Goal: Task Accomplishment & Management: Complete application form

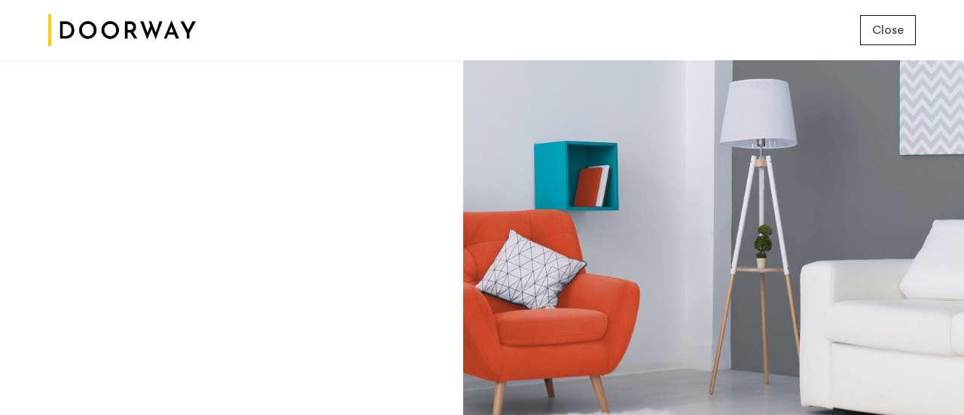
click at [887, 23] on span "Close" at bounding box center [888, 30] width 32 height 18
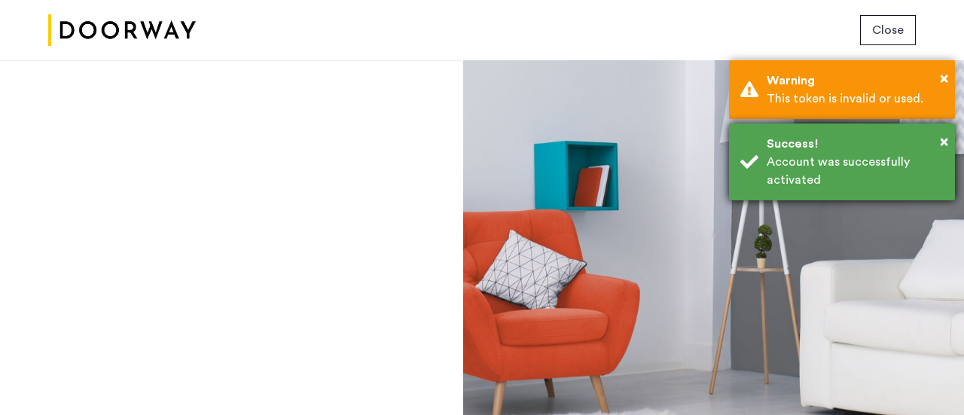
click at [797, 154] on div "Account was successfully activated" at bounding box center [854, 171] width 177 height 36
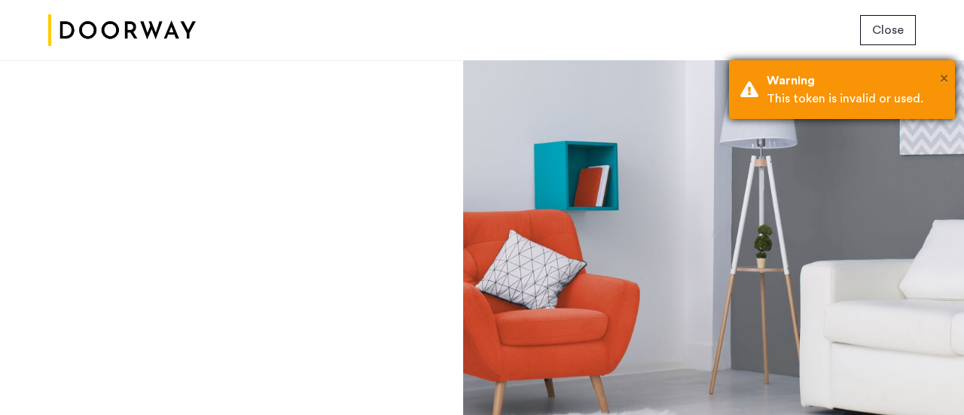
click at [944, 75] on span "×" at bounding box center [944, 78] width 8 height 15
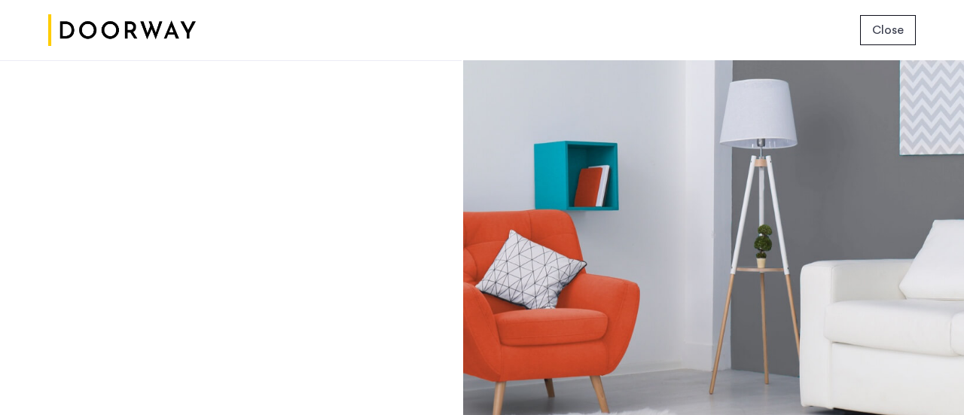
click at [891, 32] on span "Close" at bounding box center [888, 30] width 32 height 18
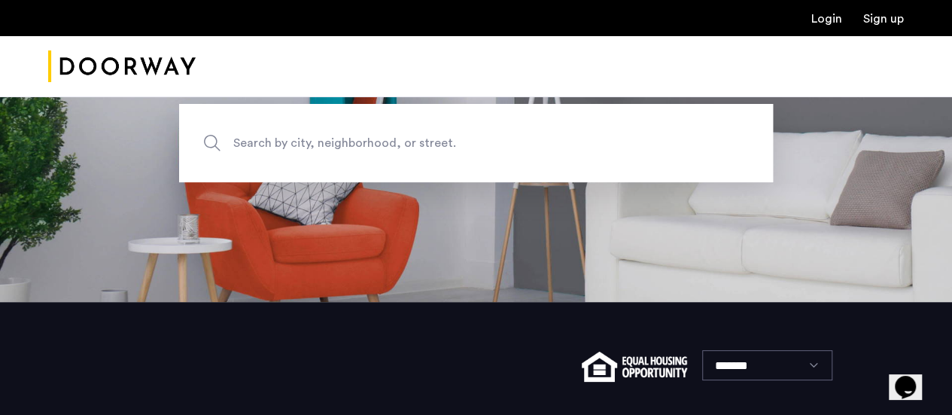
scroll to position [39, 0]
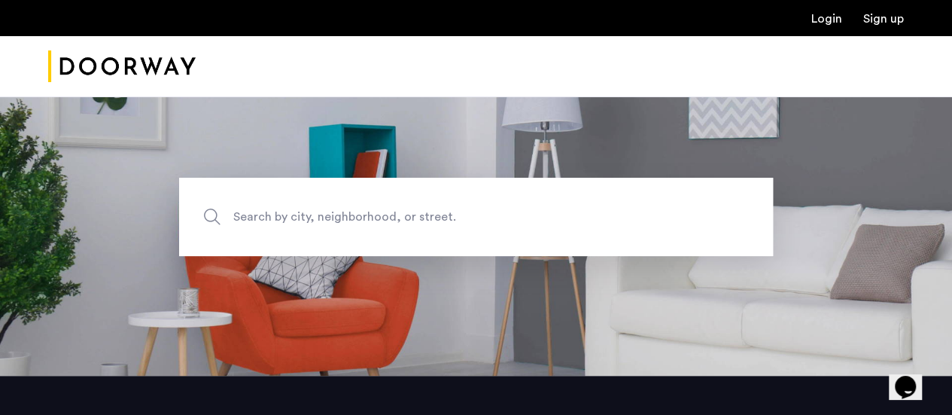
click at [365, 226] on span "Search by city, neighborhood, or street." at bounding box center [441, 216] width 416 height 20
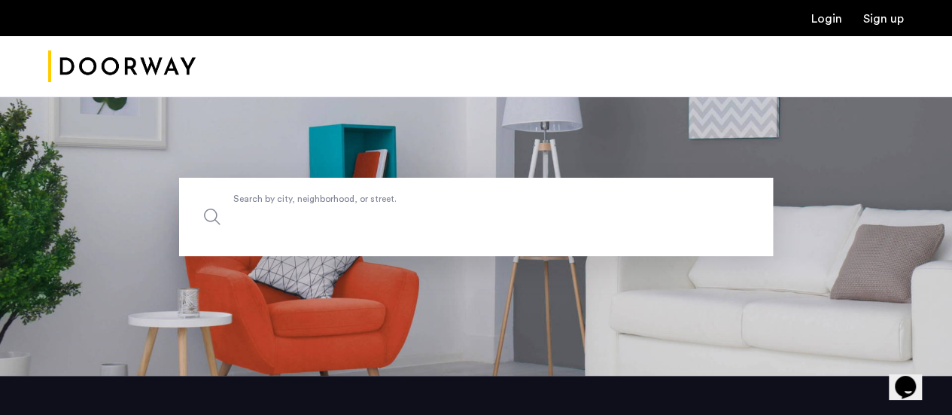
click at [365, 226] on input "Search by city, neighborhood, or street." at bounding box center [476, 217] width 594 height 78
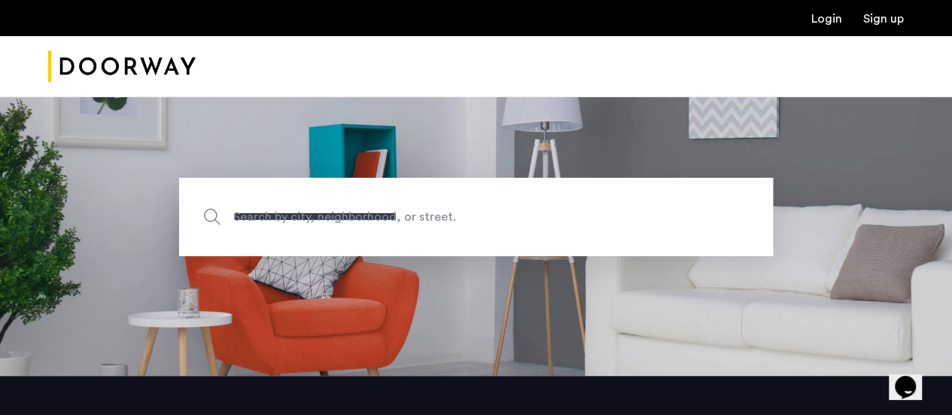
type input "**********"
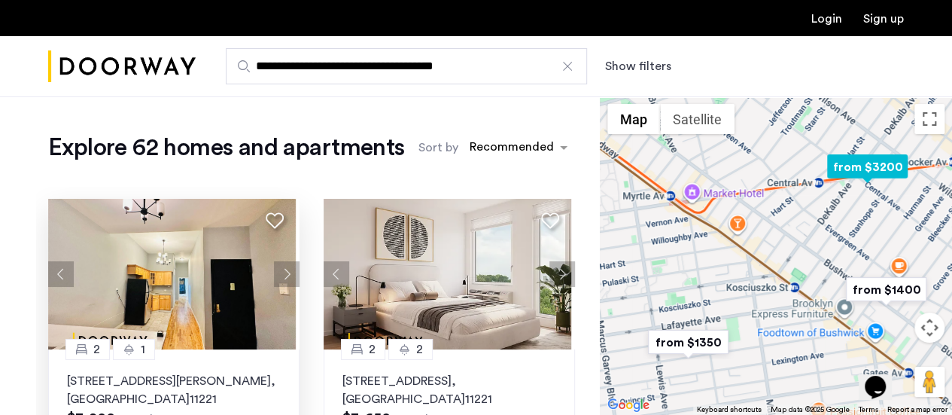
click at [185, 286] on img at bounding box center [172, 274] width 248 height 151
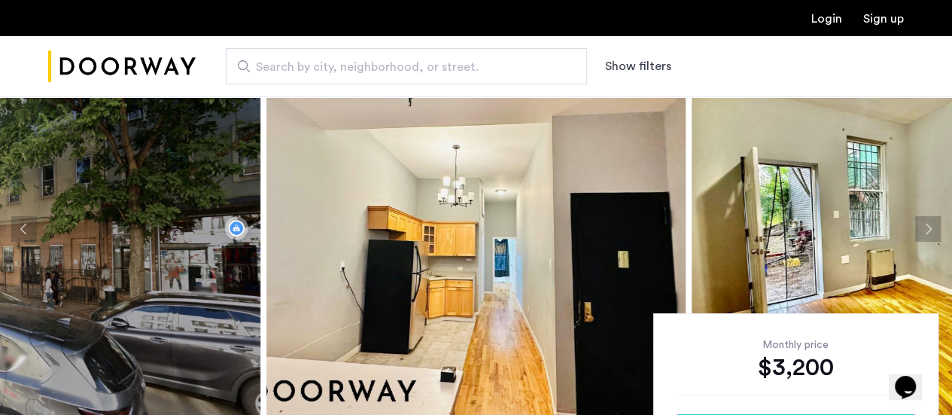
scroll to position [93, 0]
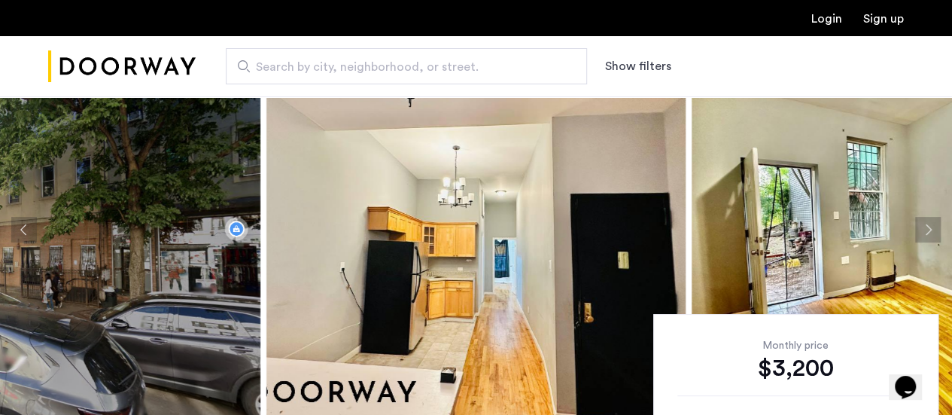
click at [181, 215] on img at bounding box center [50, 230] width 419 height 452
click at [438, 244] on img at bounding box center [476, 230] width 419 height 452
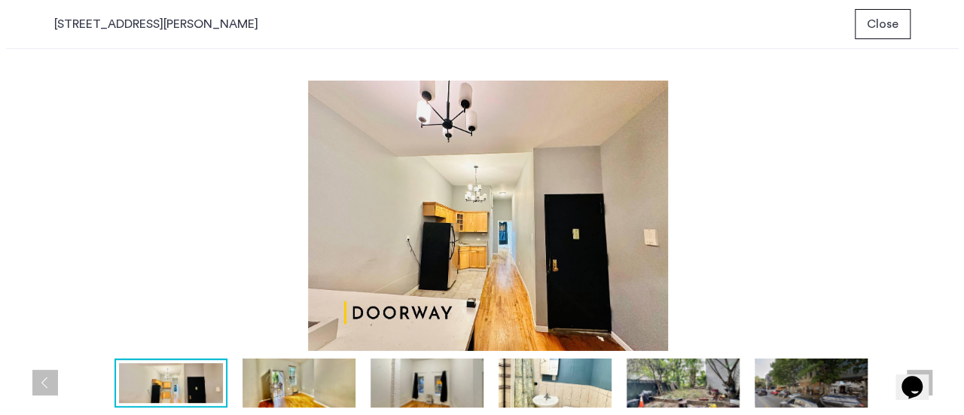
scroll to position [0, 0]
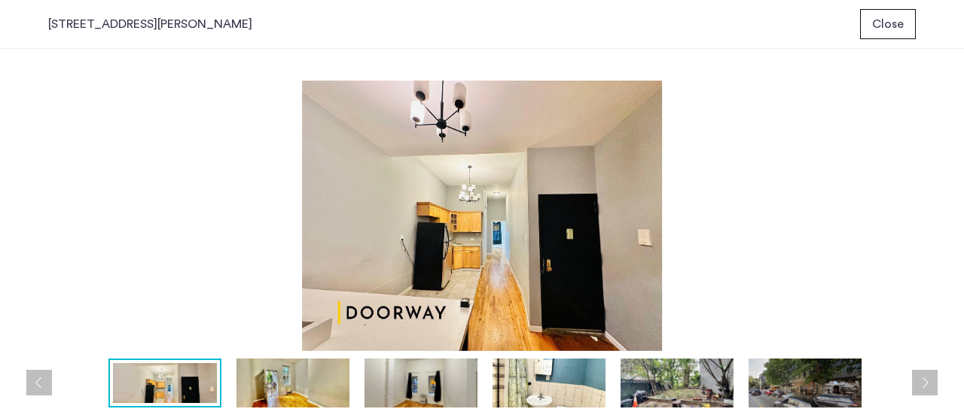
click at [270, 386] on img at bounding box center [292, 382] width 113 height 49
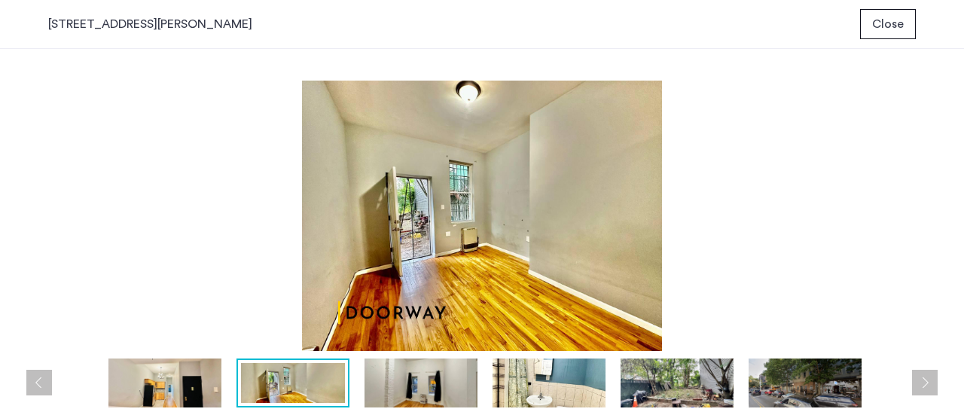
click at [435, 383] on img at bounding box center [420, 382] width 113 height 49
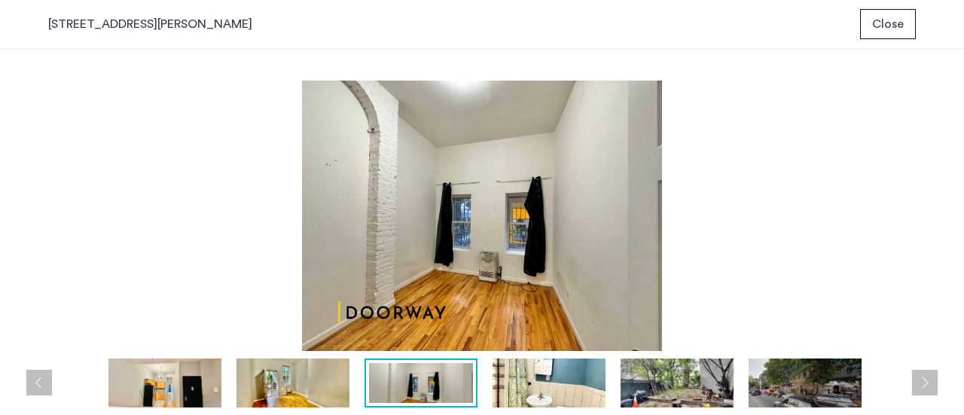
click at [532, 383] on img at bounding box center [548, 382] width 113 height 49
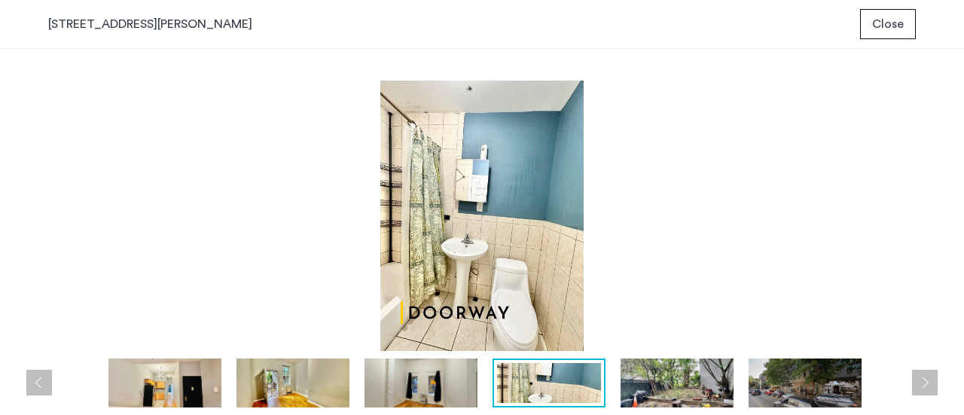
click at [653, 392] on img at bounding box center [676, 382] width 113 height 49
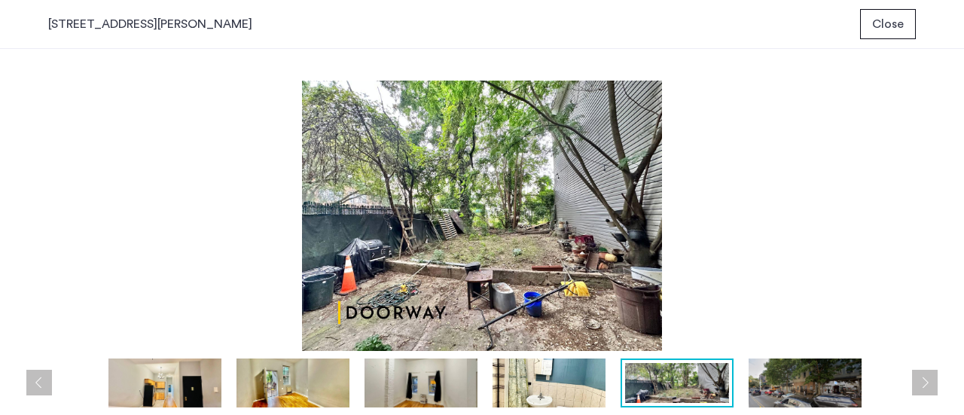
click at [797, 396] on img at bounding box center [804, 382] width 113 height 49
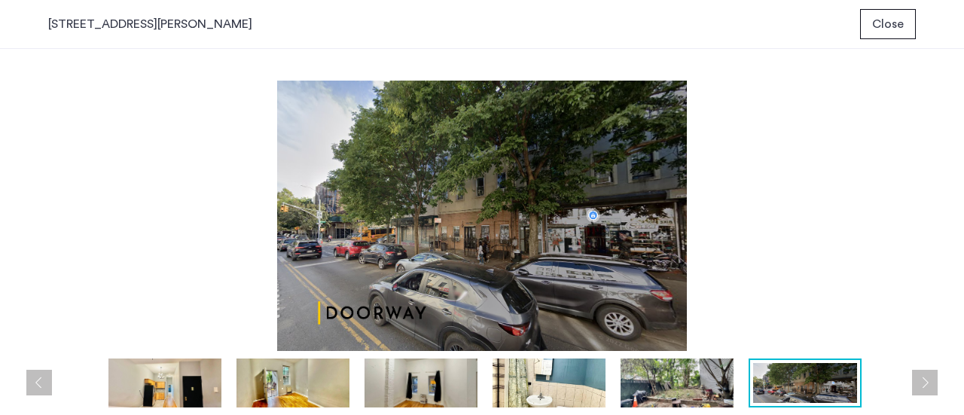
click at [893, 31] on span "Close" at bounding box center [888, 24] width 32 height 18
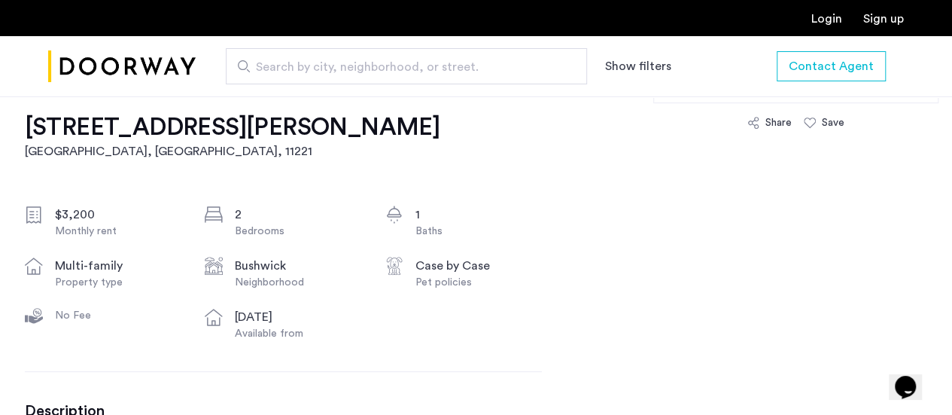
scroll to position [473, 0]
click at [835, 23] on link "Login" at bounding box center [827, 19] width 31 height 12
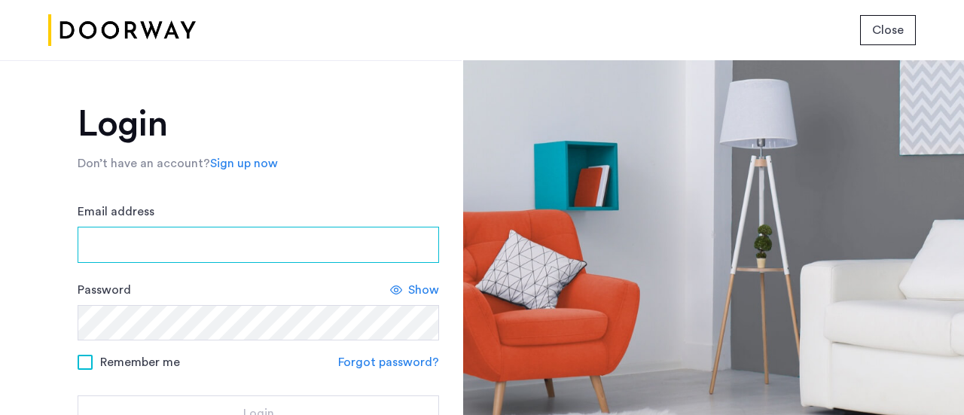
click at [276, 243] on input "Email address" at bounding box center [258, 245] width 361 height 36
type input "**********"
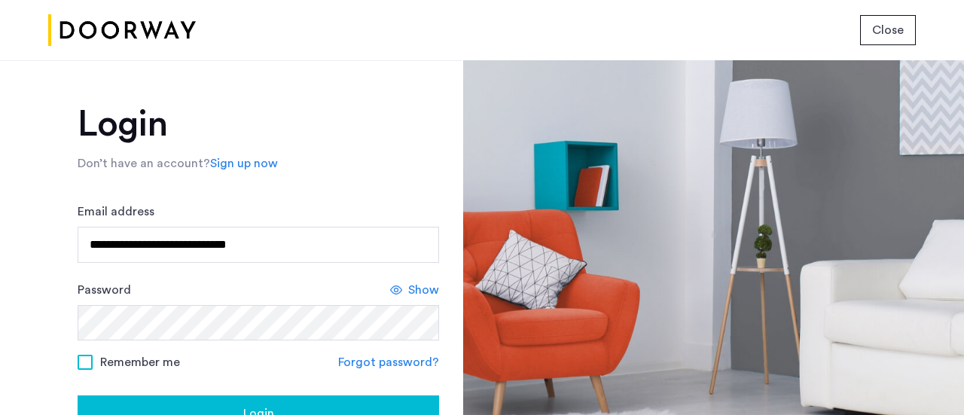
click at [33, 298] on div "**********" at bounding box center [231, 237] width 462 height 355
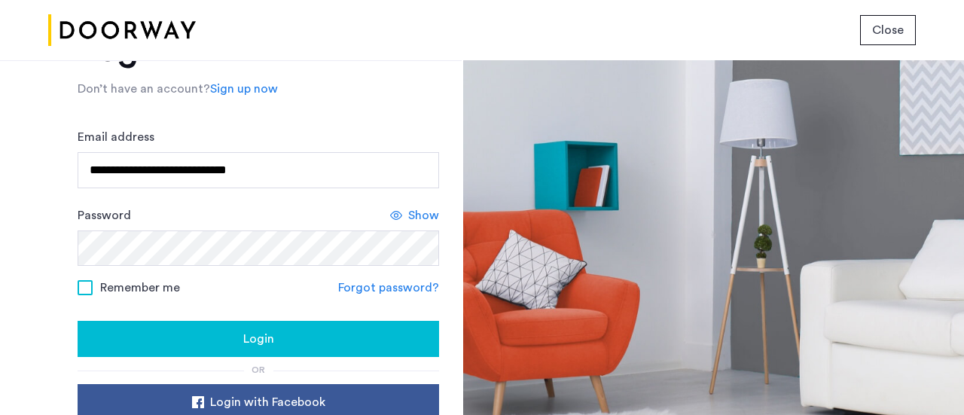
scroll to position [76, 0]
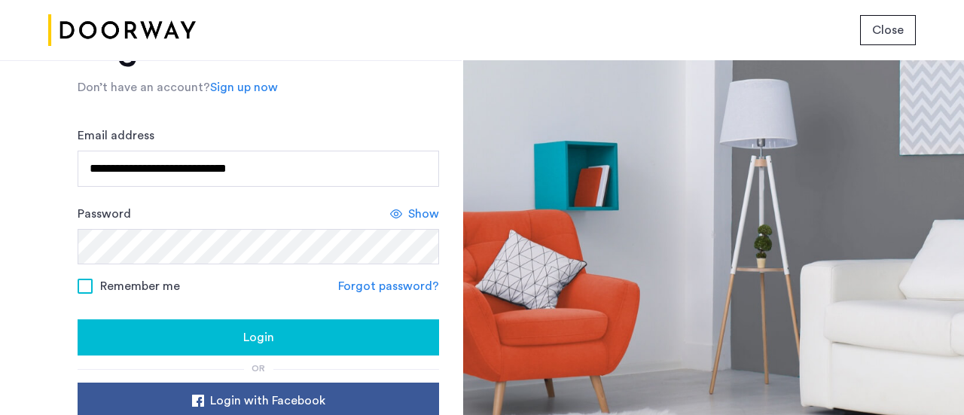
click at [305, 339] on div "Login" at bounding box center [258, 337] width 337 height 18
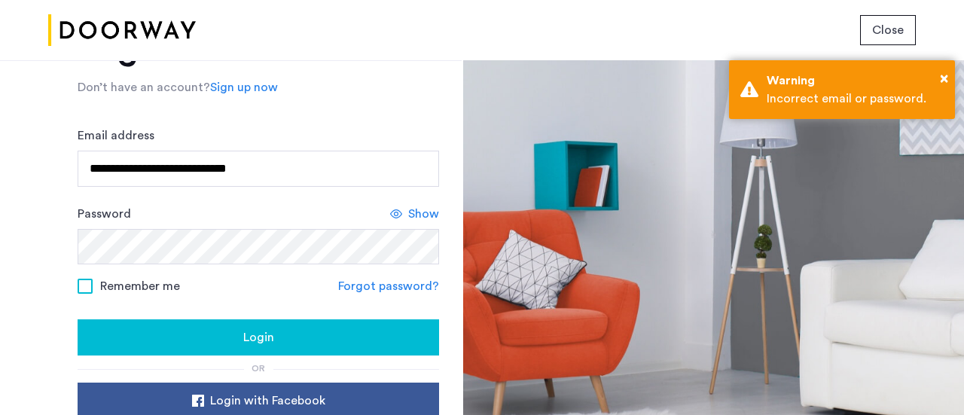
click at [398, 286] on link "Forgot password?" at bounding box center [388, 286] width 101 height 18
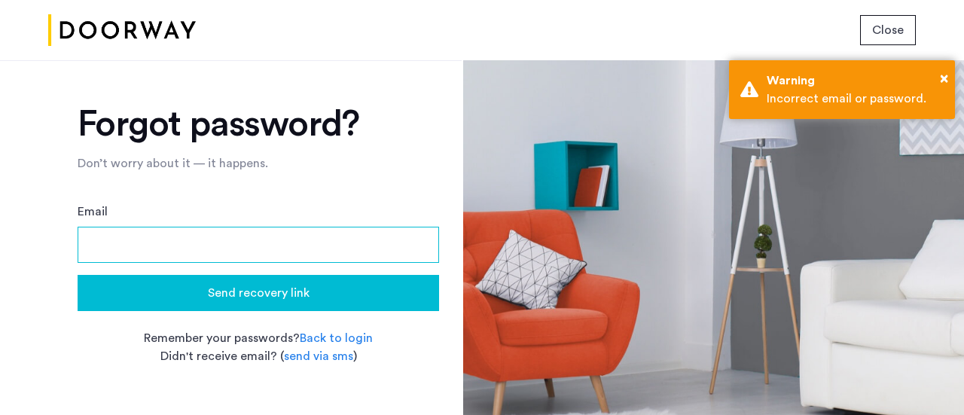
click at [300, 242] on input "Email" at bounding box center [258, 245] width 361 height 36
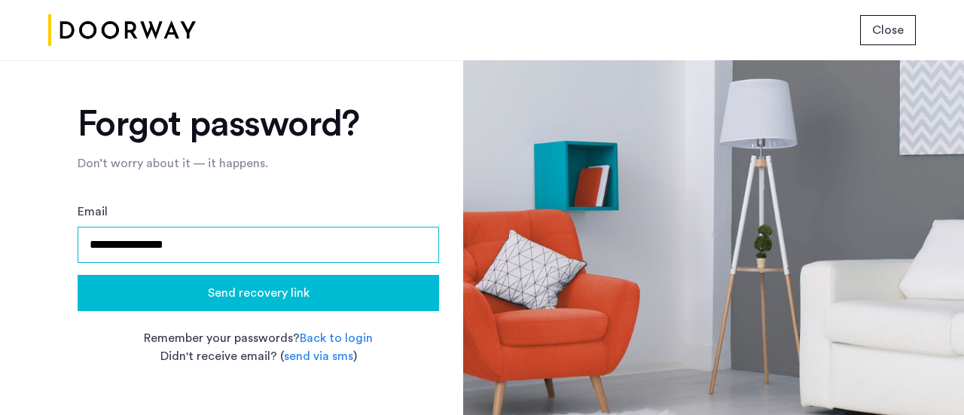
type input "**********"
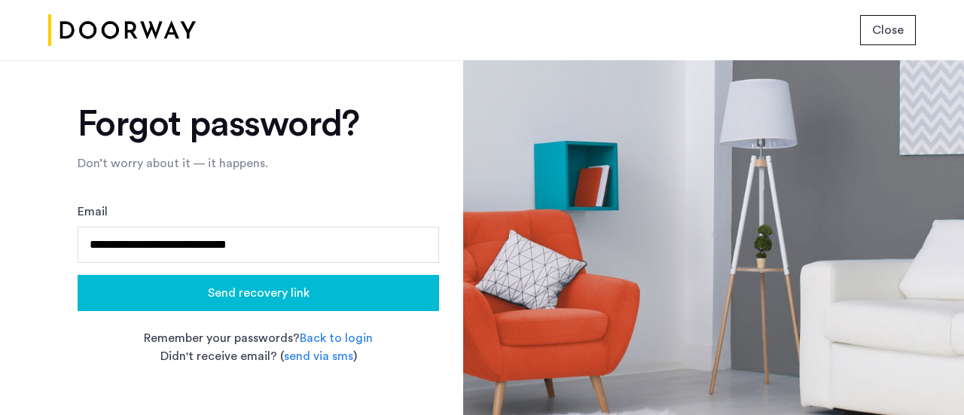
click at [282, 293] on span "Send recovery link" at bounding box center [259, 293] width 102 height 18
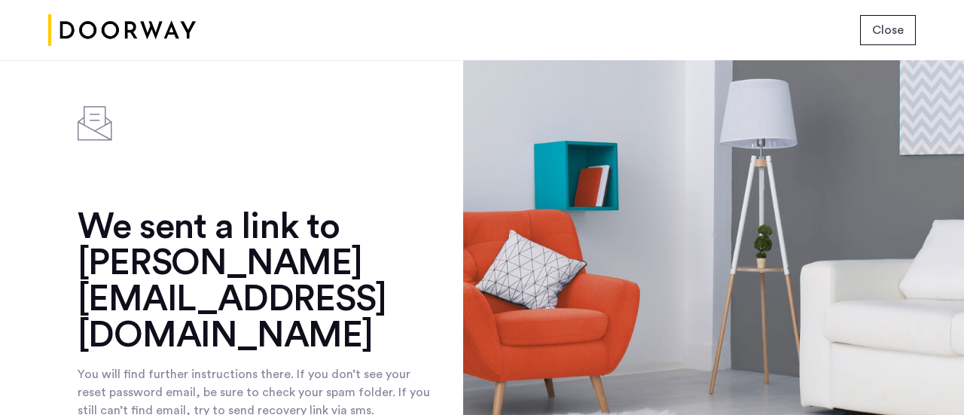
scroll to position [87, 0]
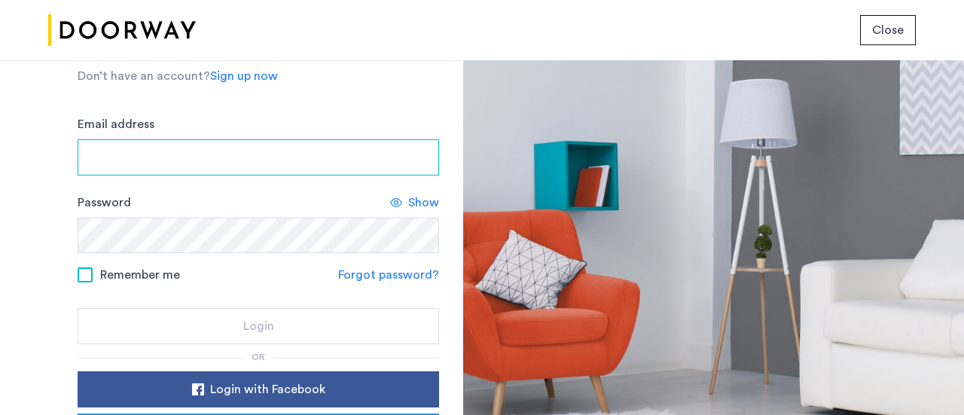
click at [209, 166] on input "Email address" at bounding box center [258, 157] width 361 height 36
type input "**********"
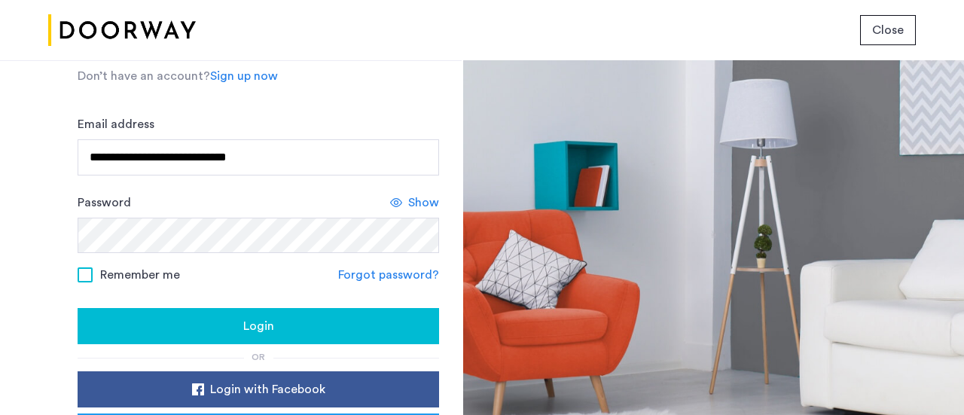
click at [203, 320] on div "Login" at bounding box center [258, 326] width 337 height 18
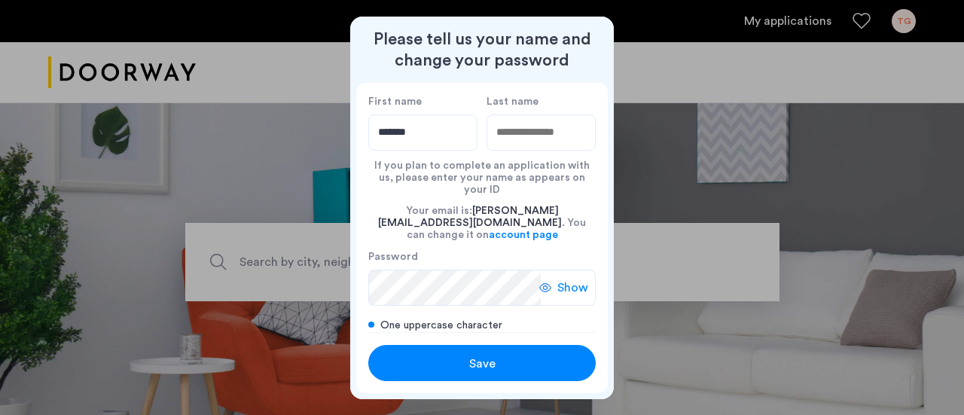
type input "*******"
click at [513, 136] on input "Last name" at bounding box center [540, 132] width 109 height 36
type input "********"
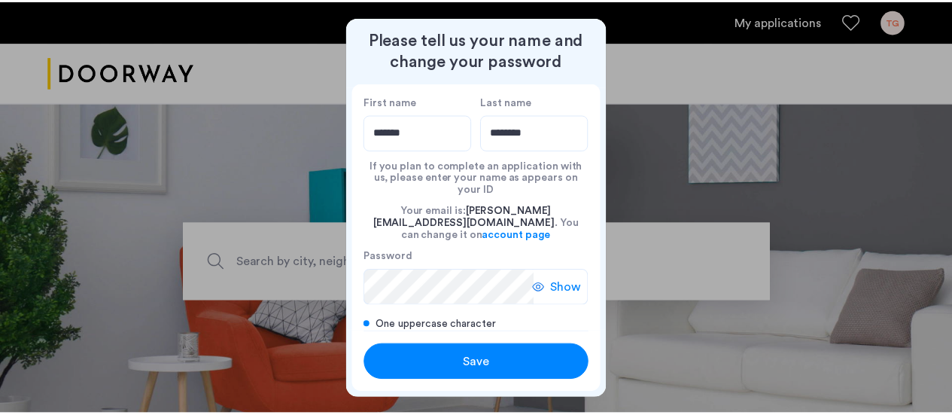
scroll to position [57, 0]
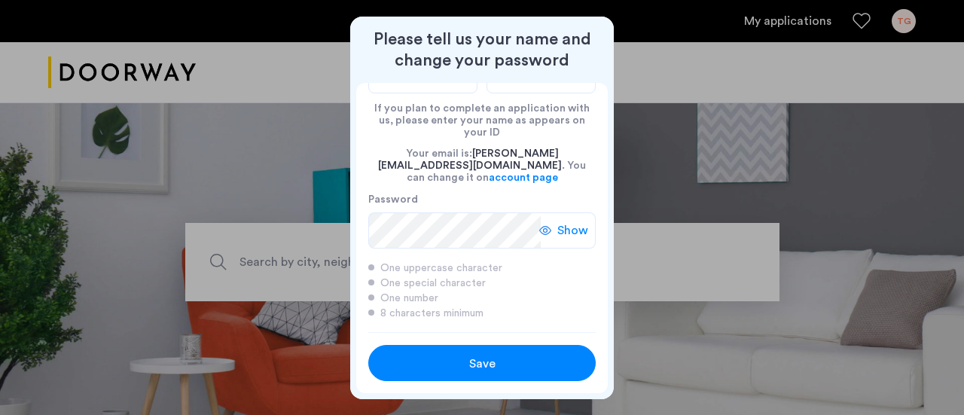
click at [514, 365] on div "Save" at bounding box center [482, 364] width 145 height 18
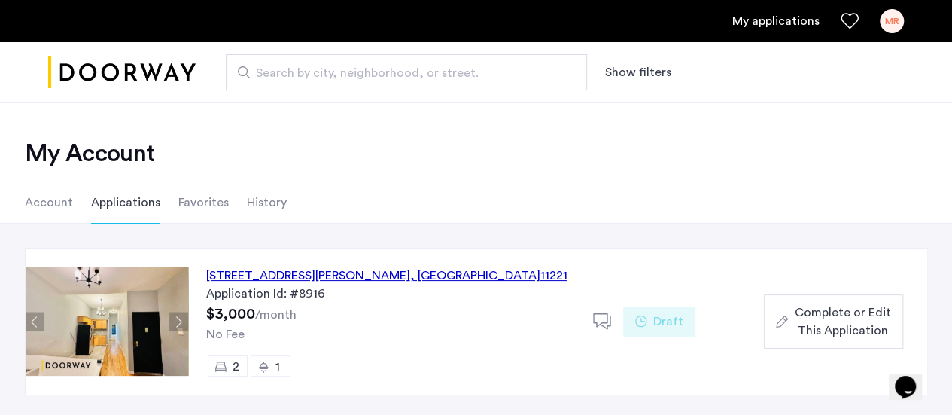
click at [821, 323] on span "Complete or Edit This Application" at bounding box center [842, 321] width 96 height 36
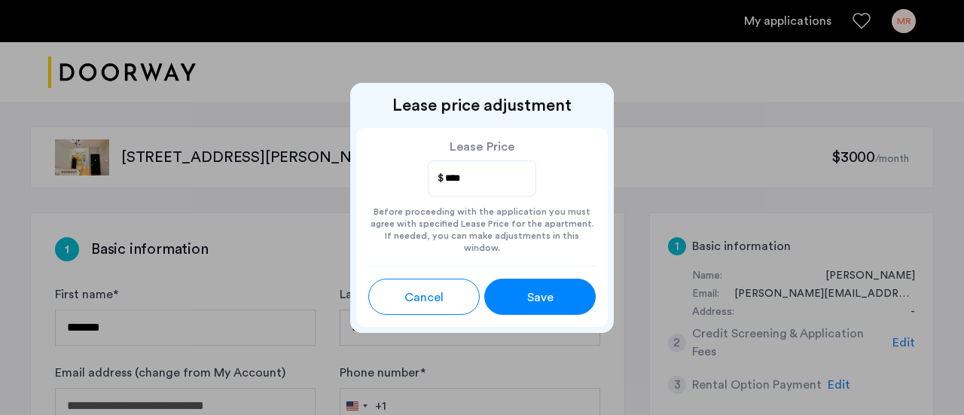
click at [579, 293] on button "Save" at bounding box center [539, 297] width 111 height 36
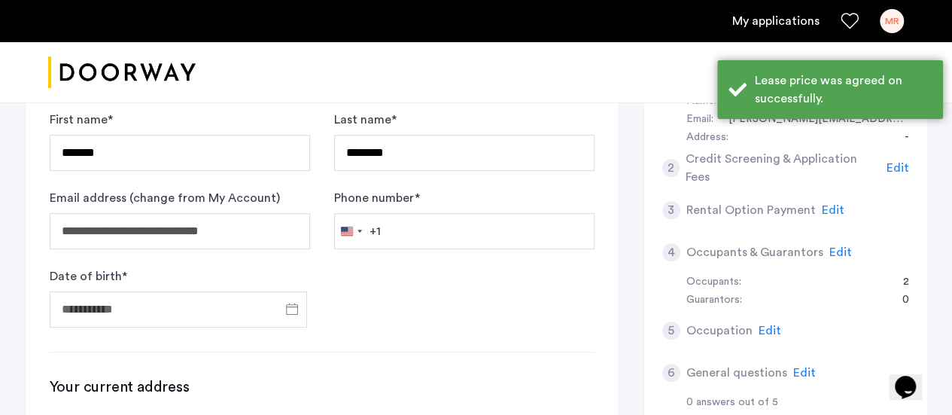
scroll to position [179, 0]
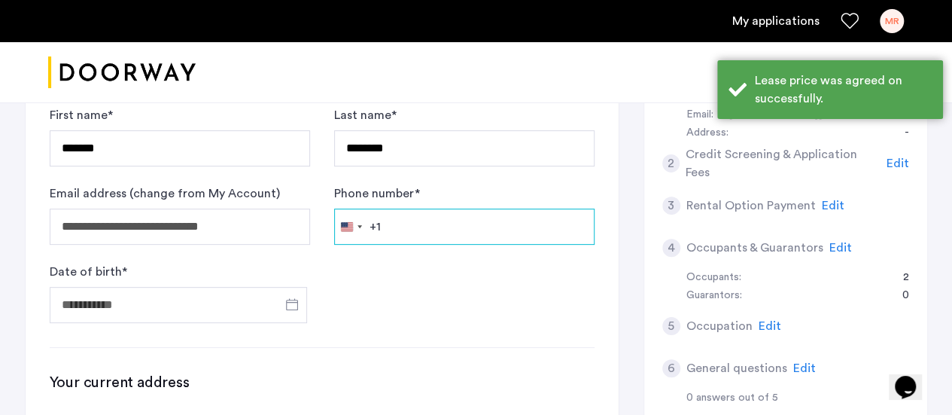
click at [481, 219] on input "Phone number *" at bounding box center [464, 227] width 260 height 36
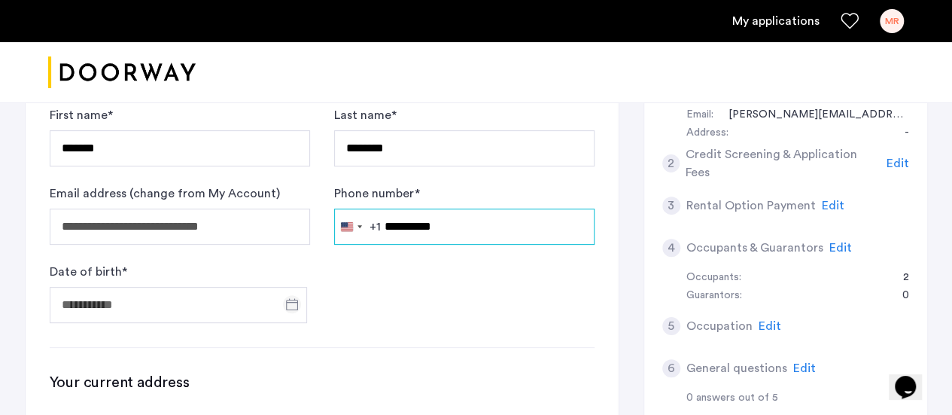
type input "**********"
click at [295, 299] on span "Open calendar" at bounding box center [292, 304] width 36 height 36
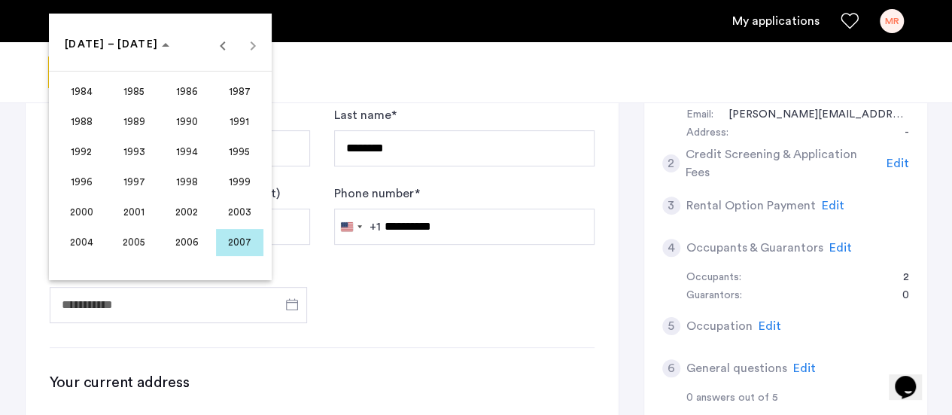
click at [120, 114] on span "1989" at bounding box center [134, 121] width 47 height 27
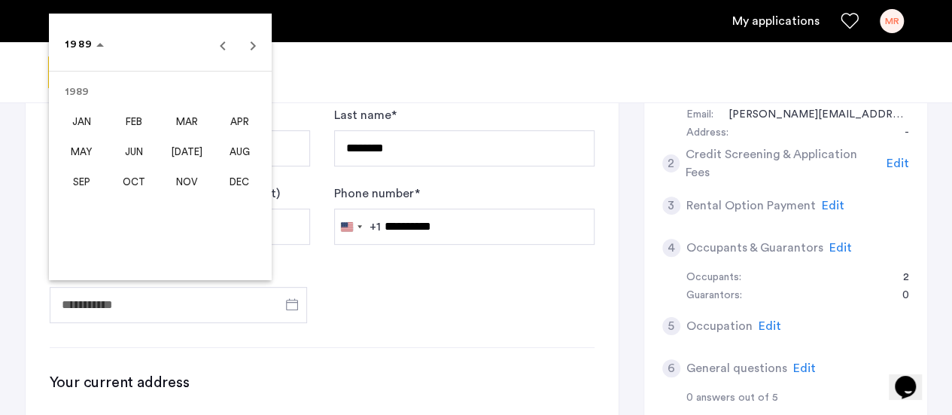
click at [90, 119] on span "JAN" at bounding box center [81, 121] width 47 height 27
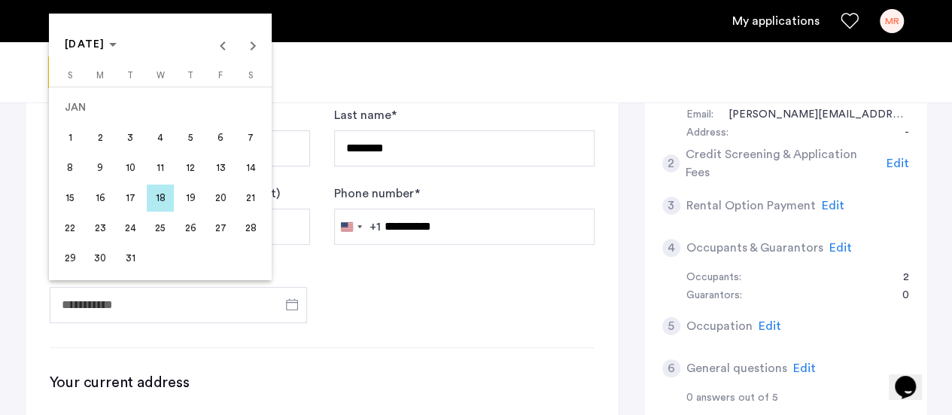
click at [220, 203] on span "20" at bounding box center [220, 197] width 27 height 27
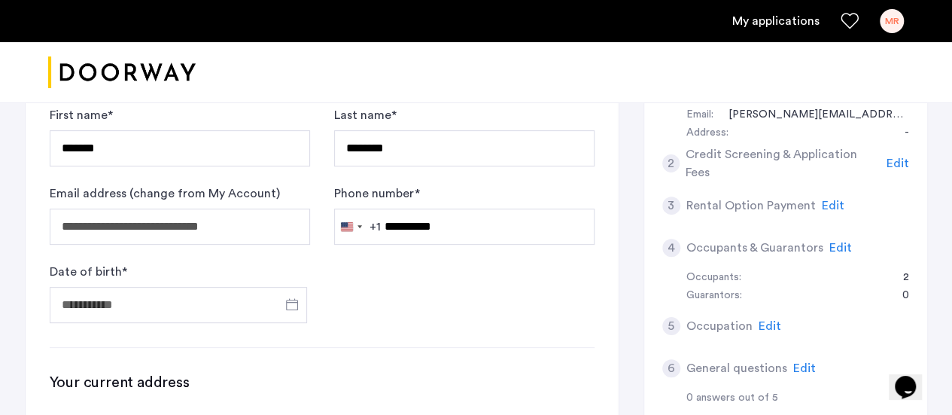
type input "**********"
click at [411, 299] on form "**********" at bounding box center [322, 214] width 545 height 217
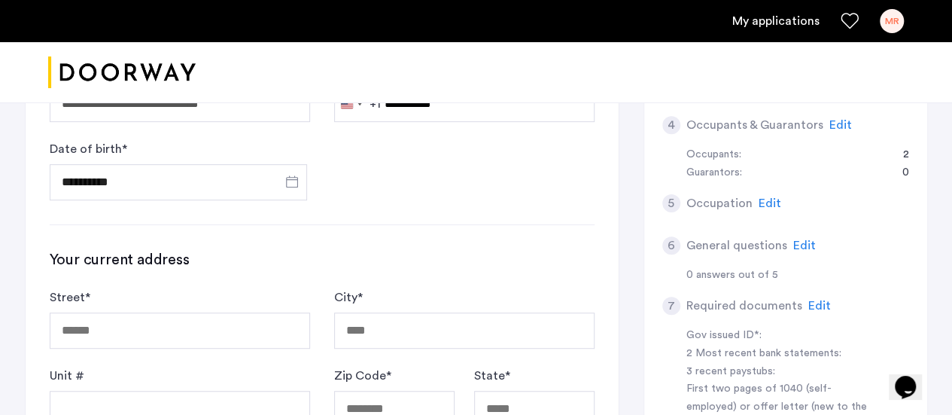
scroll to position [434, 0]
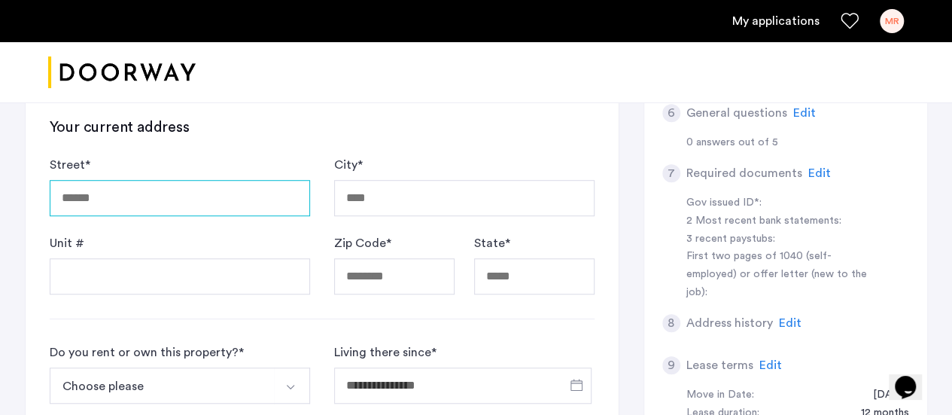
click at [119, 201] on input "Street *" at bounding box center [180, 198] width 260 height 36
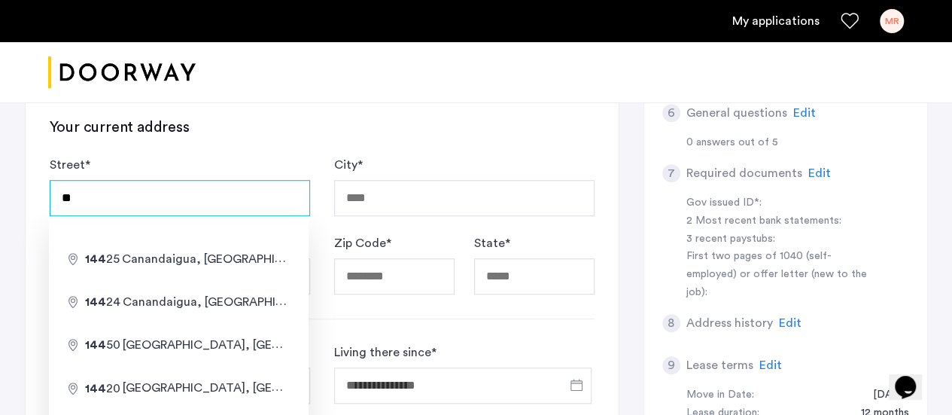
type input "*"
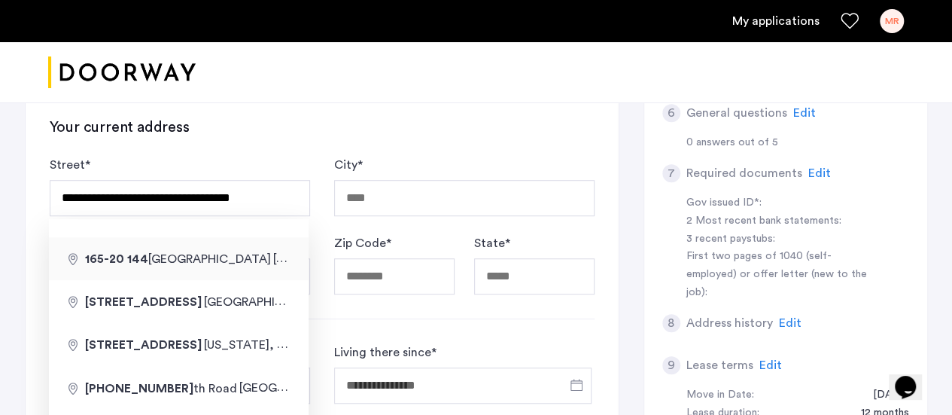
type input "**********"
type input "******"
type input "*****"
type input "**"
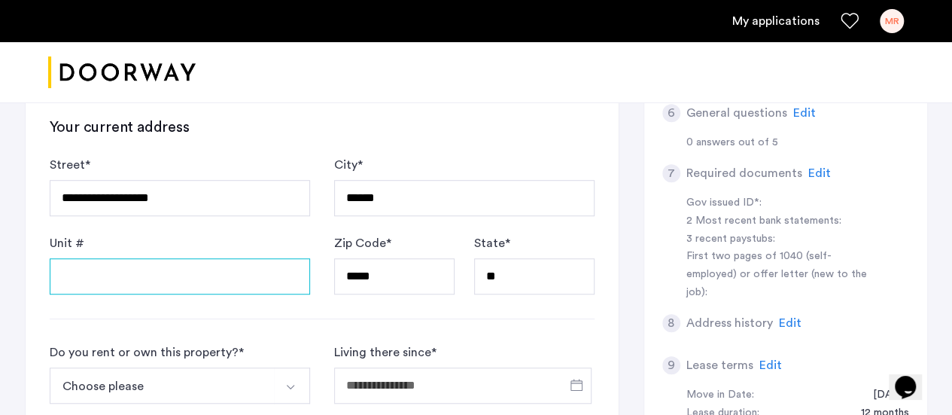
click at [219, 288] on input "Unit #" at bounding box center [180, 276] width 260 height 36
type input "*****"
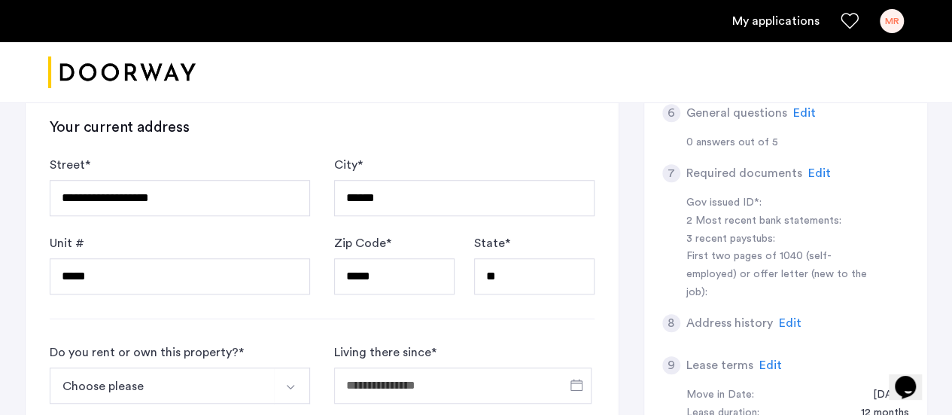
click at [619, 273] on div "**********" at bounding box center [476, 277] width 903 height 998
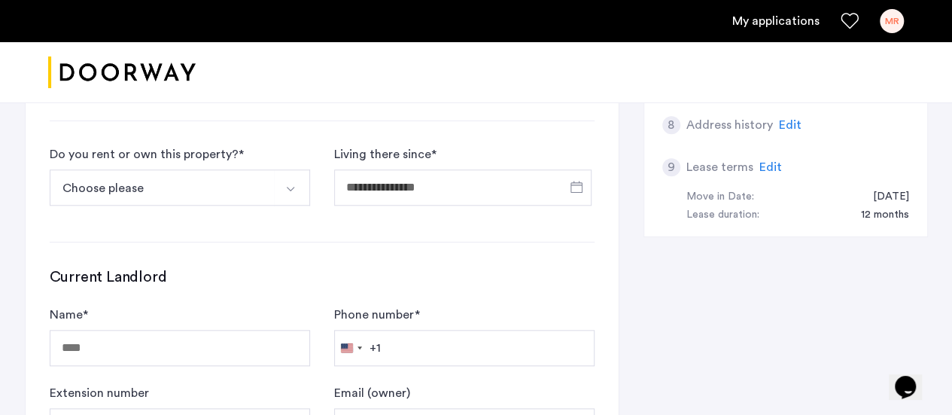
scroll to position [635, 0]
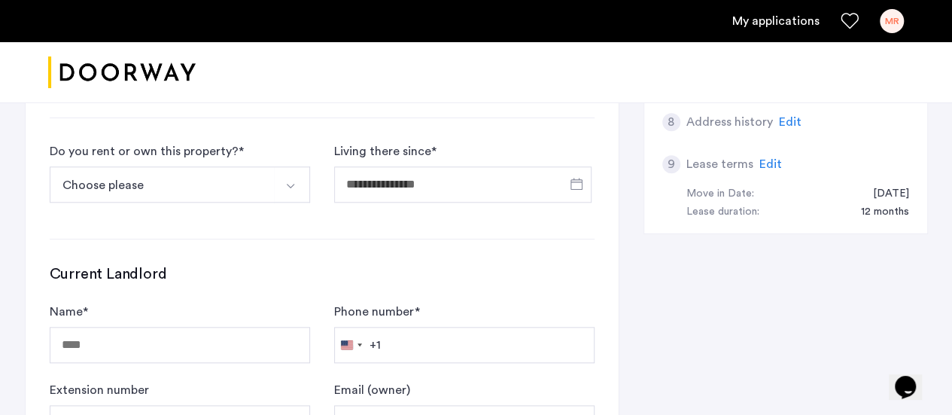
click at [288, 180] on img "Select option" at bounding box center [291, 186] width 12 height 12
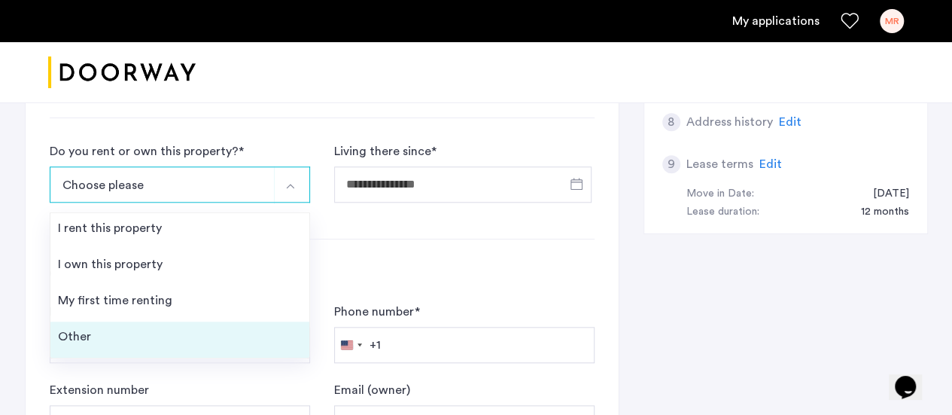
click at [124, 337] on li "Other" at bounding box center [179, 339] width 259 height 36
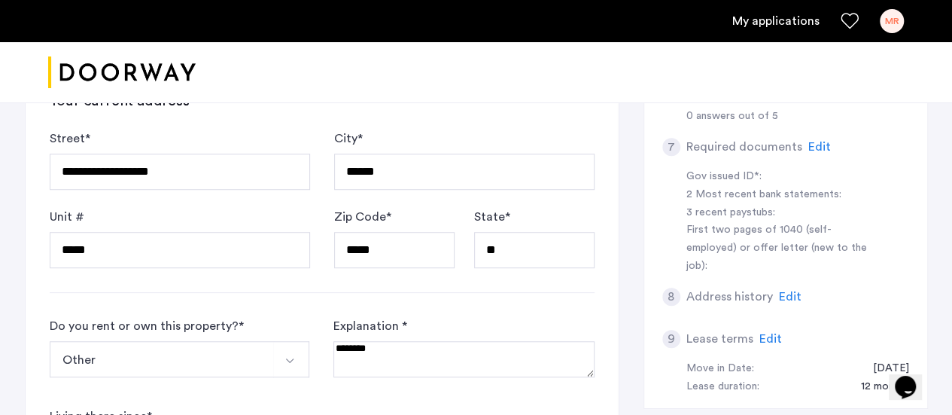
scroll to position [459, 0]
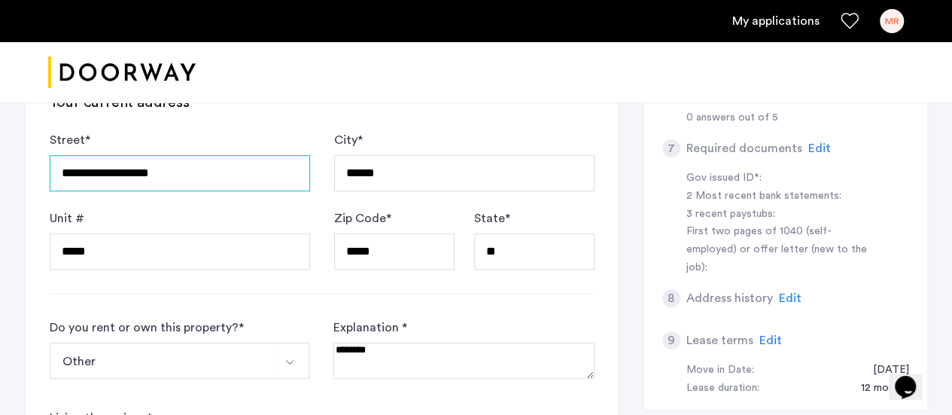
click at [131, 177] on input "**********" at bounding box center [180, 173] width 260 height 36
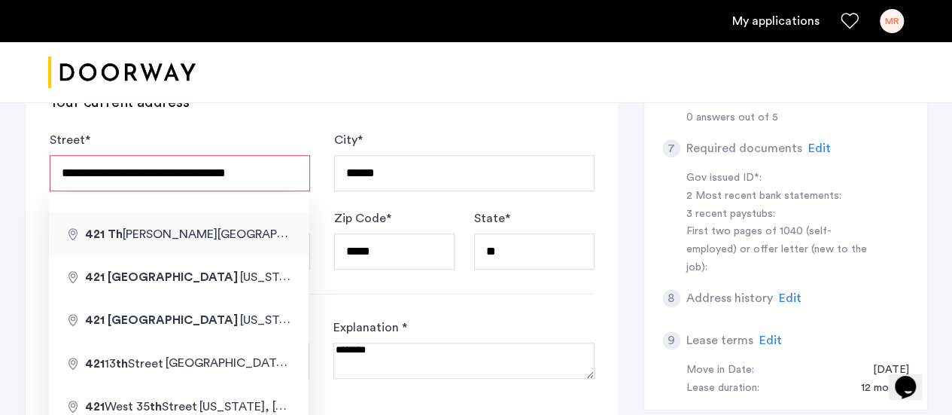
type input "**********"
type input "********"
type input "*****"
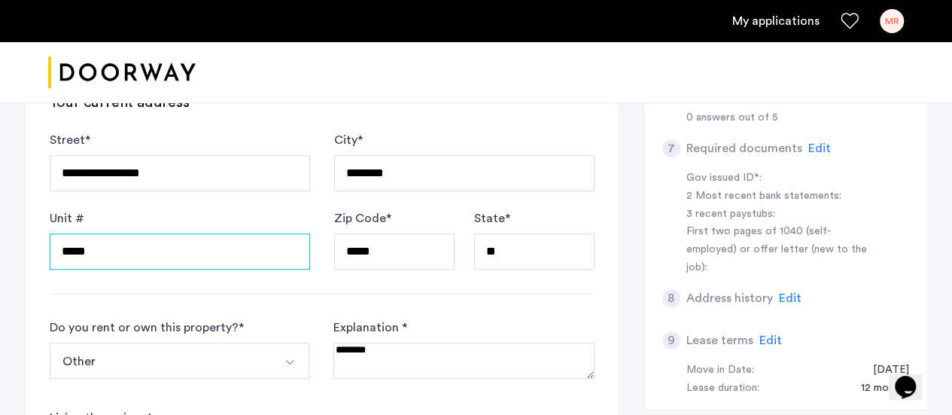
click at [209, 257] on input "*****" at bounding box center [180, 251] width 260 height 36
type input "*"
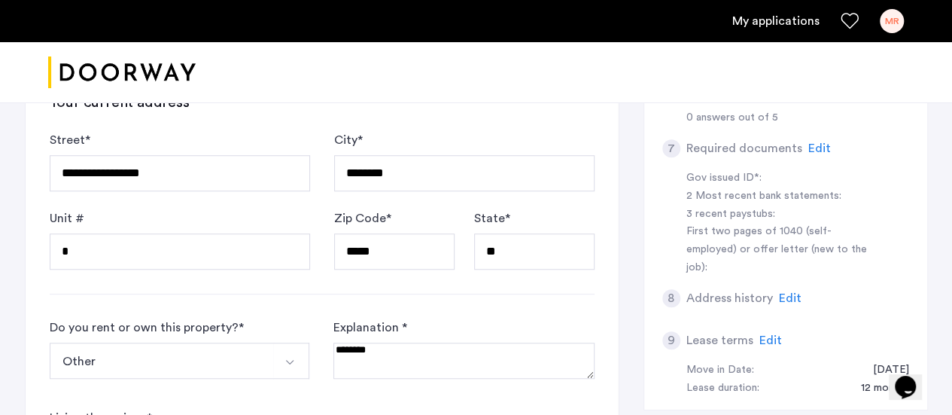
click at [325, 340] on form "Do you rent or own this property? * Other I rent this property I own this prope…" at bounding box center [322, 393] width 545 height 151
click at [286, 361] on img "Select option" at bounding box center [290, 362] width 12 height 12
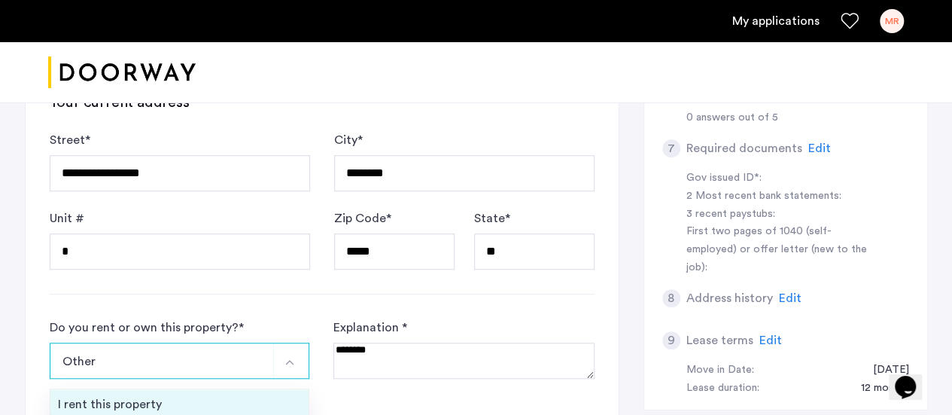
click at [170, 401] on li "I rent this property" at bounding box center [179, 407] width 259 height 36
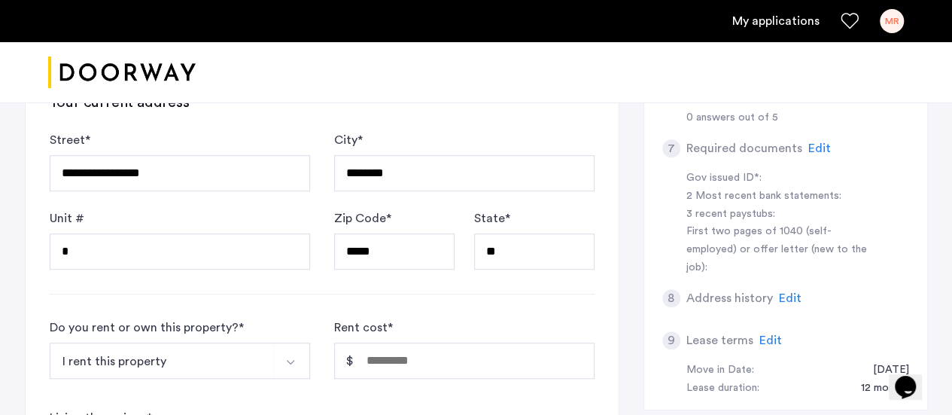
scroll to position [509, 0]
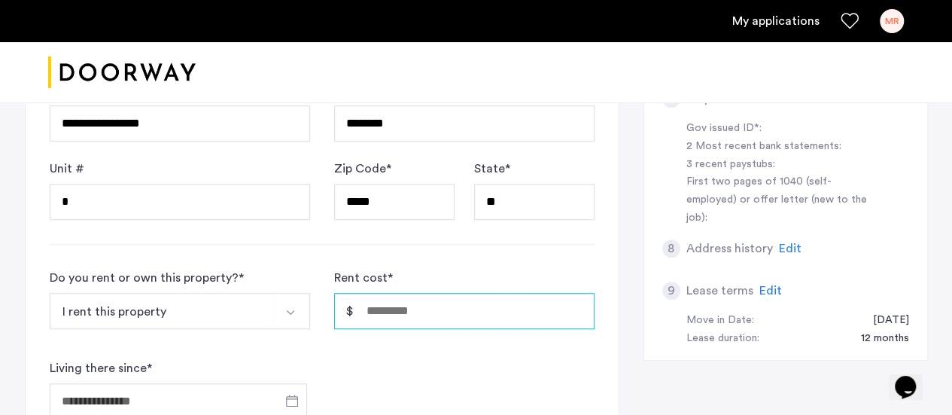
click at [462, 320] on input "Rent cost *" at bounding box center [464, 311] width 260 height 36
type input "*****"
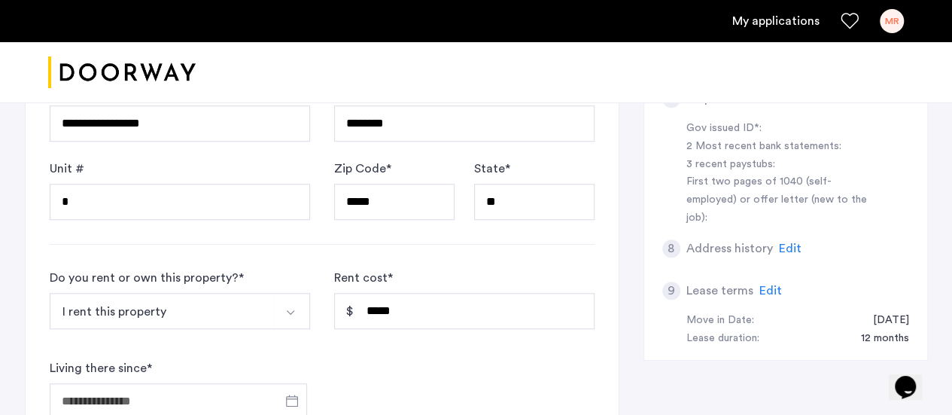
click at [632, 324] on div "**********" at bounding box center [476, 241] width 903 height 1077
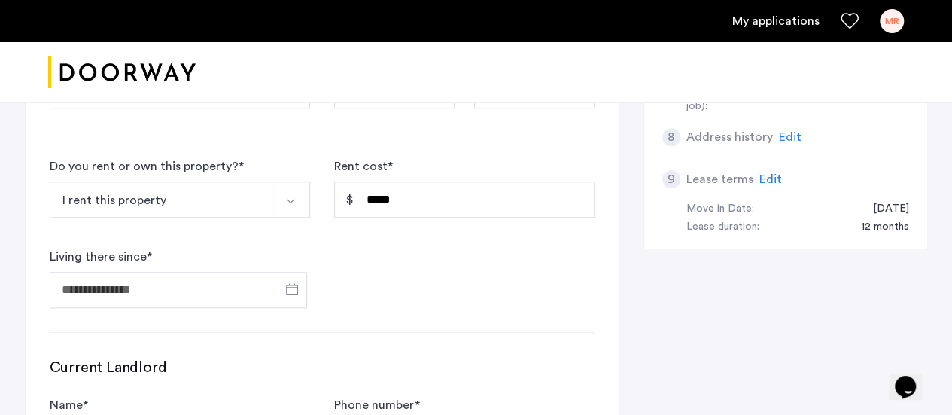
scroll to position [655, 0]
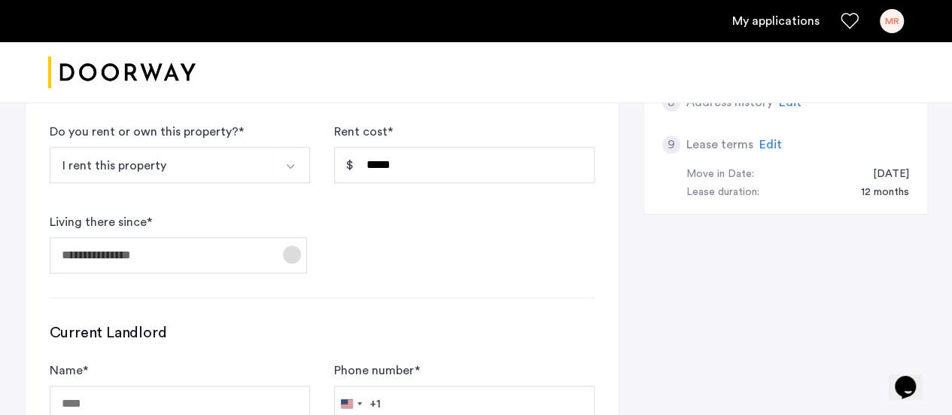
click at [288, 245] on span "Open calendar" at bounding box center [292, 254] width 36 height 36
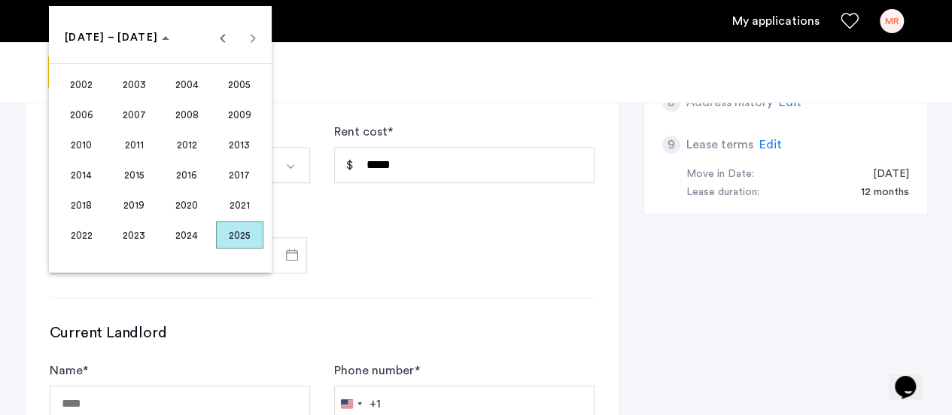
click at [70, 236] on span "2022" at bounding box center [81, 234] width 47 height 27
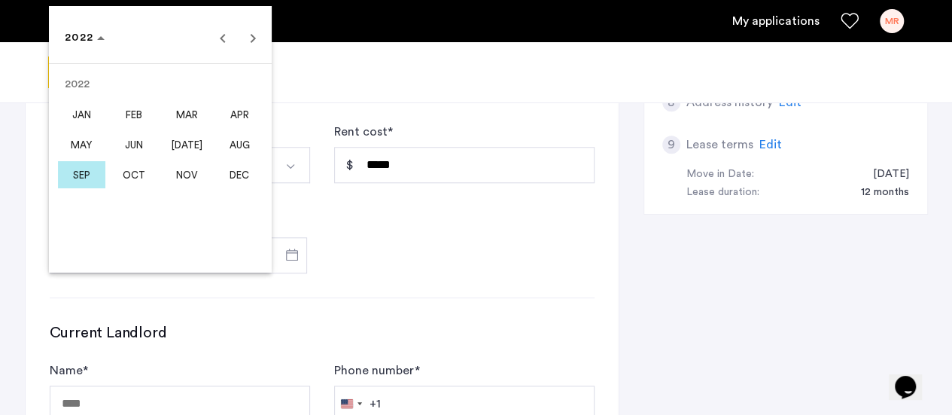
click at [241, 145] on span "AUG" at bounding box center [239, 144] width 47 height 27
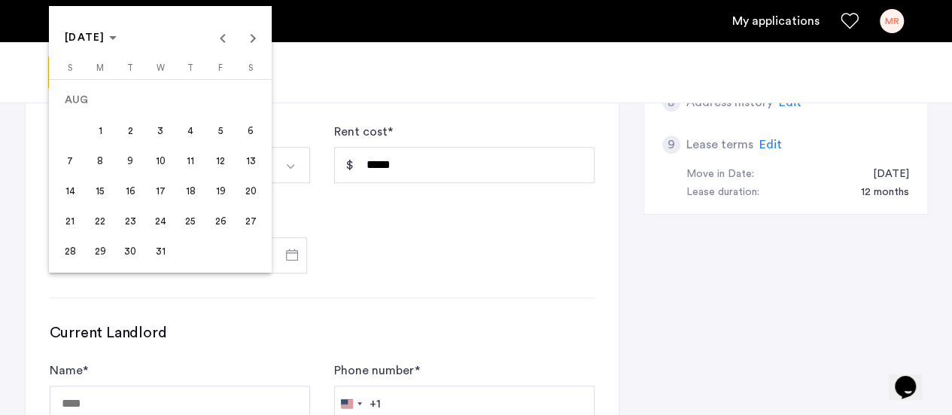
drag, startPoint x: 129, startPoint y: 221, endPoint x: 105, endPoint y: 185, distance: 43.4
click at [105, 185] on tbody "[DATE] 2 3 4 5 6 7 8 9 10 11 12 13 14 15 16 17 18 19 20 21 22 23 24 25 26 27 28…" at bounding box center [160, 175] width 211 height 181
click at [110, 187] on span "15" at bounding box center [100, 190] width 27 height 27
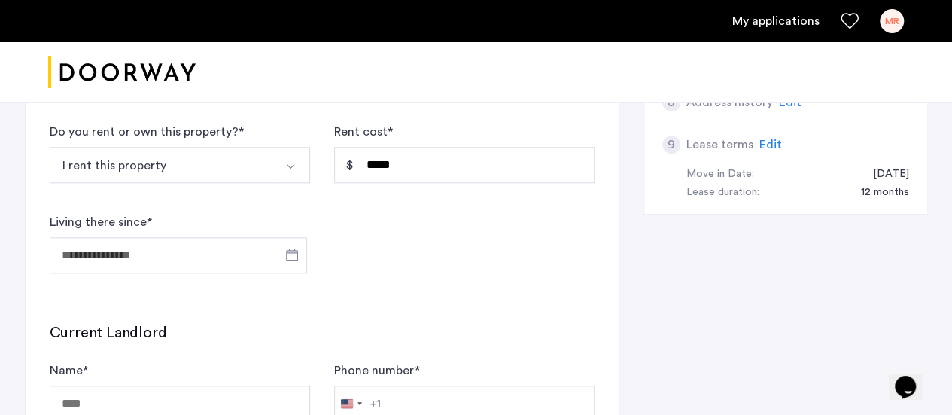
type input "**********"
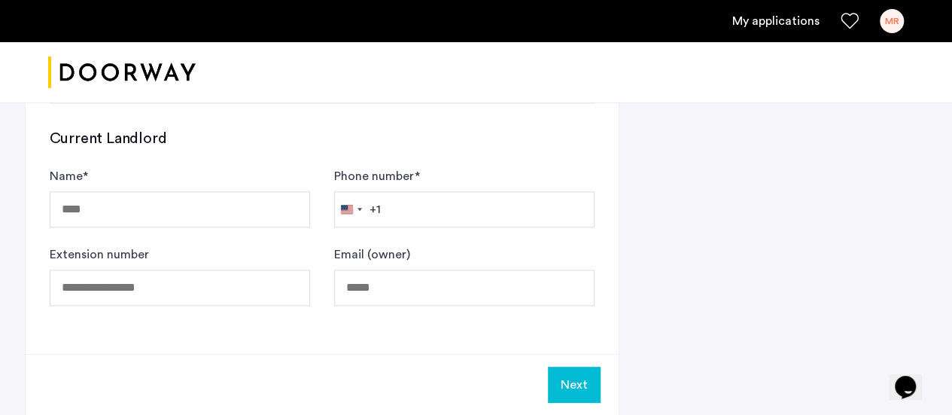
scroll to position [849, 0]
click at [151, 201] on input "Name *" at bounding box center [180, 209] width 260 height 36
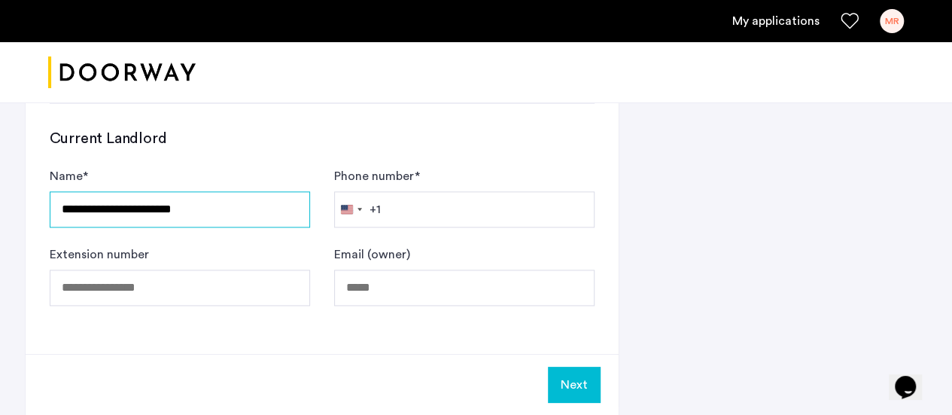
type input "**********"
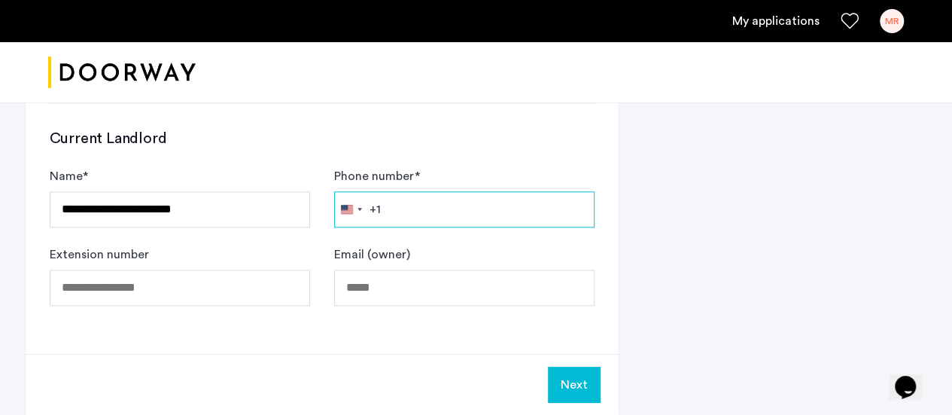
click at [410, 213] on input "Phone number *" at bounding box center [464, 209] width 260 height 36
type input "**********"
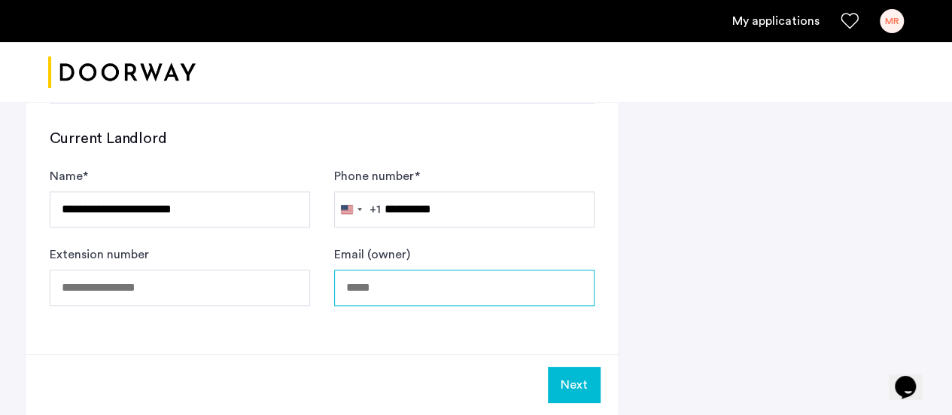
click at [374, 288] on input "Email (owner)" at bounding box center [464, 288] width 260 height 36
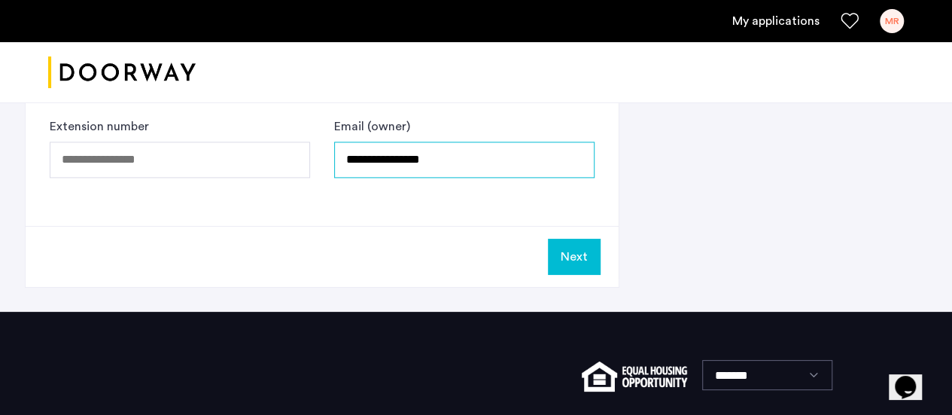
scroll to position [1022, 0]
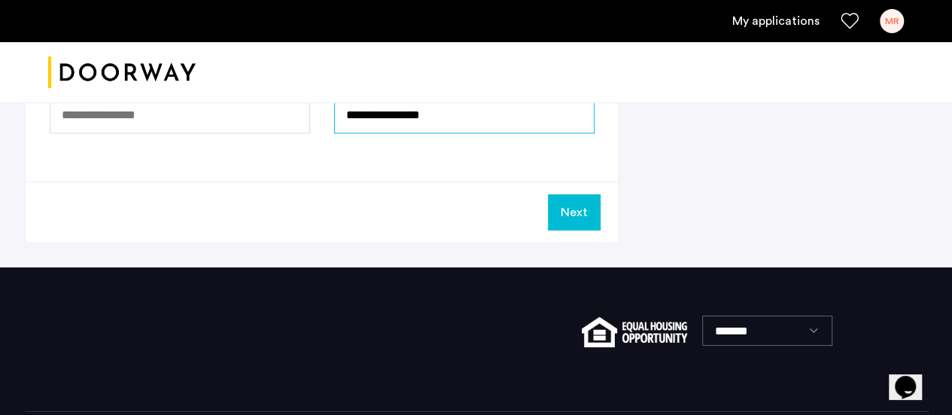
type input "**********"
click at [583, 204] on button "Next" at bounding box center [574, 212] width 53 height 36
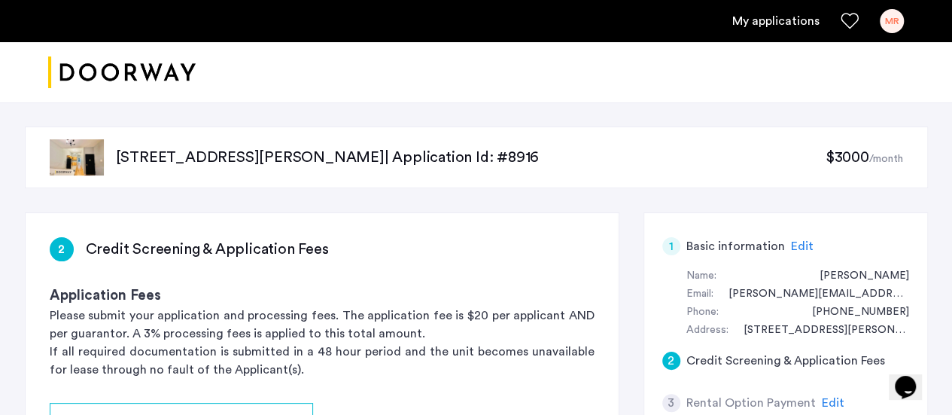
scroll to position [157, 0]
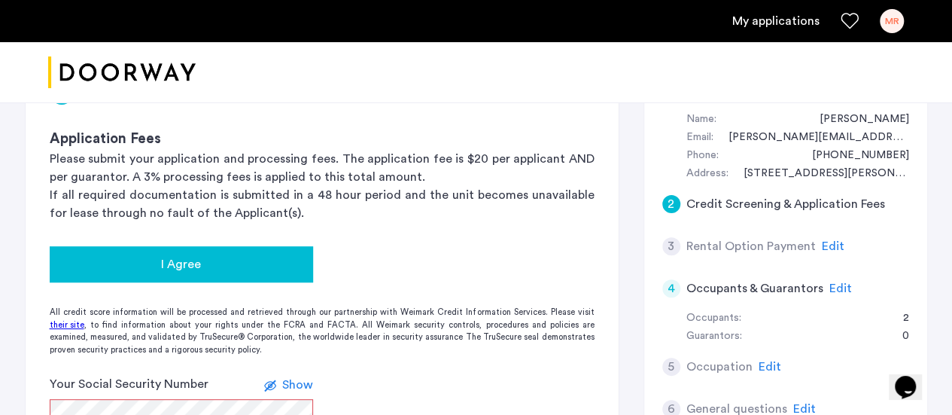
click at [220, 260] on div "I Agree" at bounding box center [181, 264] width 239 height 18
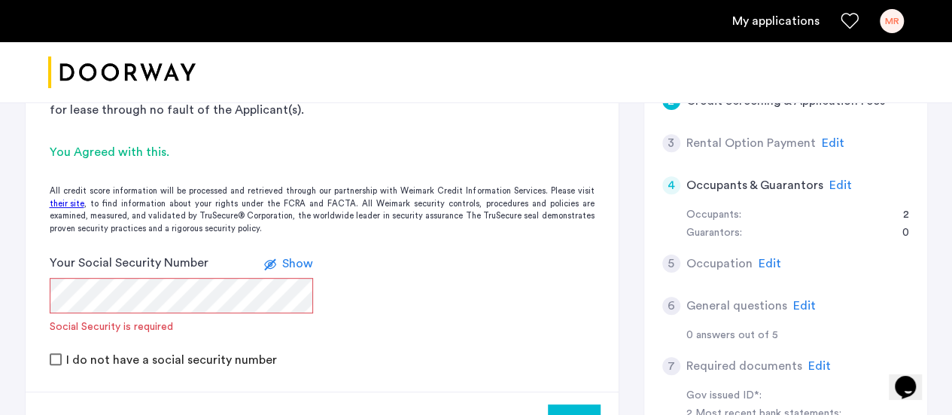
scroll to position [260, 0]
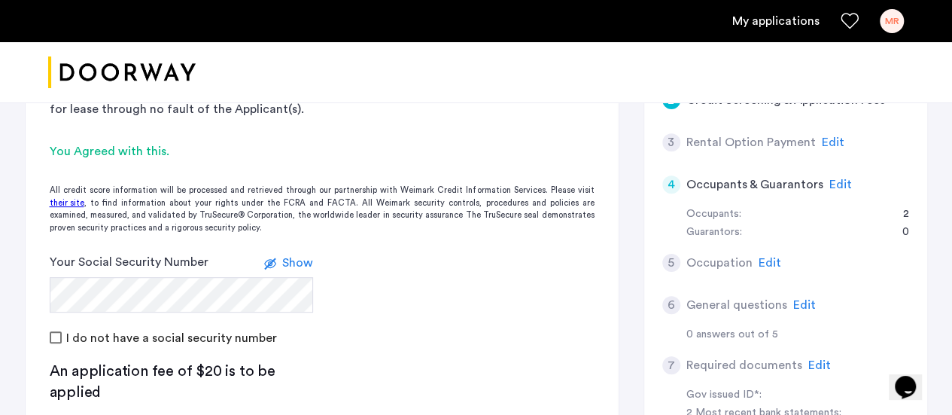
click at [507, 282] on form "Your Social Security Number Show I do not have a social security number" at bounding box center [322, 299] width 593 height 93
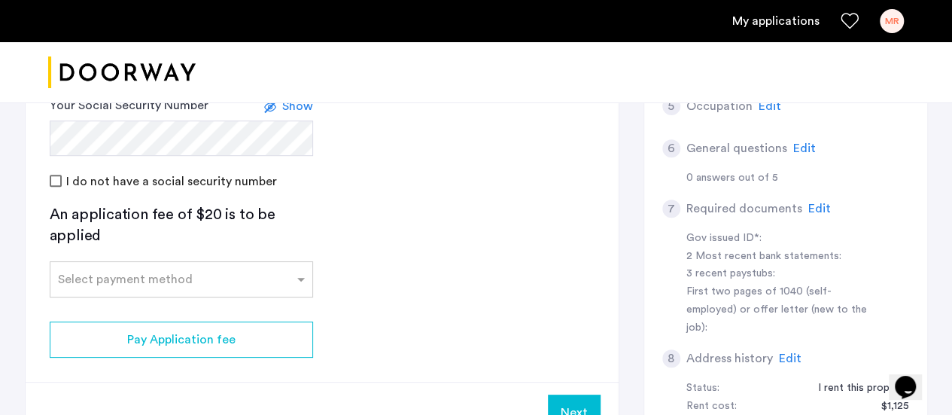
scroll to position [446, 0]
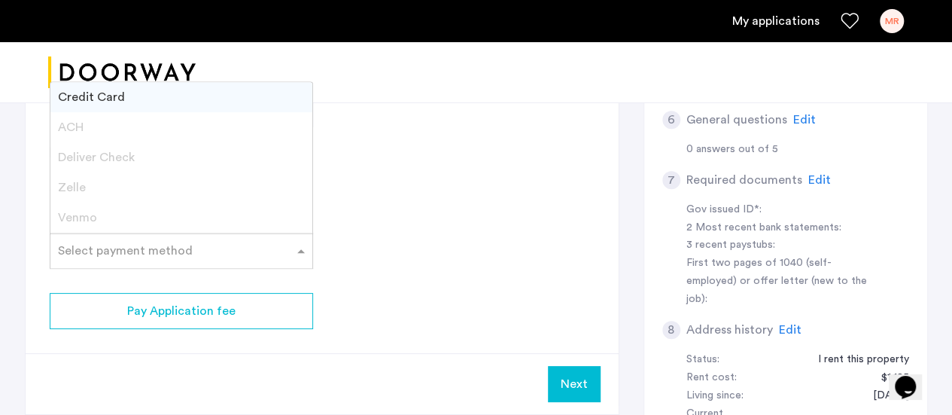
click at [308, 246] on span at bounding box center [303, 251] width 19 height 18
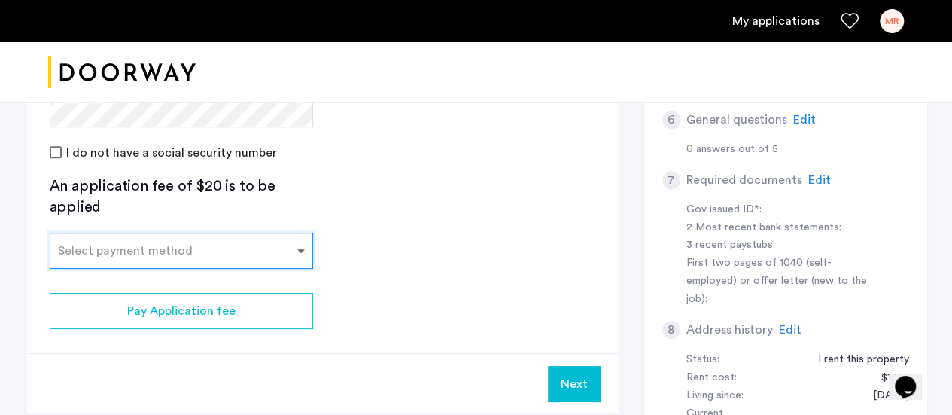
click at [308, 246] on span at bounding box center [303, 251] width 19 height 18
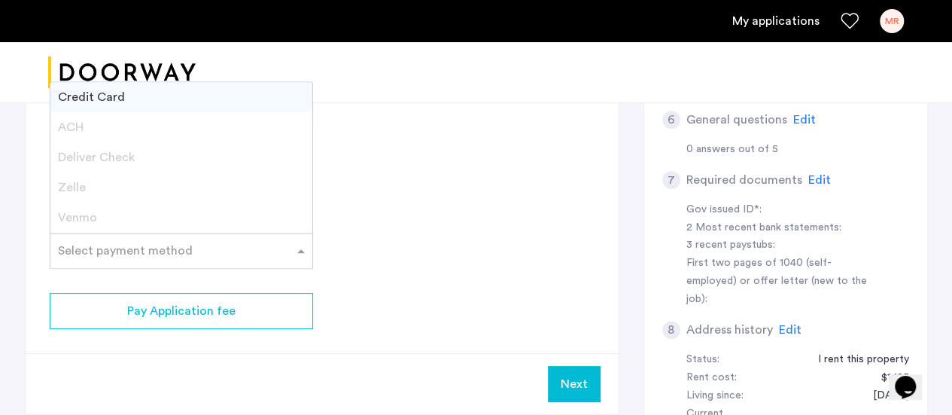
click at [108, 96] on span "Credit Card" at bounding box center [91, 97] width 67 height 12
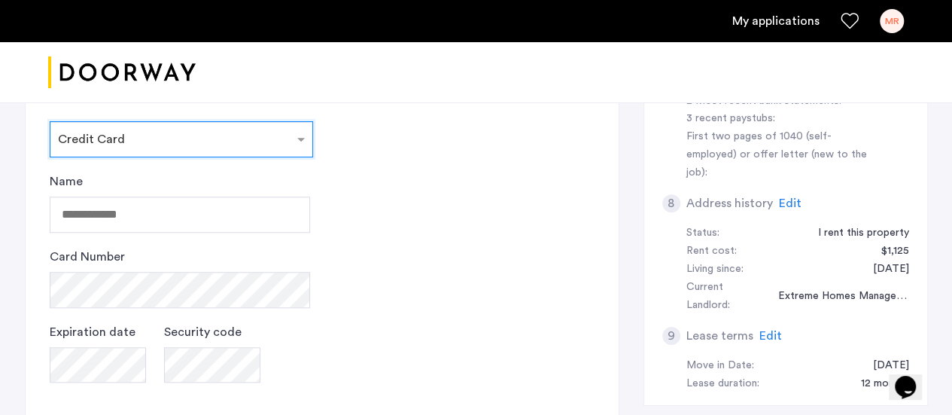
scroll to position [577, 0]
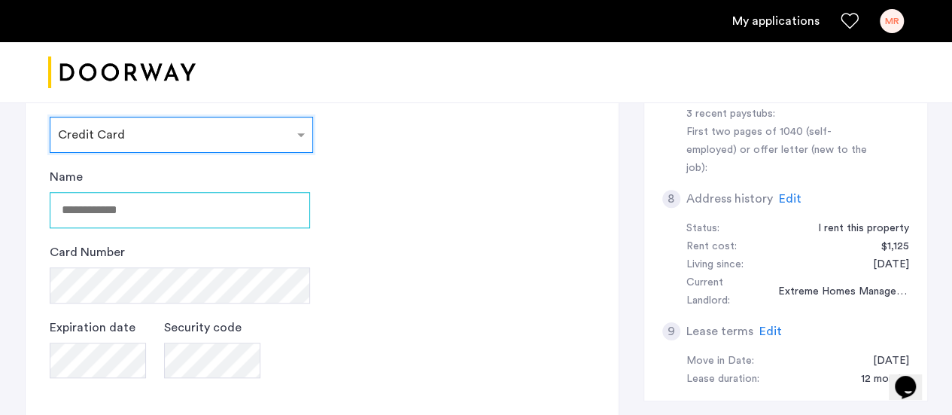
click at [147, 215] on input "Name" at bounding box center [180, 210] width 260 height 36
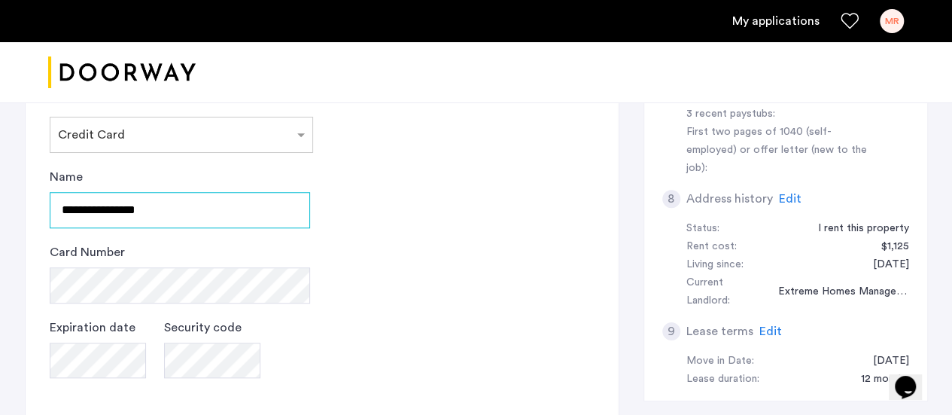
type input "**********"
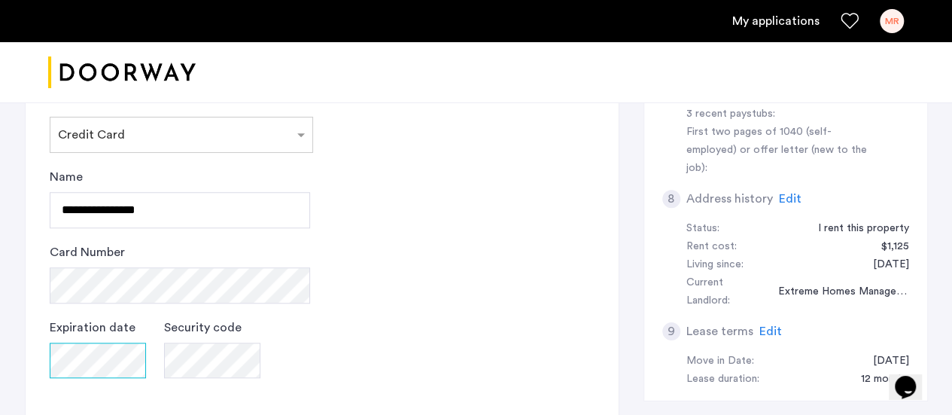
click at [98, 367] on div "Expiration date" at bounding box center [98, 355] width 96 height 75
click at [545, 242] on app-credit-screening "2 Credit Screening & Application Fees Application Fees Please submit your appli…" at bounding box center [322, 94] width 593 height 917
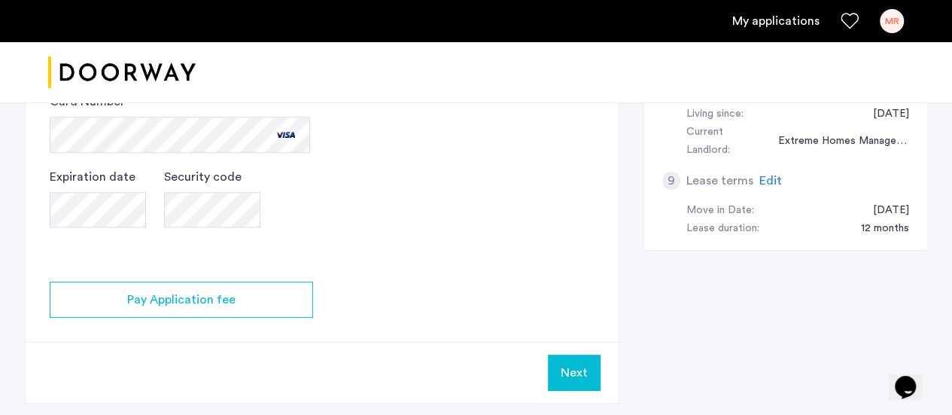
scroll to position [725, 0]
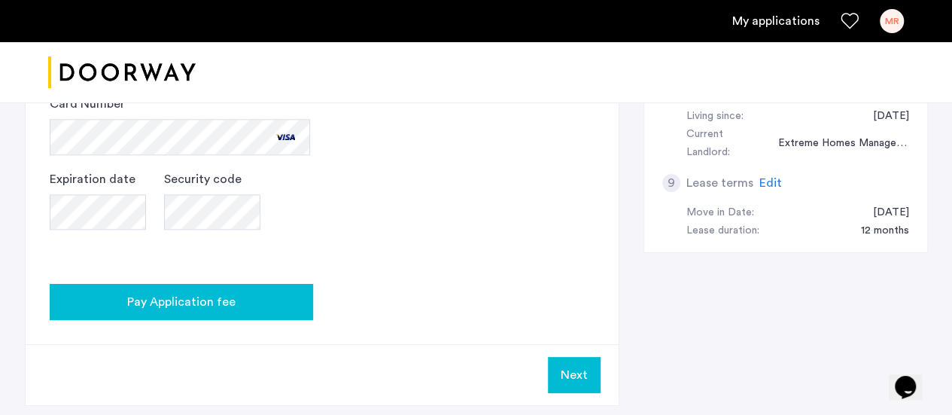
click at [211, 297] on span "Pay Application fee" at bounding box center [181, 302] width 108 height 18
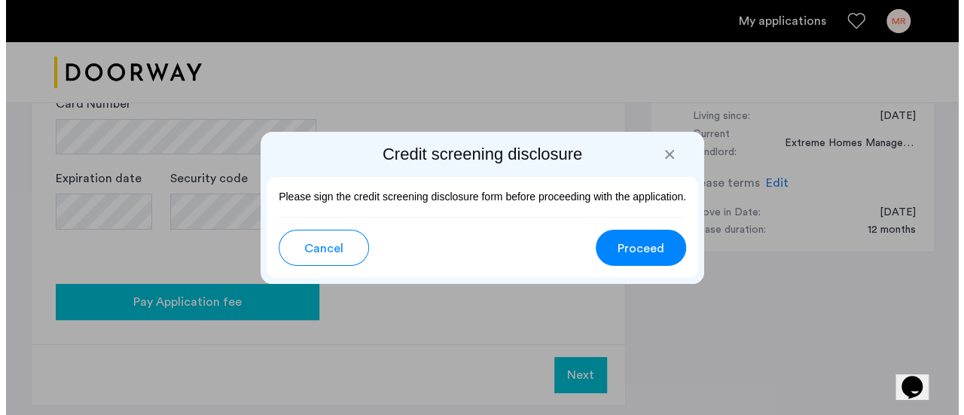
scroll to position [0, 0]
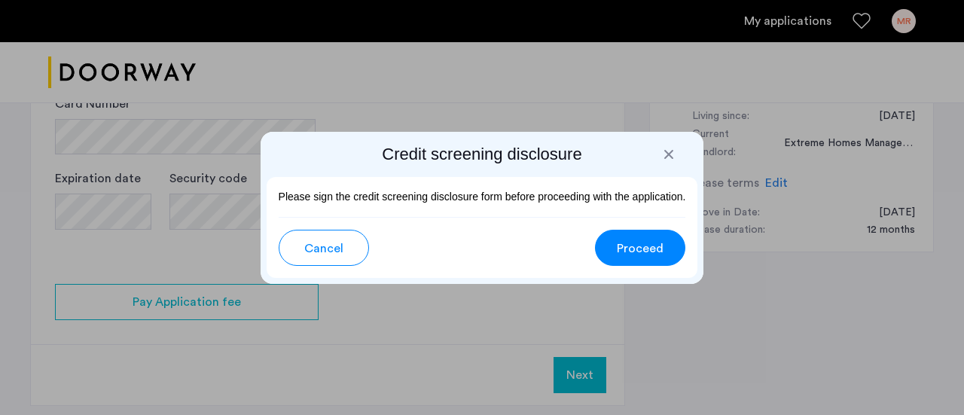
click at [666, 151] on div at bounding box center [668, 154] width 15 height 15
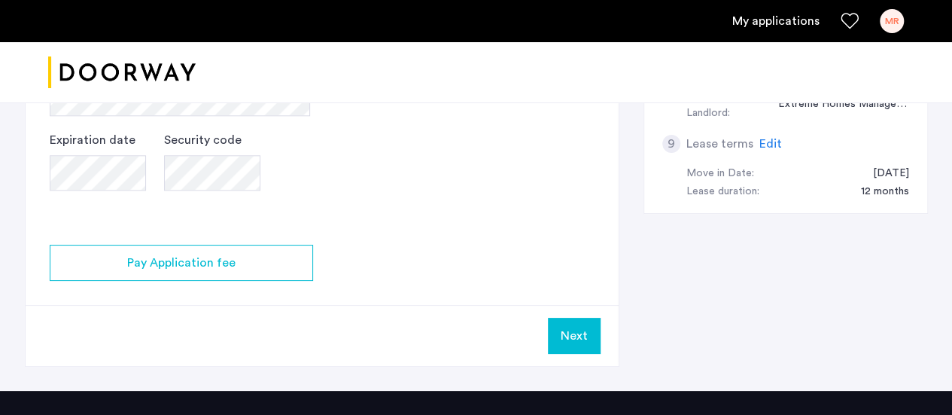
scroll to position [773, 0]
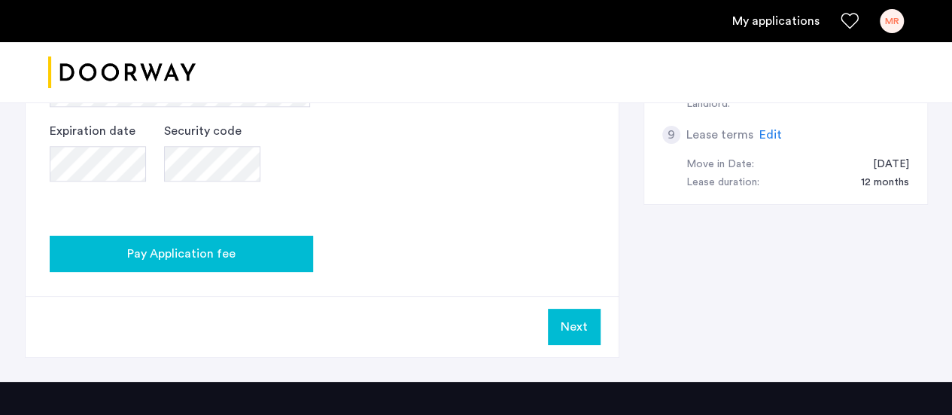
click at [239, 251] on div "Pay Application fee" at bounding box center [181, 254] width 239 height 18
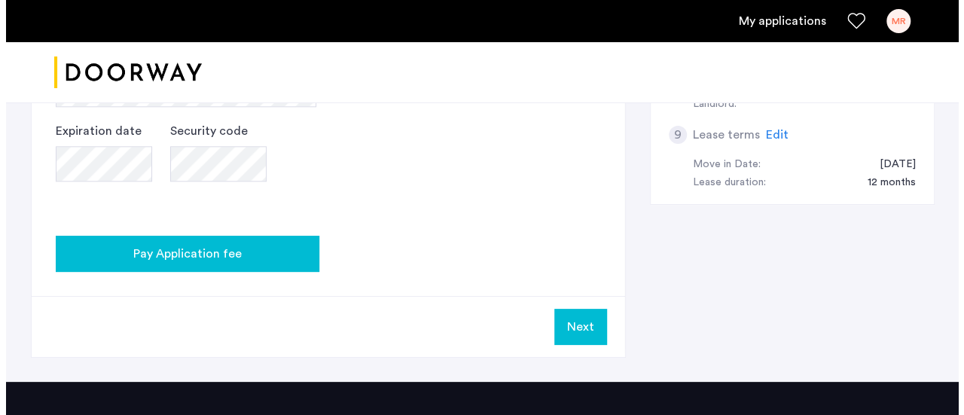
scroll to position [0, 0]
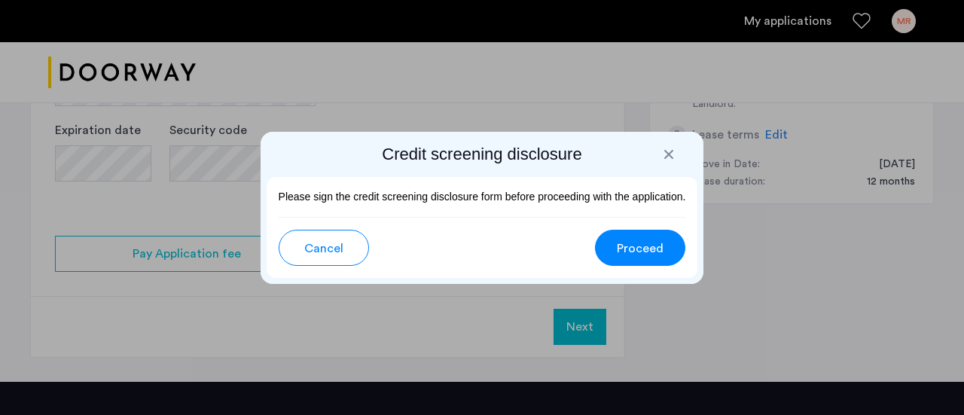
click at [646, 245] on span "Proceed" at bounding box center [640, 248] width 47 height 18
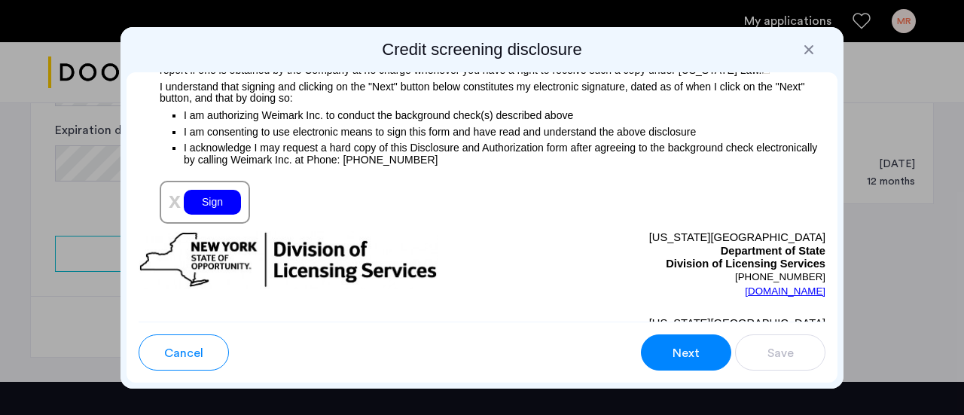
scroll to position [1829, 0]
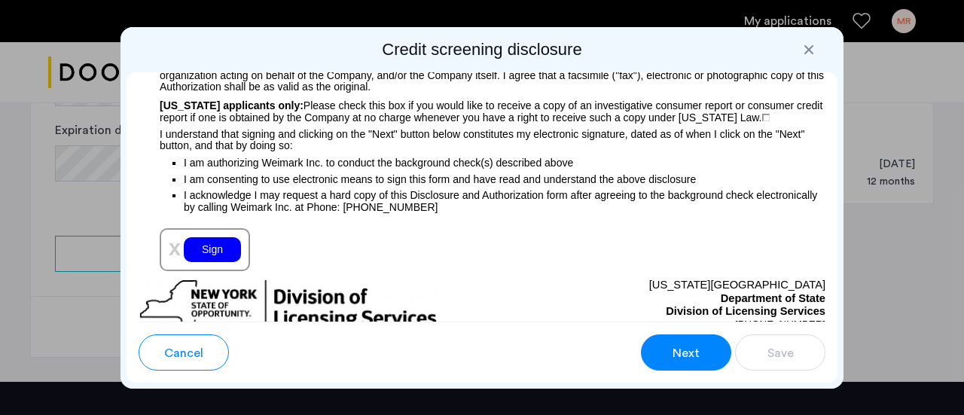
click at [203, 255] on div "Sign" at bounding box center [212, 249] width 57 height 25
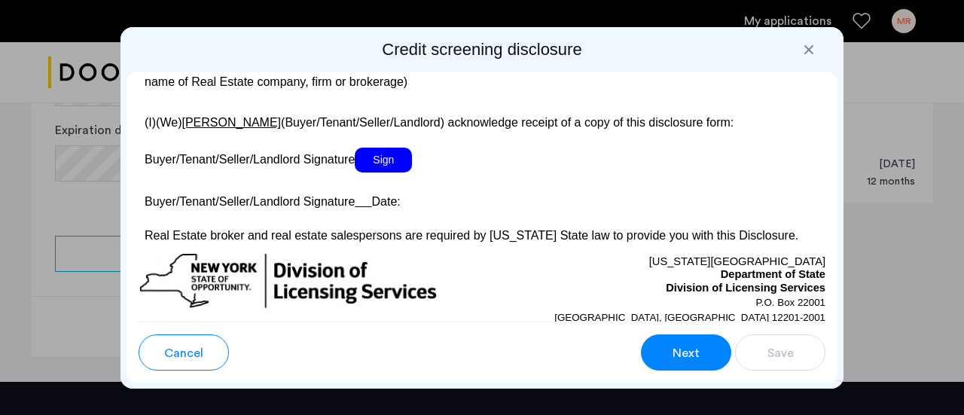
scroll to position [3015, 0]
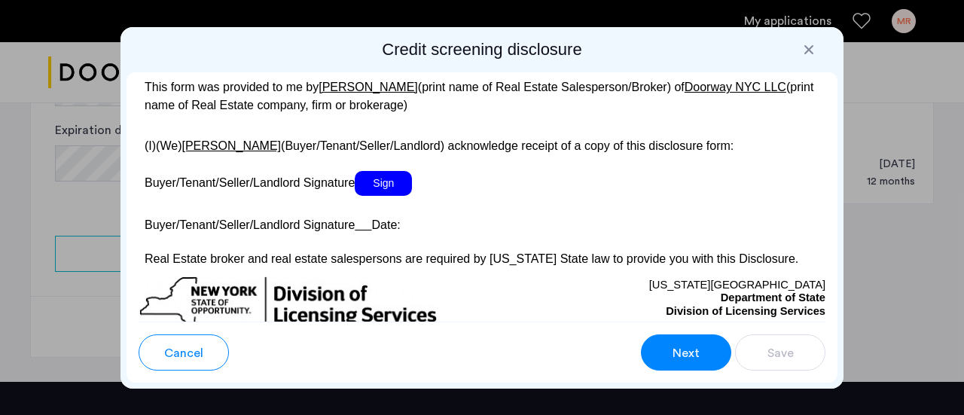
click at [398, 196] on span "Sign" at bounding box center [383, 183] width 57 height 25
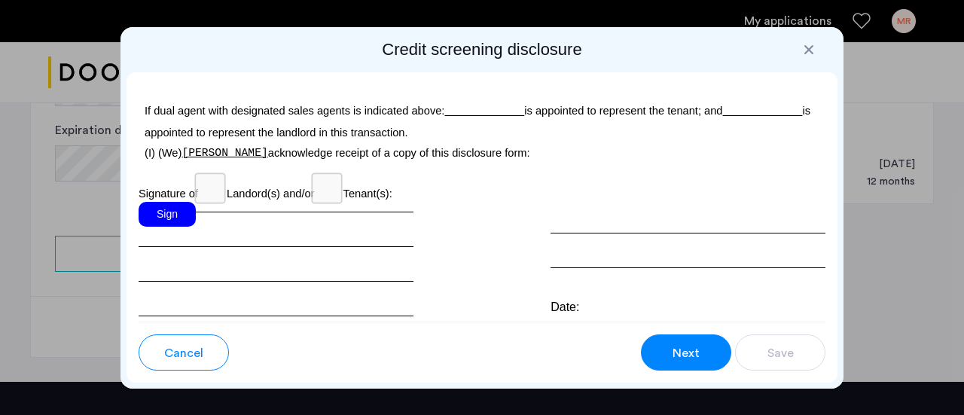
scroll to position [4843, 0]
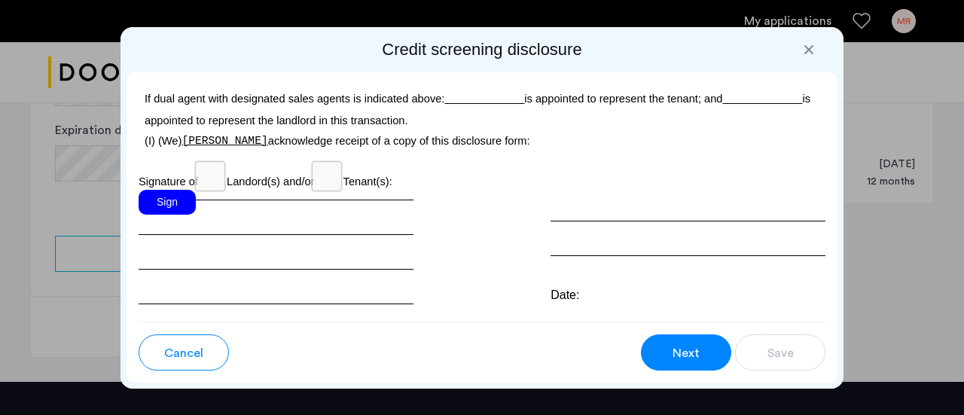
click at [182, 215] on div "Sign" at bounding box center [167, 202] width 57 height 25
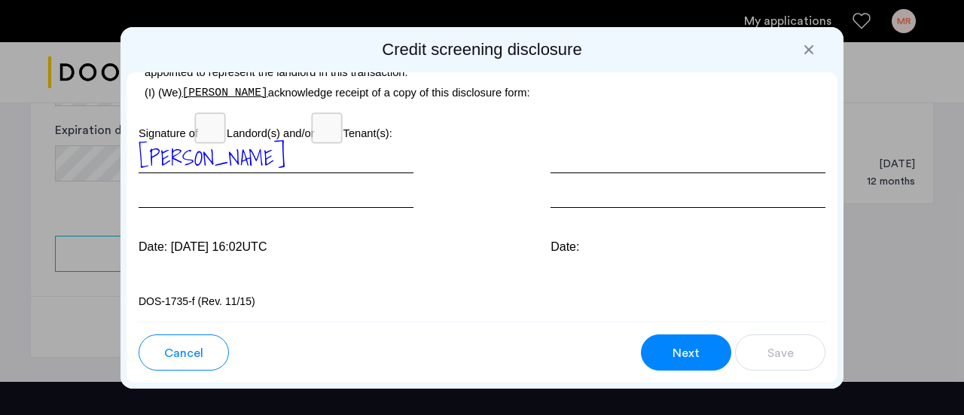
scroll to position [4913, 0]
click at [687, 347] on span "Next" at bounding box center [685, 353] width 27 height 18
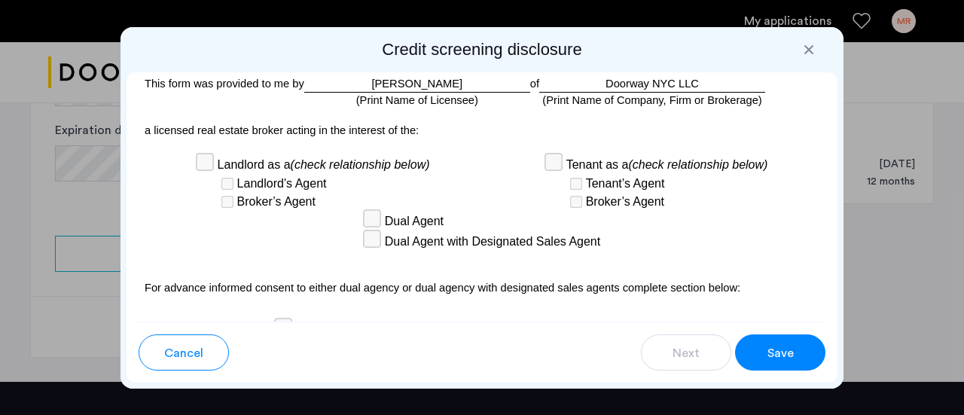
scroll to position [4927, 0]
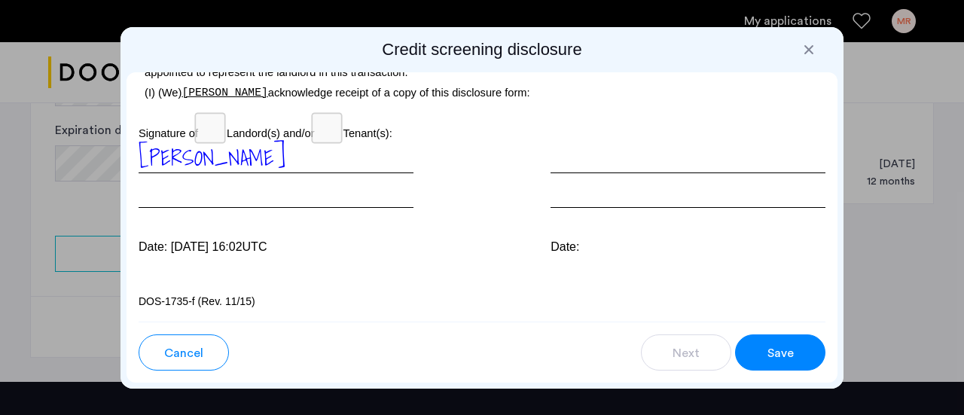
click at [792, 347] on span "Save" at bounding box center [780, 353] width 26 height 18
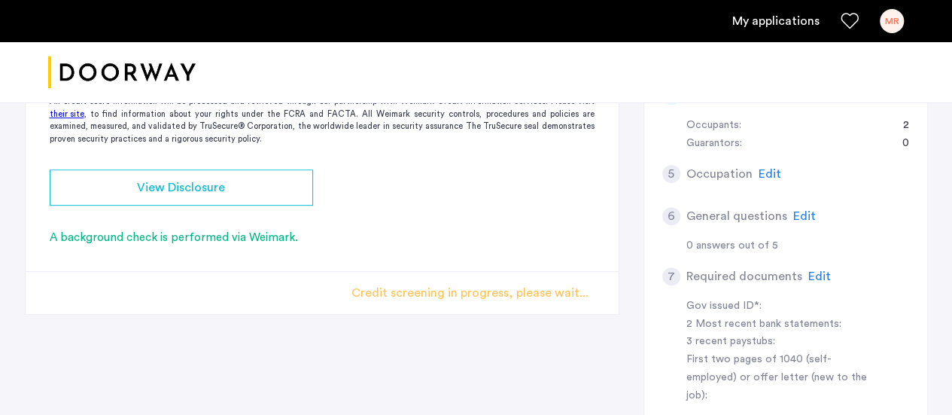
scroll to position [346, 0]
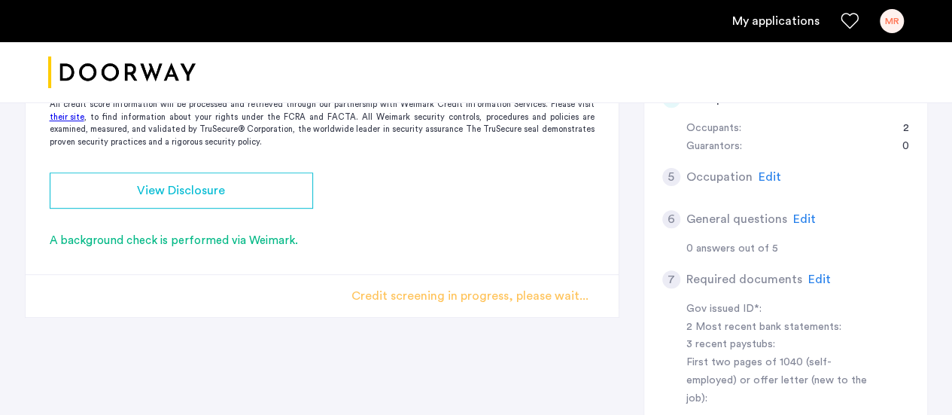
drag, startPoint x: 959, startPoint y: 254, endPoint x: 639, endPoint y: 222, distance: 321.5
click at [639, 222] on div "2 Credit Screening & Application Fees Application Fees Please submit your appli…" at bounding box center [476, 261] width 903 height 790
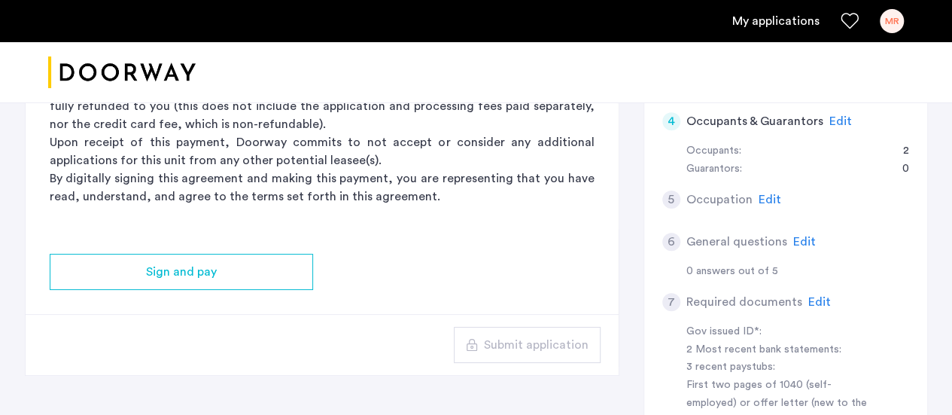
scroll to position [314, 0]
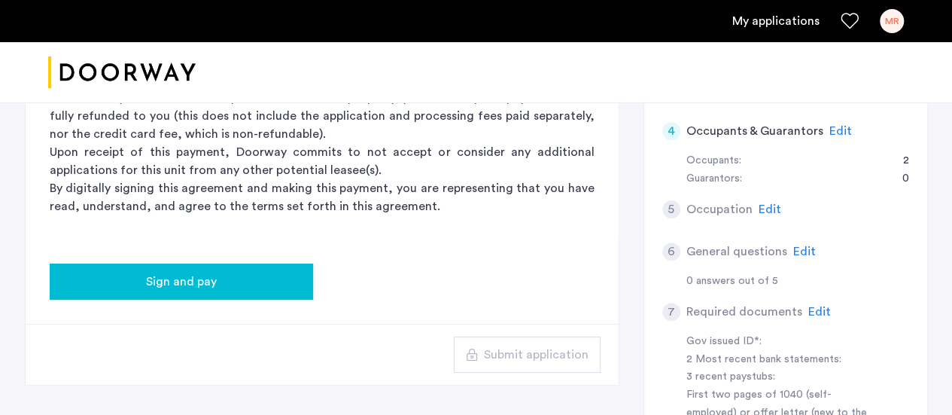
click at [185, 285] on span "Sign and pay" at bounding box center [181, 282] width 71 height 18
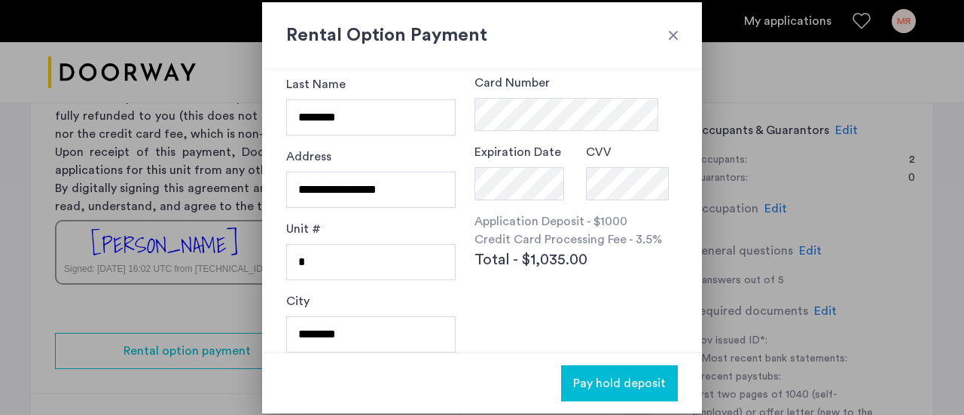
scroll to position [102, 0]
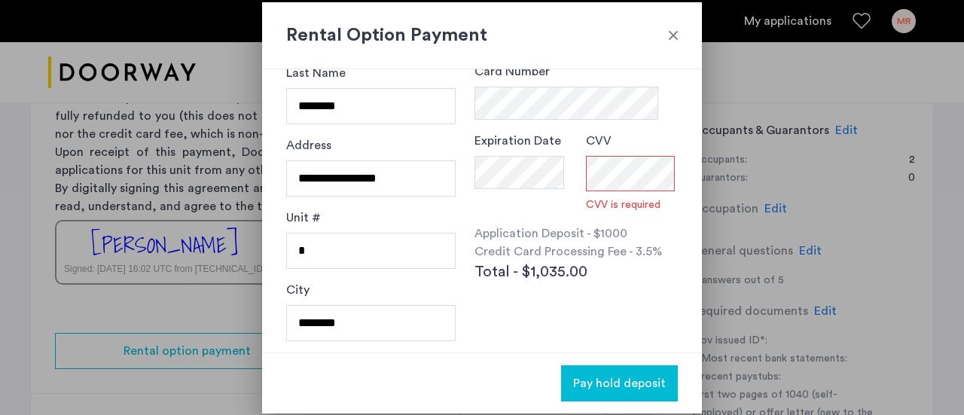
click at [626, 305] on div "Card Number Expiration Date CVV CVV is required Application Deposit - $1000 Cre…" at bounding box center [575, 200] width 203 height 277
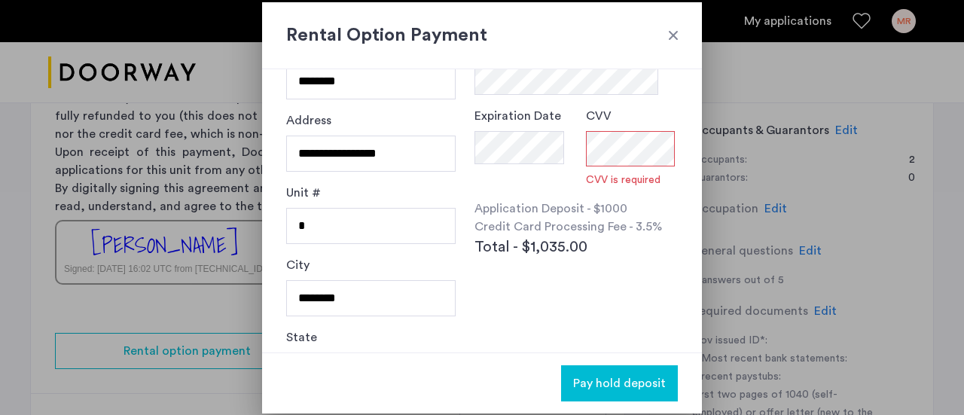
scroll to position [242, 0]
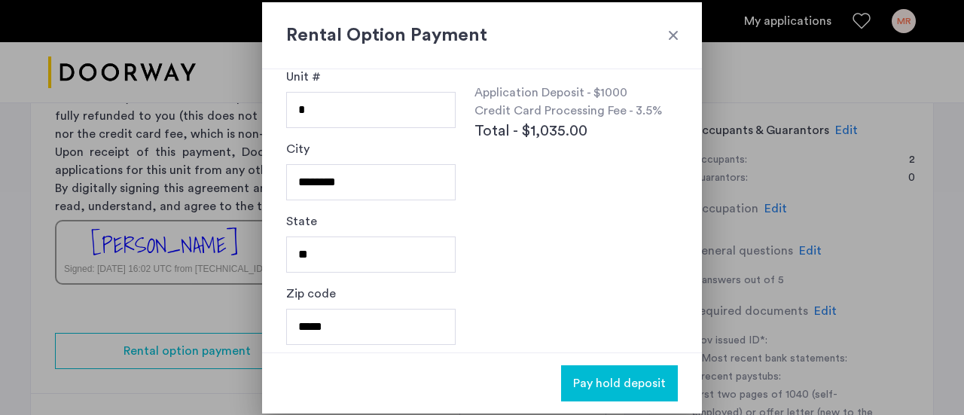
click at [671, 31] on div at bounding box center [673, 35] width 15 height 15
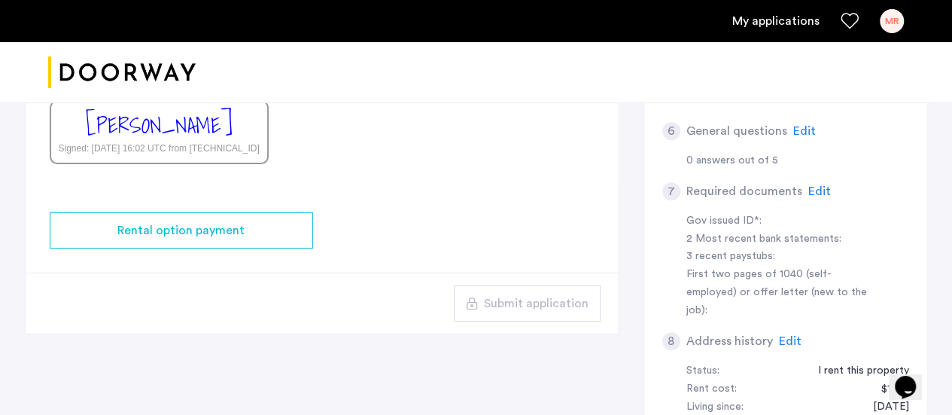
scroll to position [410, 0]
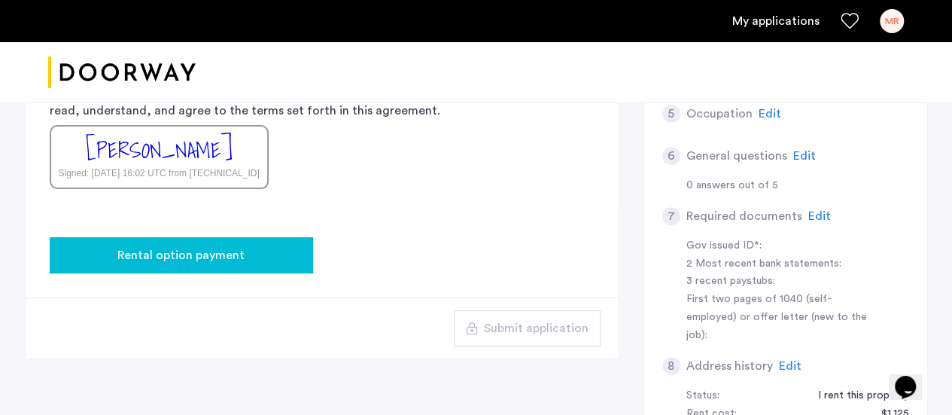
click at [203, 256] on span "Rental option payment" at bounding box center [180, 255] width 127 height 18
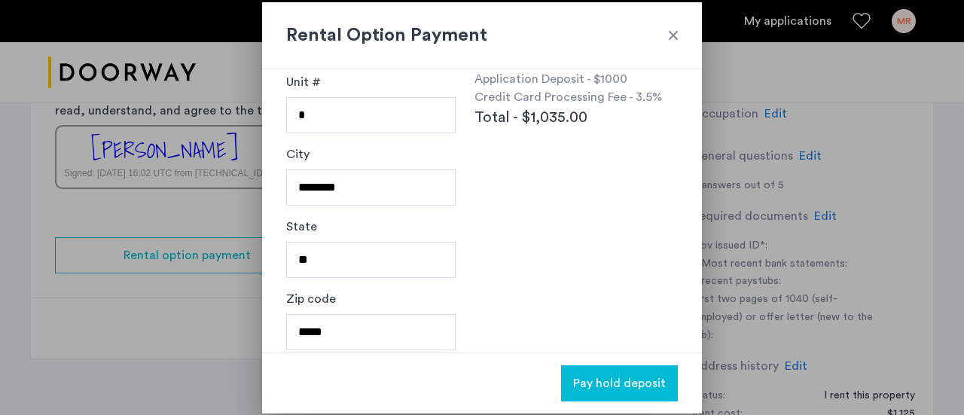
scroll to position [242, 0]
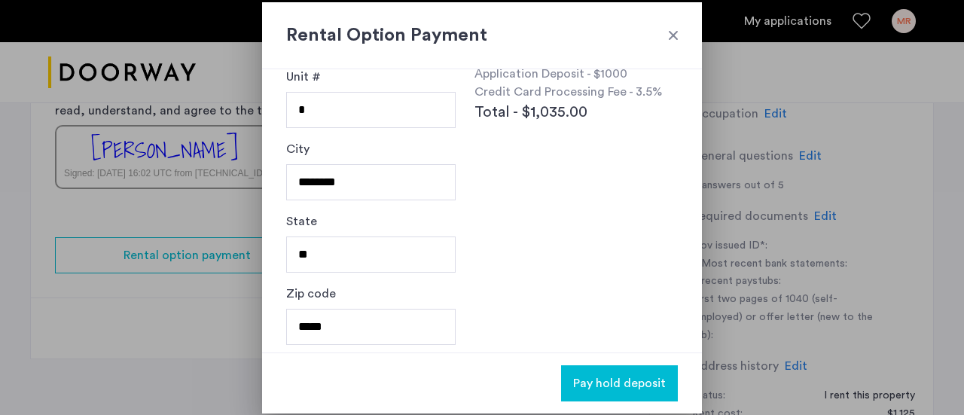
click at [664, 32] on h2 "Rental Option Payment" at bounding box center [482, 35] width 392 height 27
click at [678, 35] on div at bounding box center [673, 35] width 15 height 15
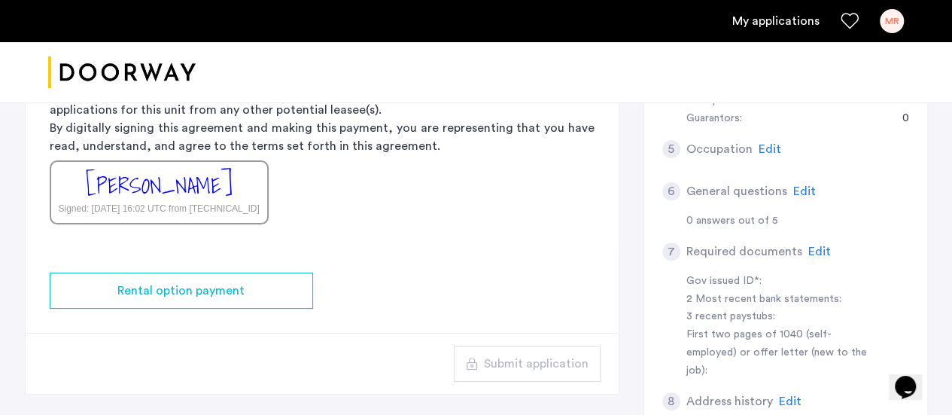
scroll to position [376, 0]
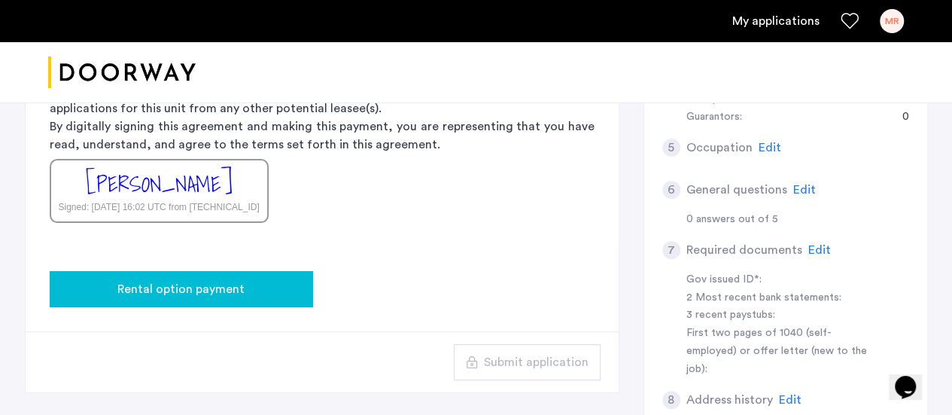
click at [224, 285] on span "Rental option payment" at bounding box center [180, 289] width 127 height 18
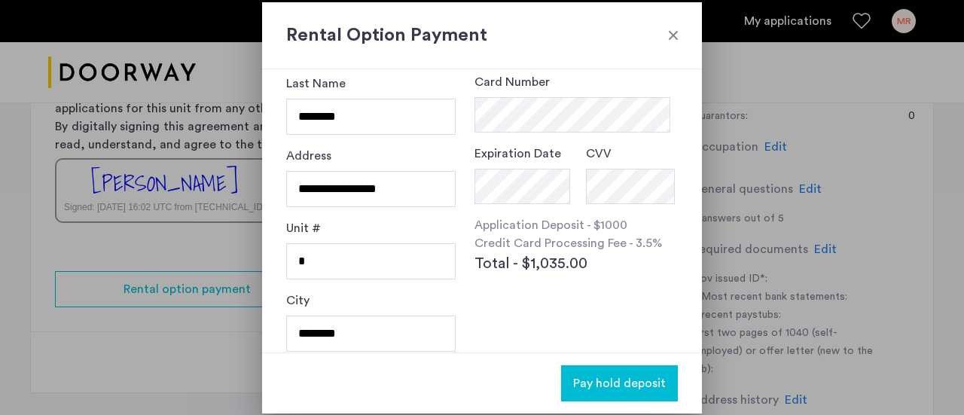
scroll to position [0, 0]
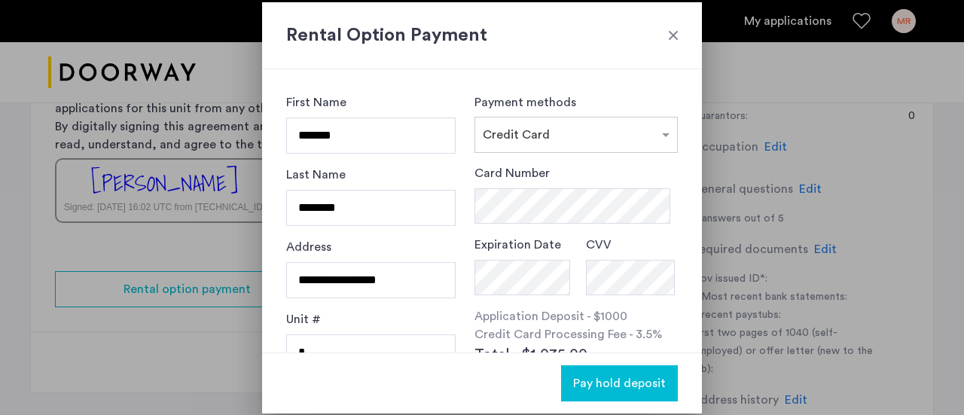
click at [674, 38] on div at bounding box center [673, 35] width 15 height 15
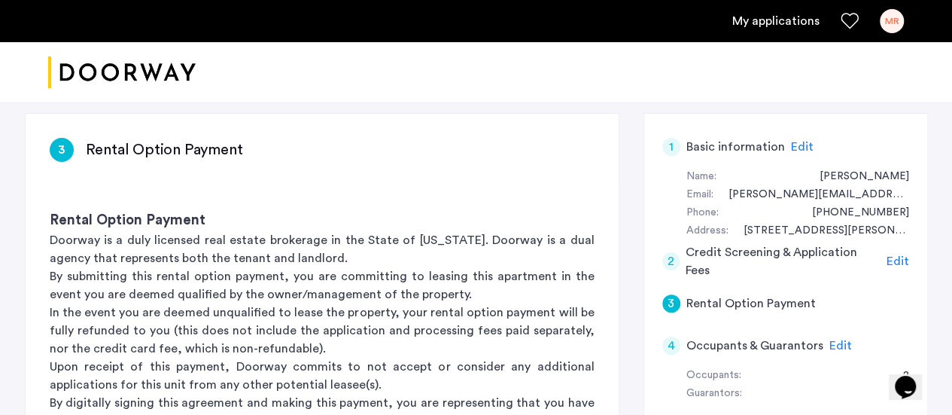
scroll to position [100, 0]
click at [891, 258] on span "Edit" at bounding box center [898, 260] width 23 height 12
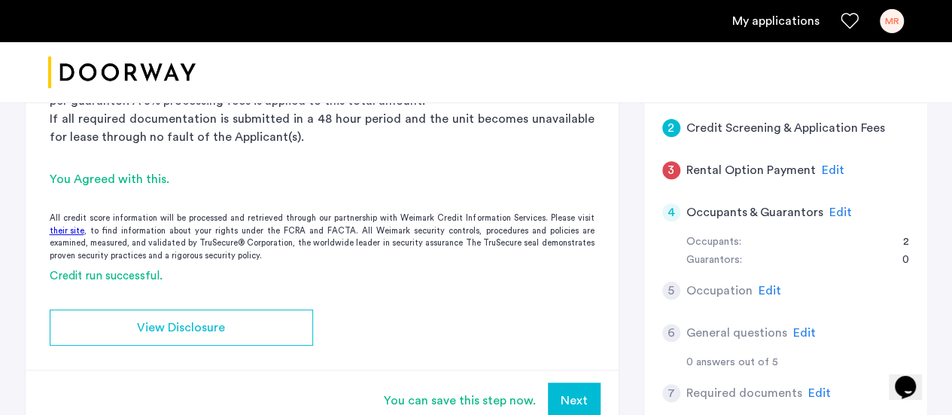
scroll to position [272, 0]
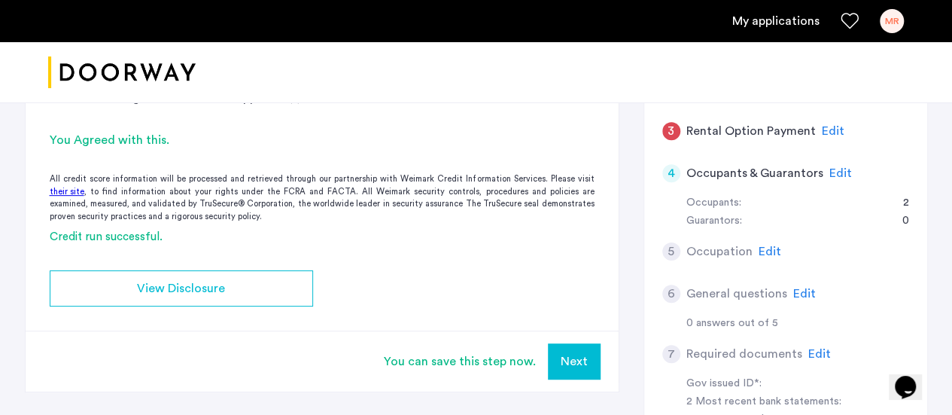
click at [565, 364] on button "Next" at bounding box center [574, 361] width 53 height 36
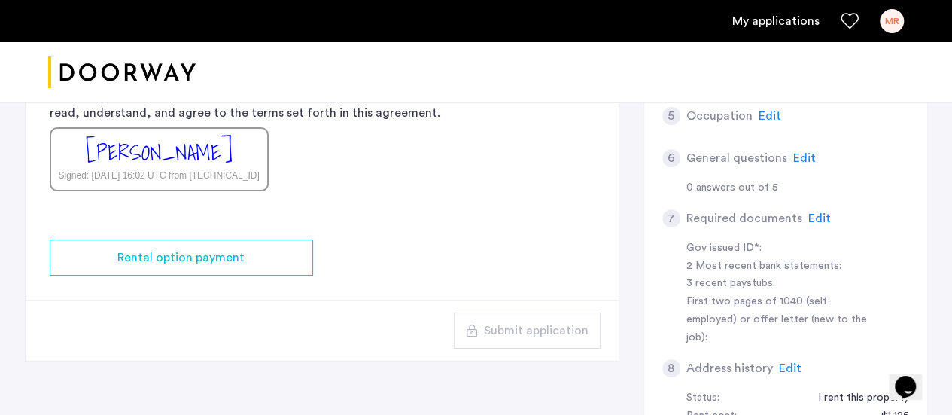
scroll to position [409, 0]
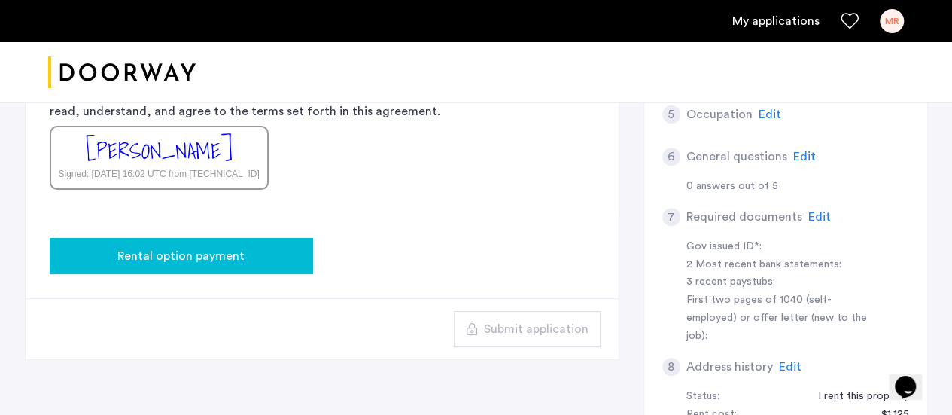
click at [232, 254] on span "Rental option payment" at bounding box center [180, 256] width 127 height 18
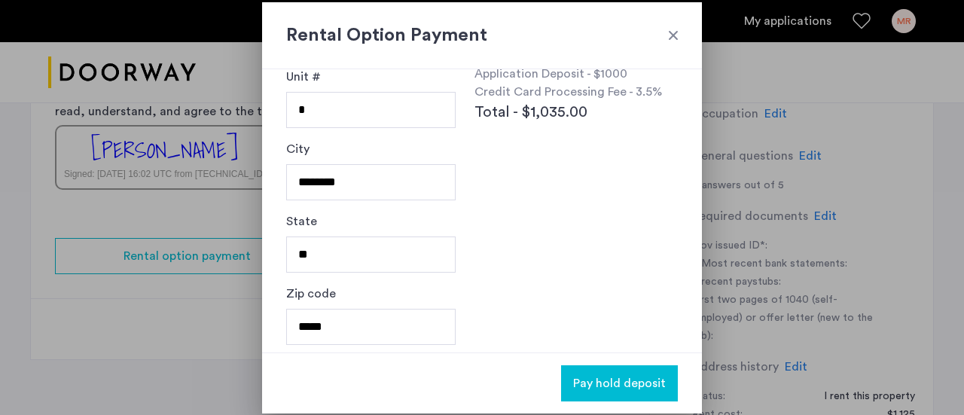
scroll to position [0, 0]
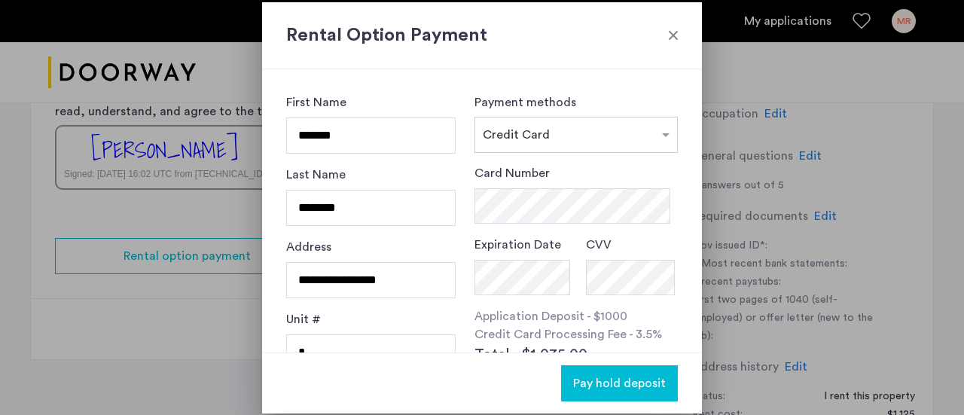
click at [675, 34] on div at bounding box center [673, 35] width 15 height 15
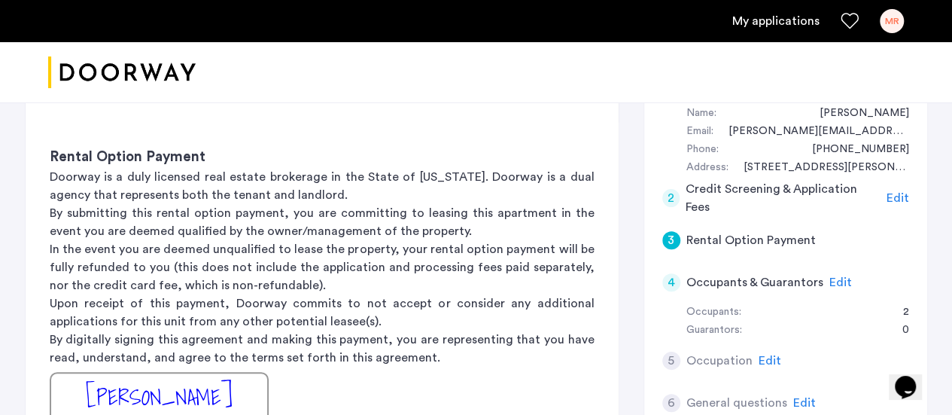
scroll to position [162, 0]
click at [897, 197] on span "Edit" at bounding box center [898, 199] width 23 height 12
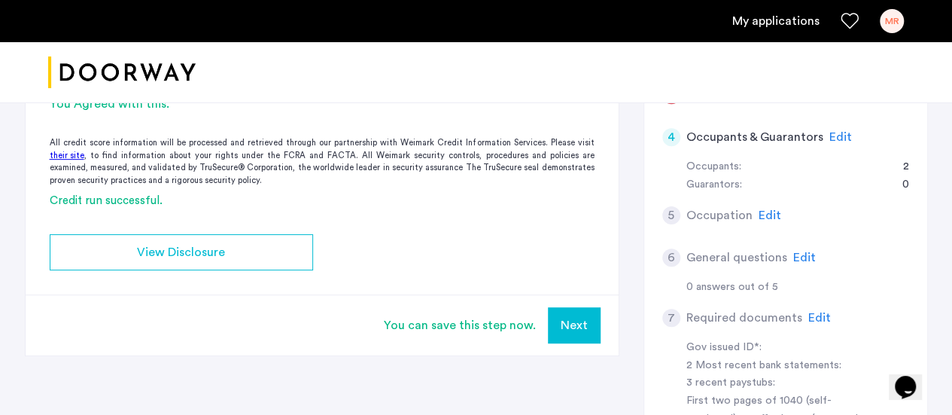
scroll to position [309, 0]
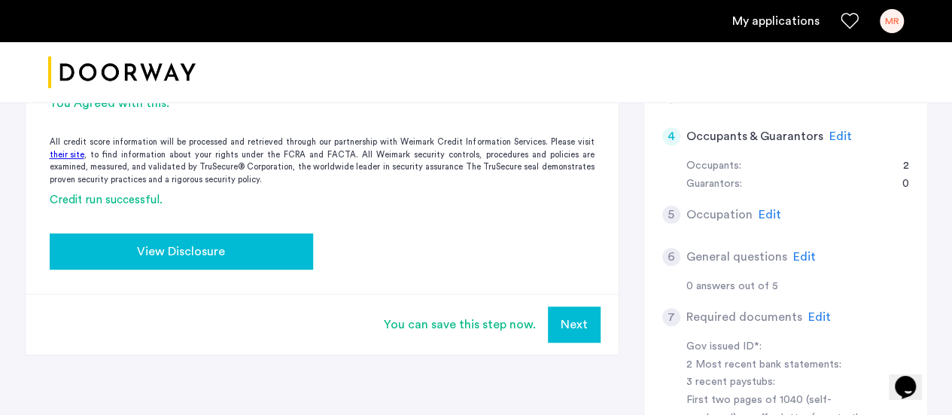
click at [215, 253] on span "View Disclosure" at bounding box center [181, 251] width 88 height 18
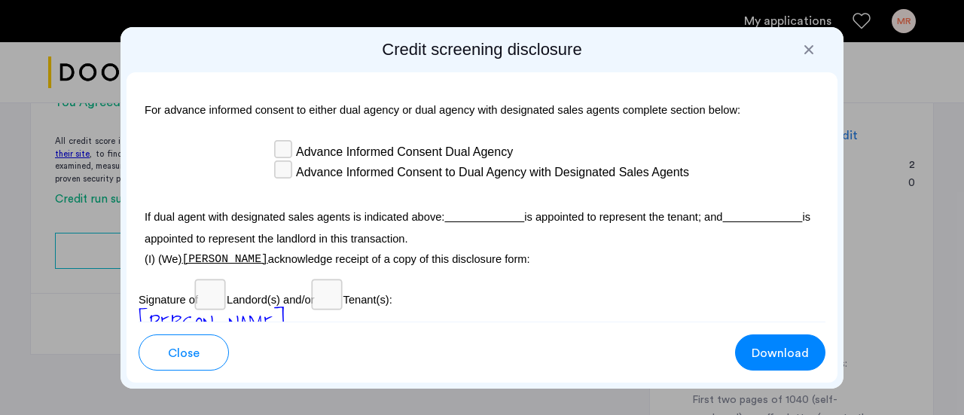
scroll to position [4927, 0]
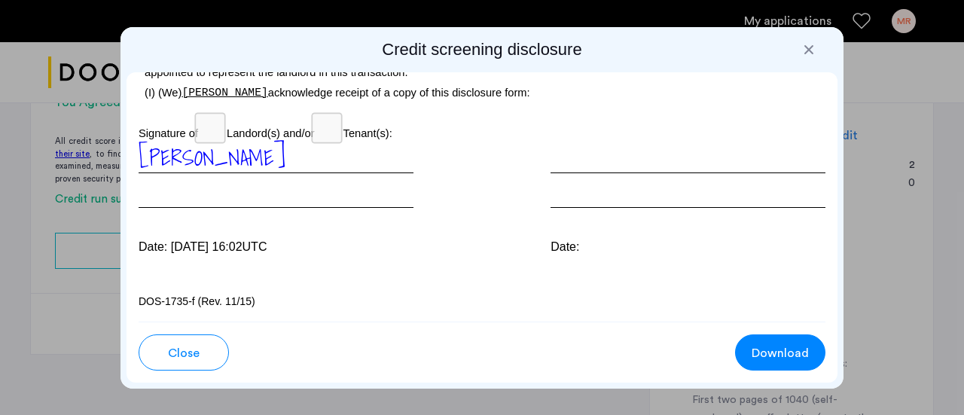
click at [784, 355] on span "Download" at bounding box center [779, 353] width 57 height 18
click at [811, 44] on div at bounding box center [808, 49] width 15 height 15
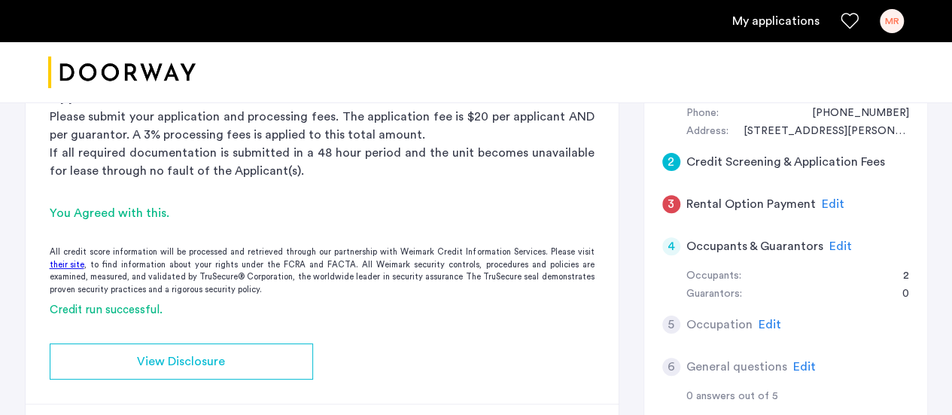
scroll to position [197, 0]
drag, startPoint x: 961, startPoint y: 180, endPoint x: 632, endPoint y: 218, distance: 330.4
click at [632, 218] on div "2 Credit Screening & Application Fees Application Fees Please submit your appli…" at bounding box center [476, 410] width 903 height 790
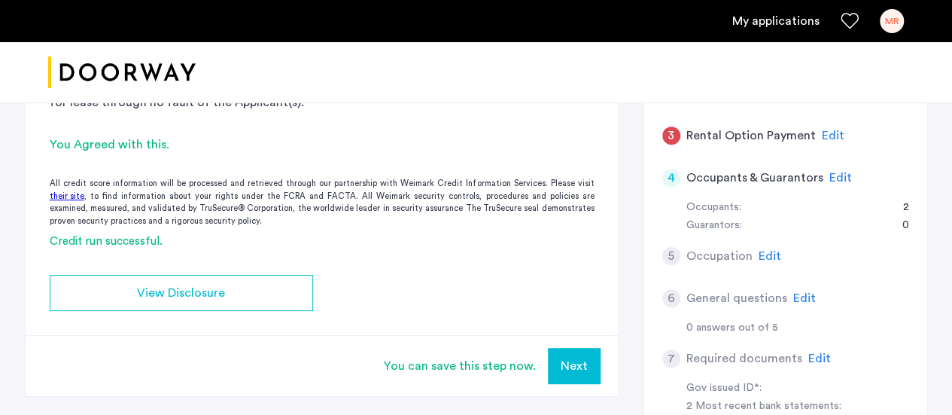
scroll to position [298, 0]
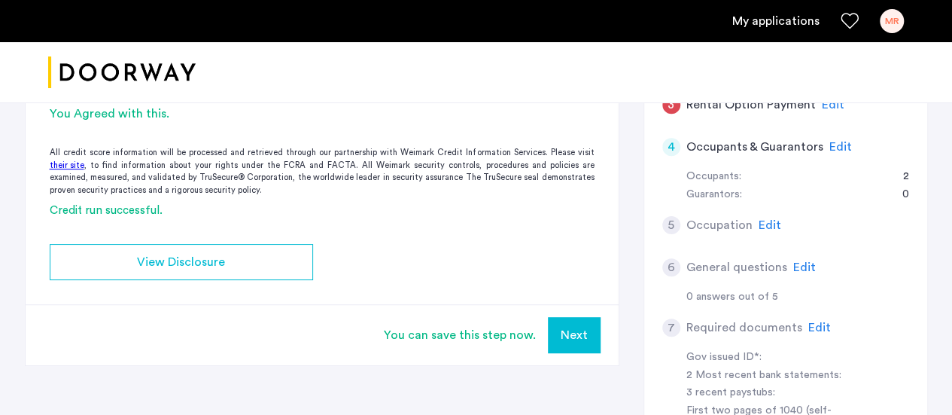
click at [772, 220] on span "Edit" at bounding box center [770, 225] width 23 height 12
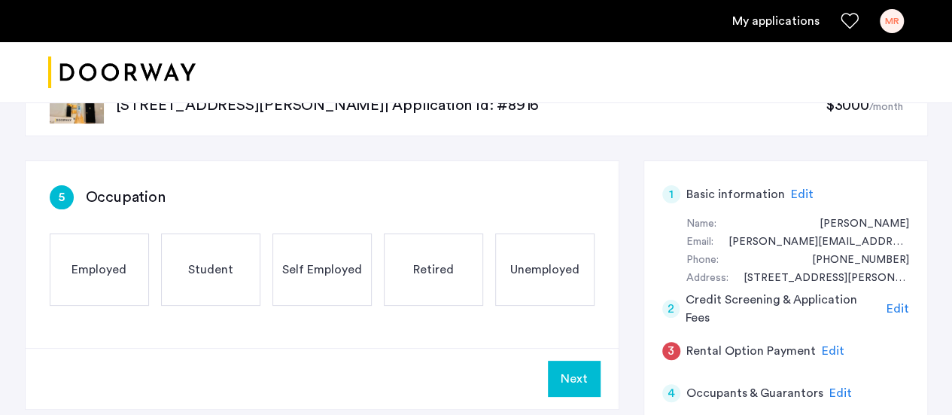
scroll to position [66, 0]
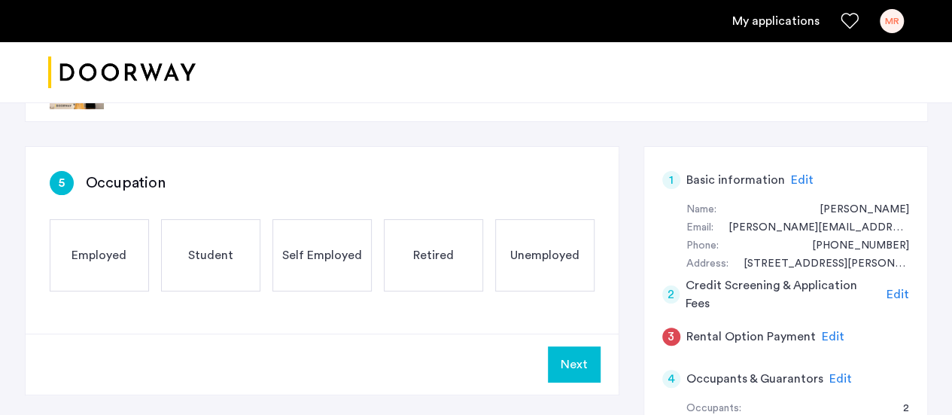
click at [110, 260] on span "Employed" at bounding box center [99, 255] width 55 height 18
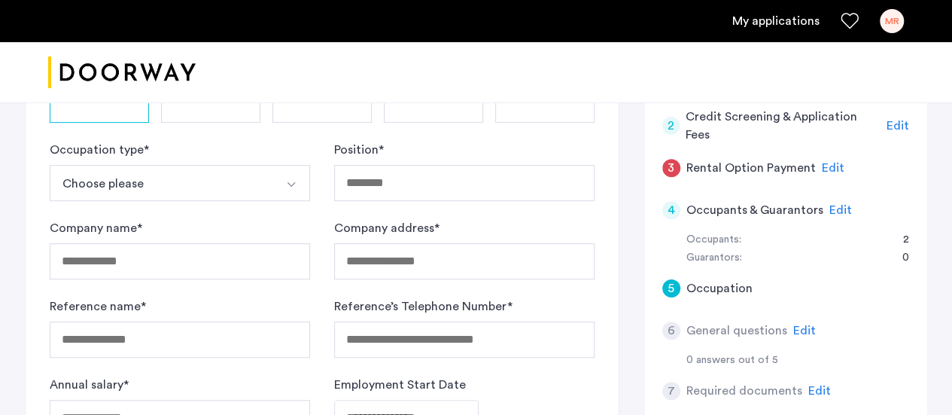
scroll to position [236, 0]
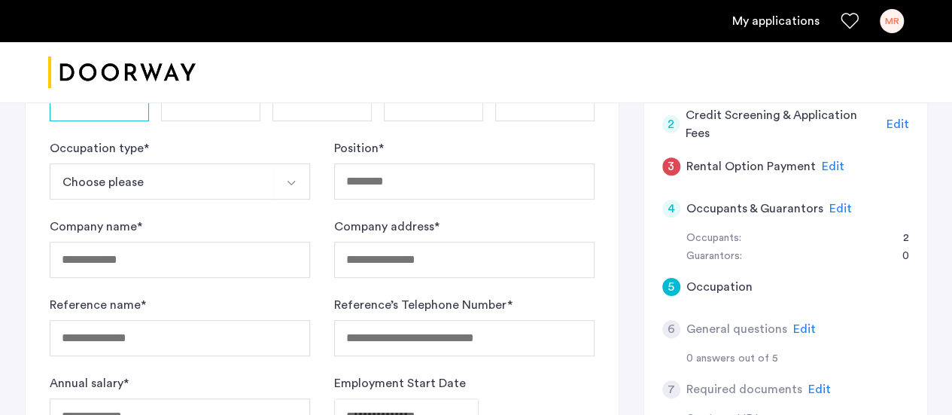
click at [282, 180] on button "Select option" at bounding box center [292, 181] width 36 height 36
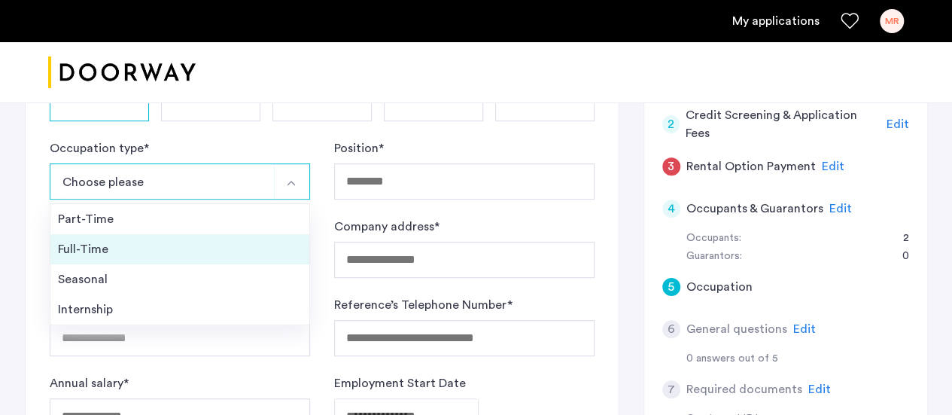
click at [169, 245] on div "Full-Time" at bounding box center [180, 249] width 244 height 18
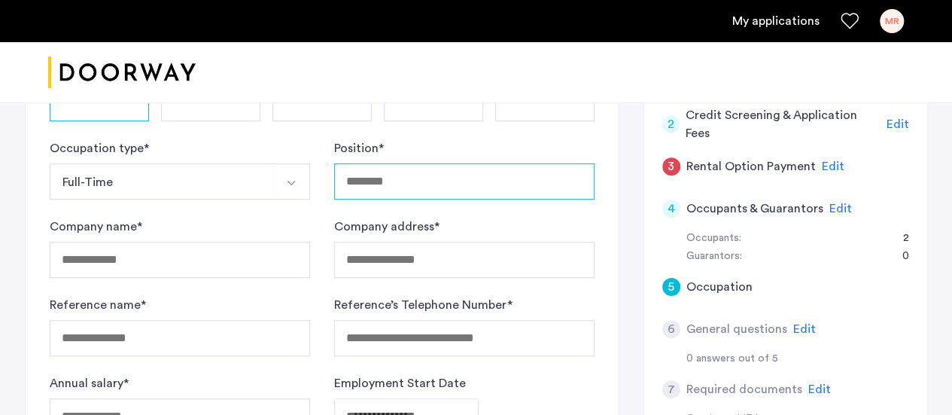
click at [386, 175] on input "Position *" at bounding box center [464, 181] width 260 height 36
type input "**********"
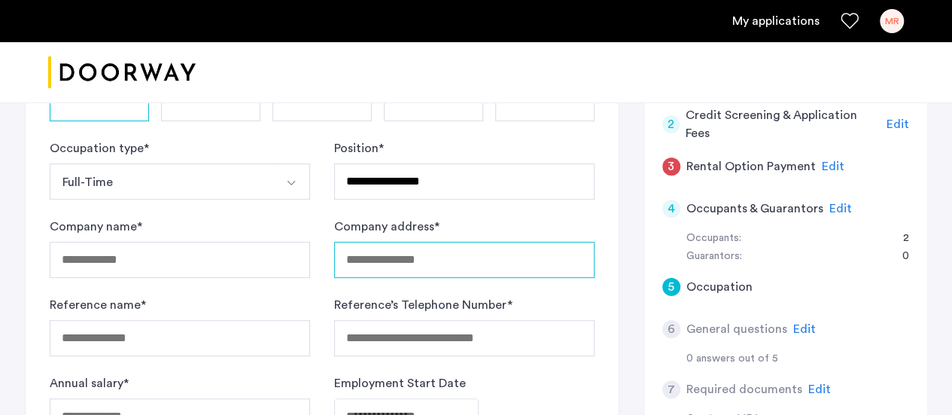
click at [384, 267] on input "Company address *" at bounding box center [464, 260] width 260 height 36
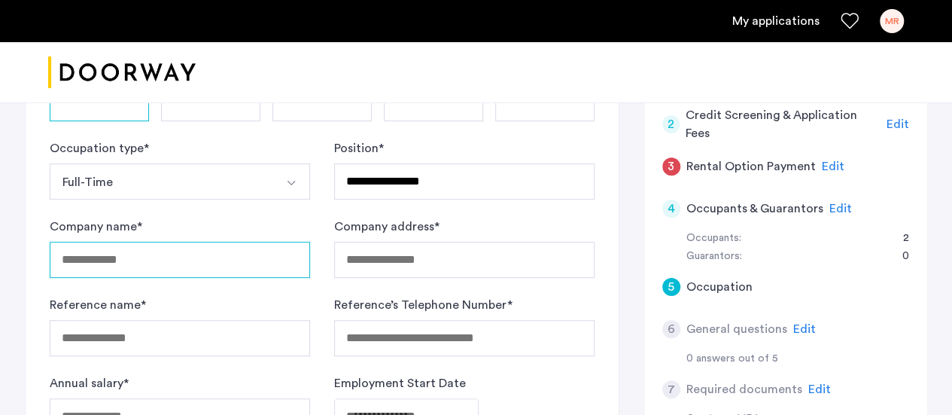
click at [195, 245] on input "Company name *" at bounding box center [180, 260] width 260 height 36
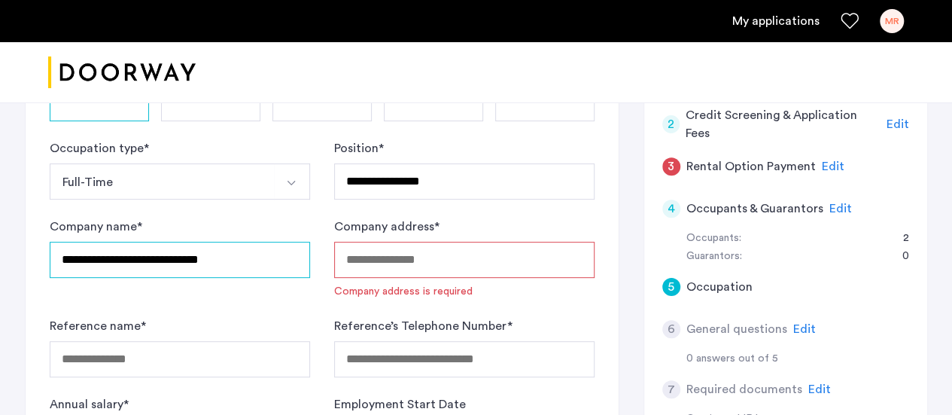
type input "**********"
click at [431, 254] on input "Company address *" at bounding box center [464, 260] width 260 height 36
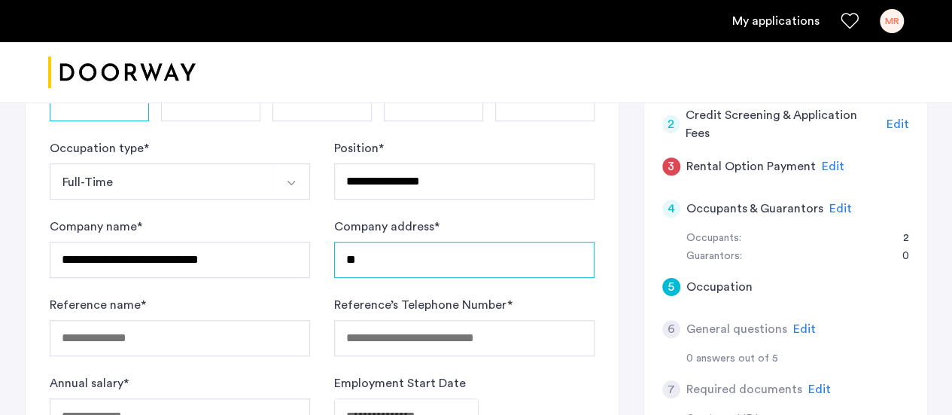
type input "**********"
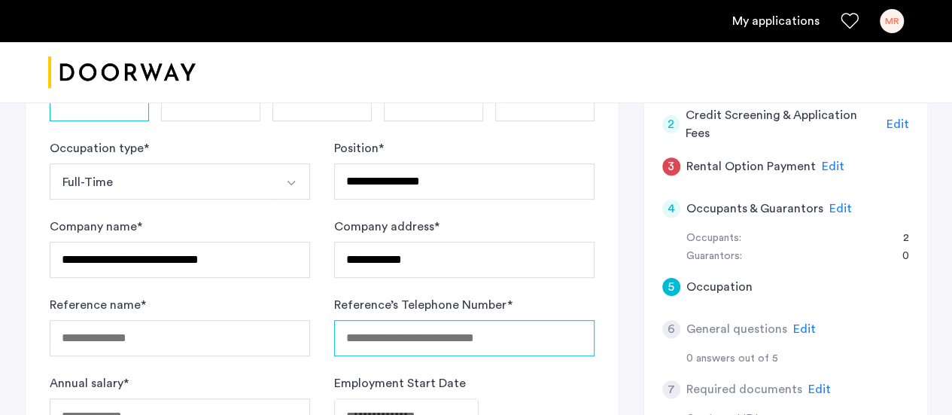
type input "**********"
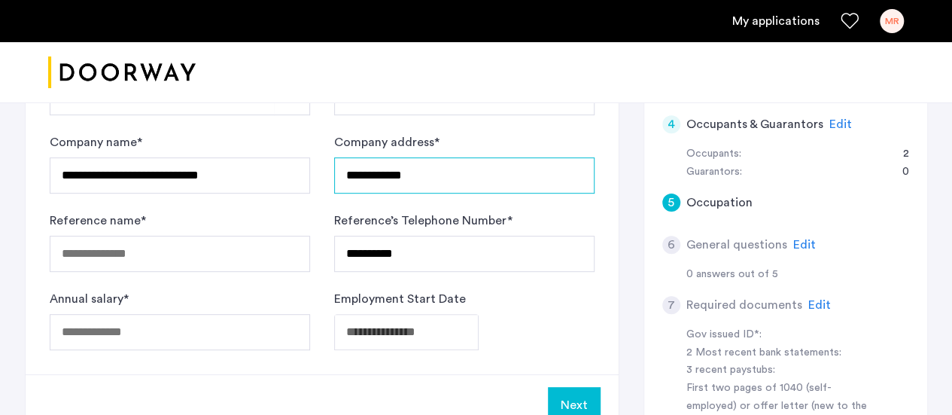
scroll to position [320, 0]
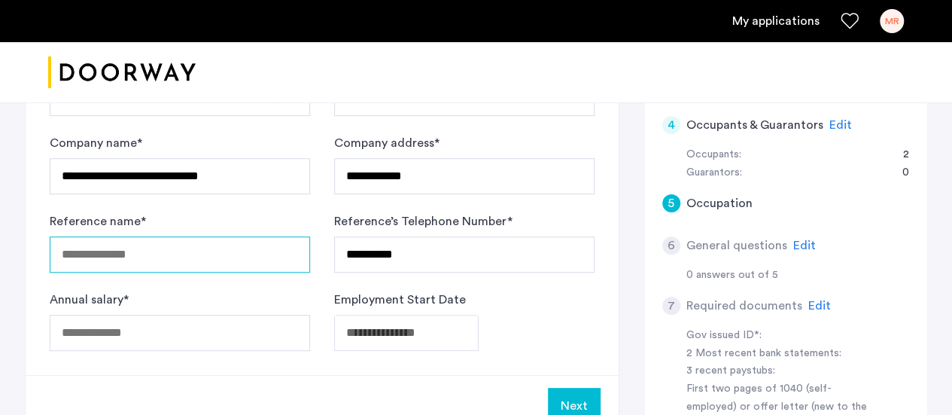
click at [201, 257] on input "Reference name *" at bounding box center [180, 254] width 260 height 36
type input "**********"
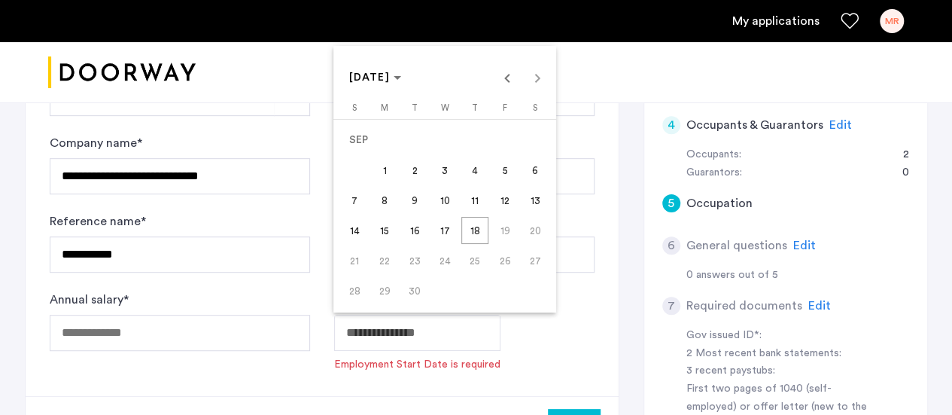
click at [402, 78] on span "[DATE]" at bounding box center [376, 78] width 52 height 13
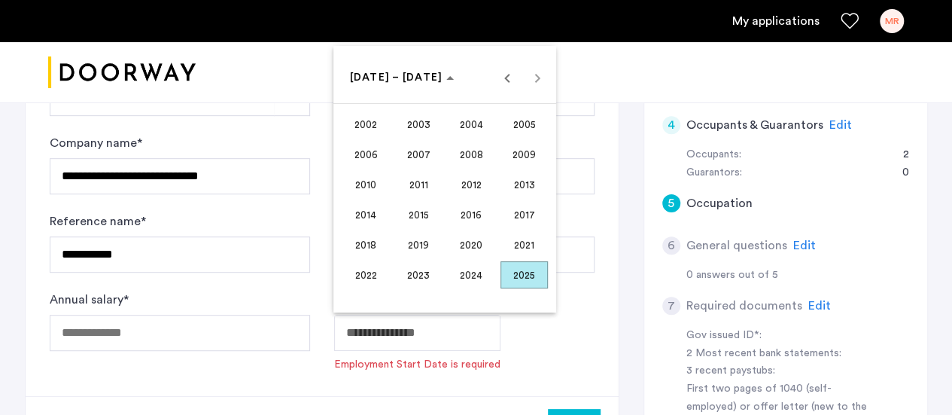
click at [368, 271] on span "2022" at bounding box center [366, 274] width 47 height 27
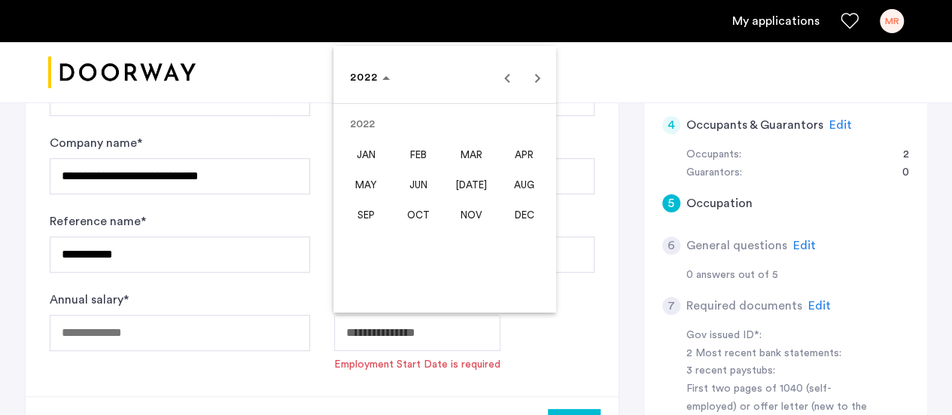
click at [369, 184] on span "MAY" at bounding box center [366, 184] width 47 height 27
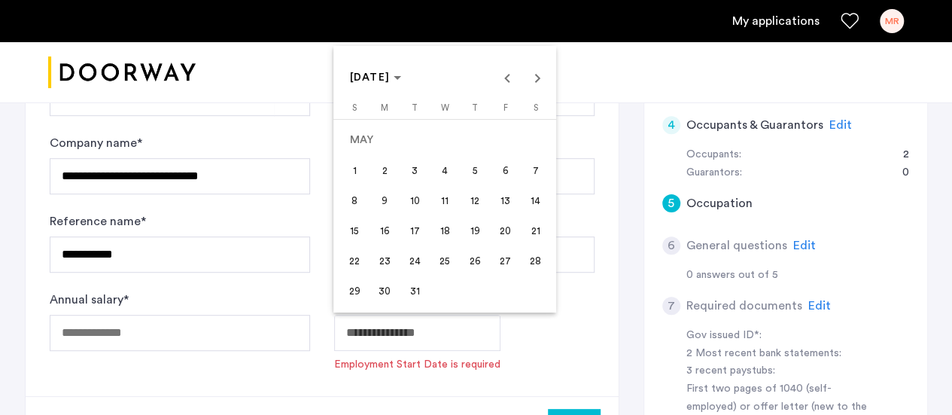
click at [382, 252] on span "23" at bounding box center [384, 260] width 27 height 27
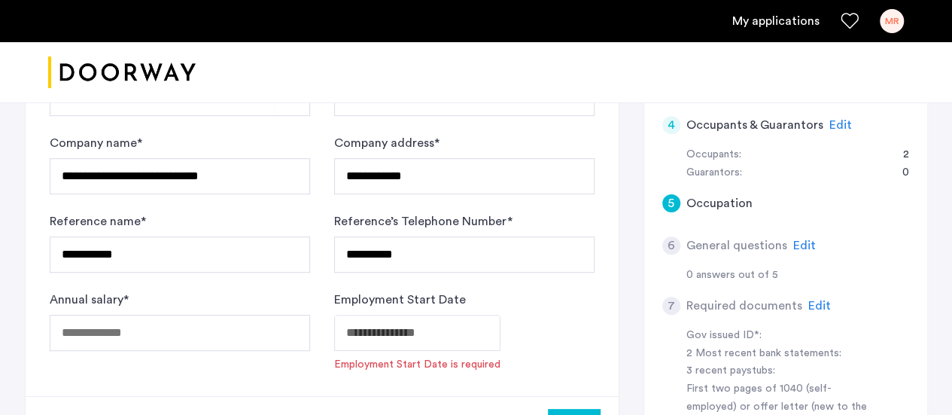
type input "**********"
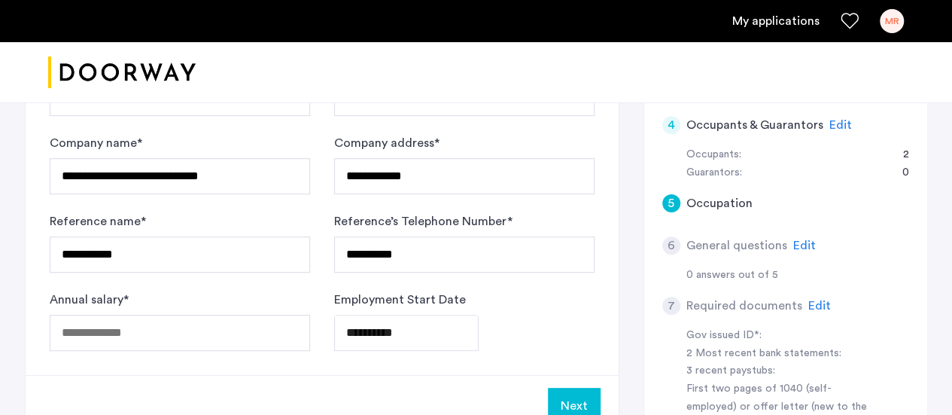
scroll to position [444, 0]
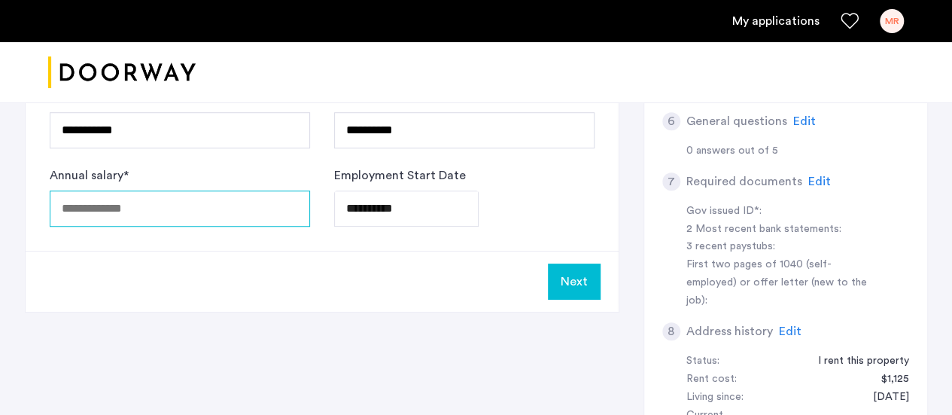
click at [148, 209] on input "Annual salary *" at bounding box center [180, 208] width 260 height 36
type input "*****"
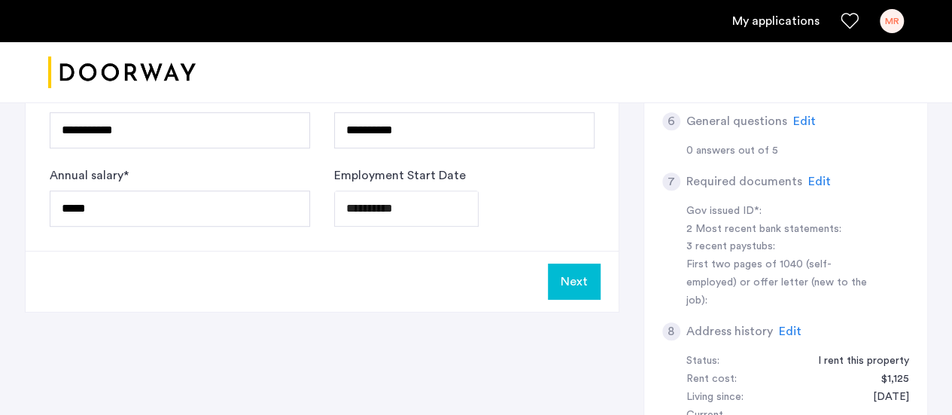
click at [145, 263] on div "Next" at bounding box center [322, 281] width 593 height 61
click at [574, 273] on button "Next" at bounding box center [574, 282] width 53 height 36
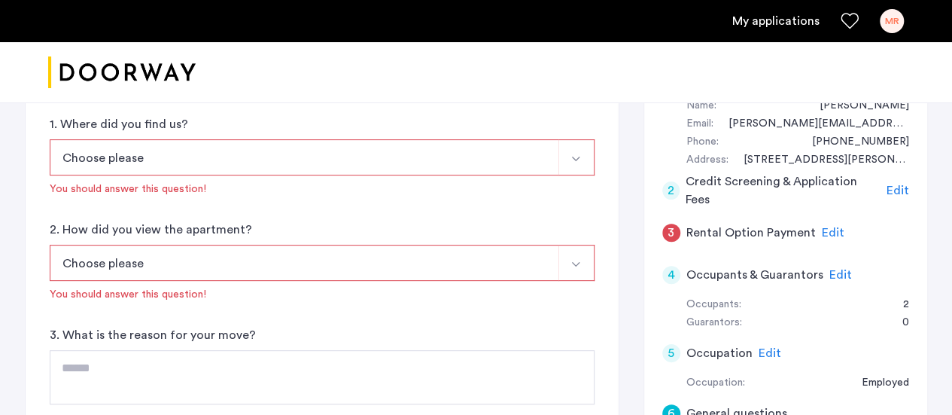
scroll to position [171, 0]
click at [571, 150] on button "Select option" at bounding box center [577, 157] width 36 height 36
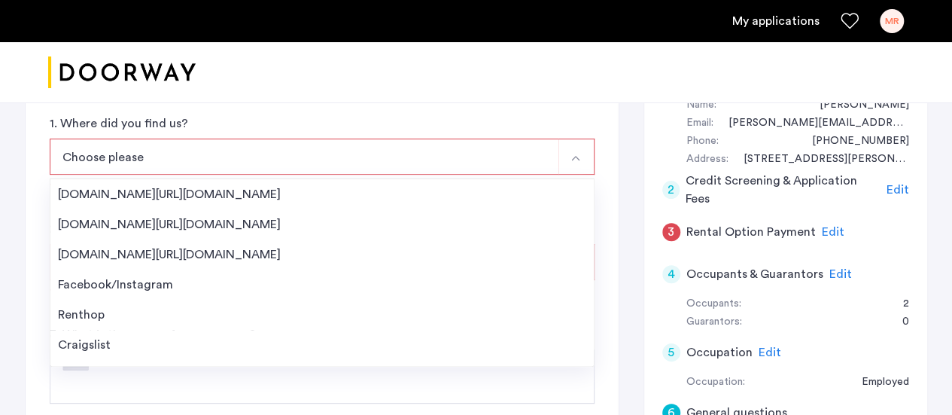
scroll to position [23, 0]
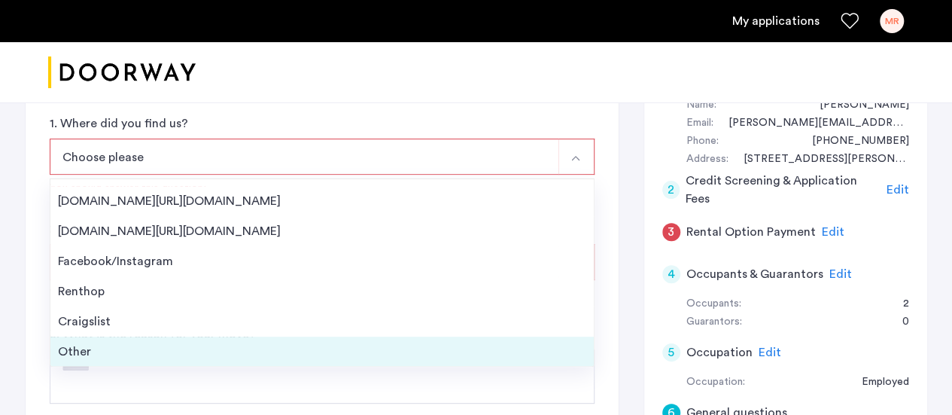
click at [473, 355] on div "Other" at bounding box center [322, 352] width 529 height 18
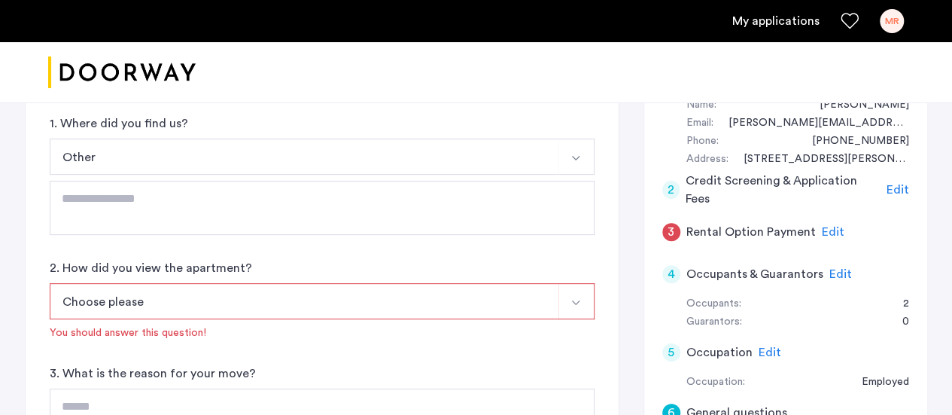
click at [569, 302] on button "Select option" at bounding box center [577, 301] width 36 height 36
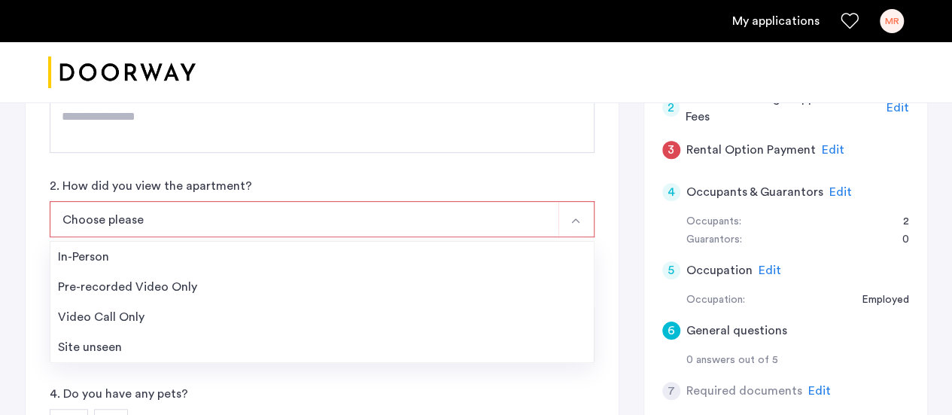
scroll to position [254, 0]
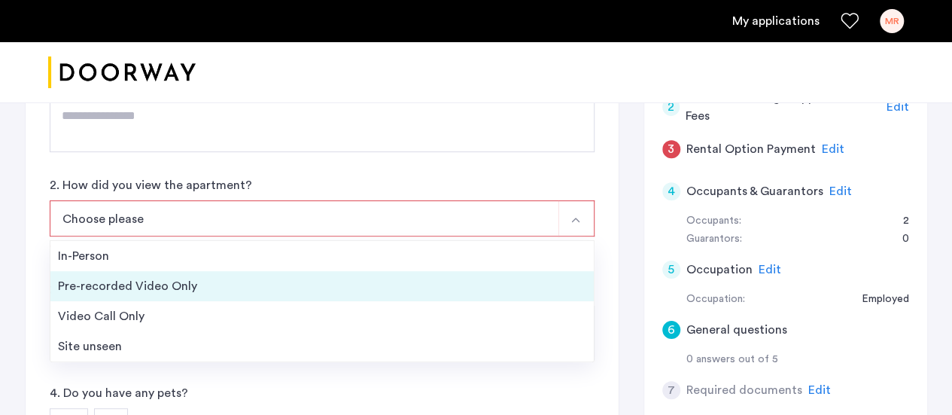
click at [77, 285] on div "Pre-recorded Video Only" at bounding box center [322, 286] width 529 height 18
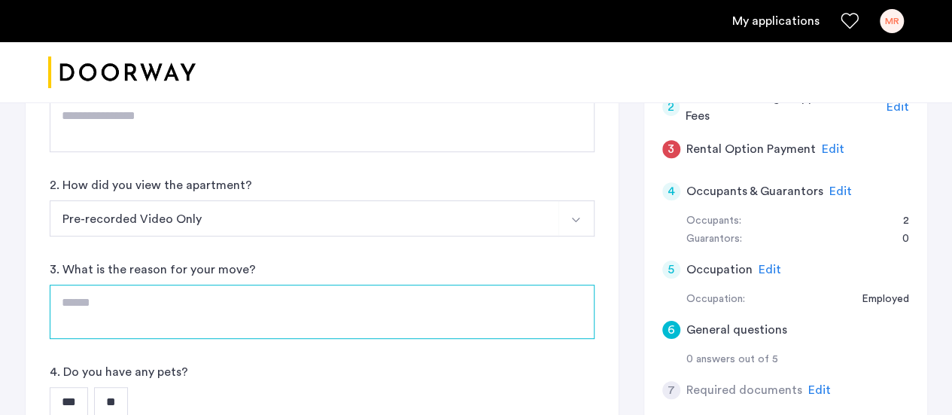
click at [187, 324] on textarea at bounding box center [322, 312] width 545 height 54
click at [187, 324] on textarea "*" at bounding box center [322, 312] width 545 height 54
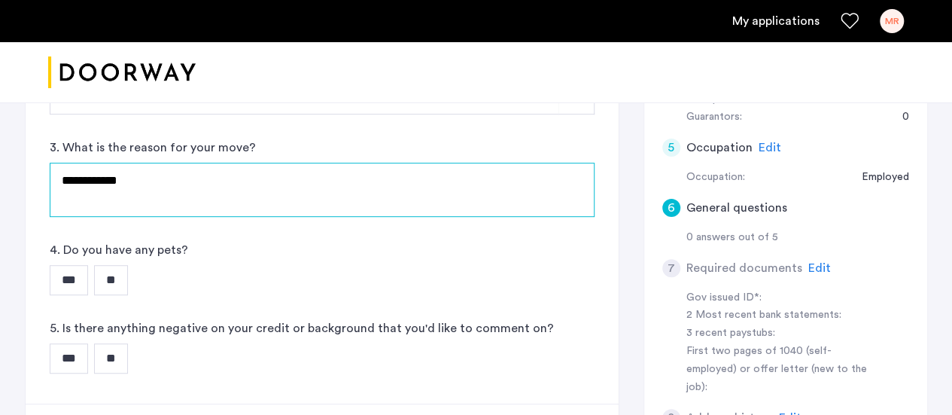
scroll to position [417, 0]
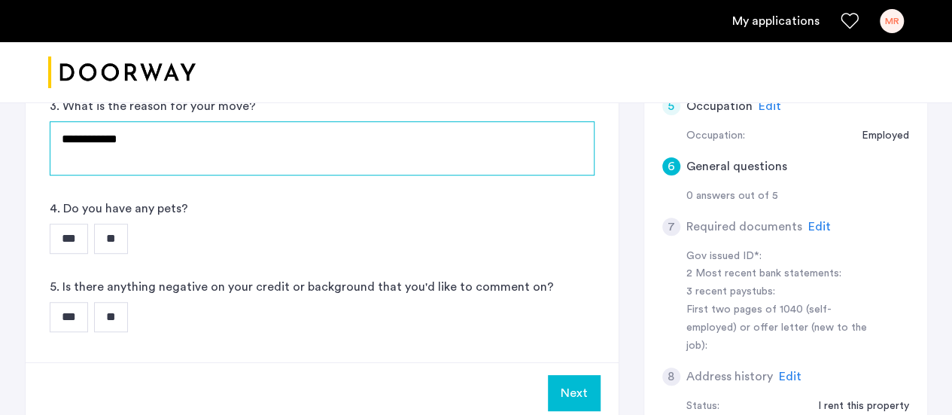
type textarea "**********"
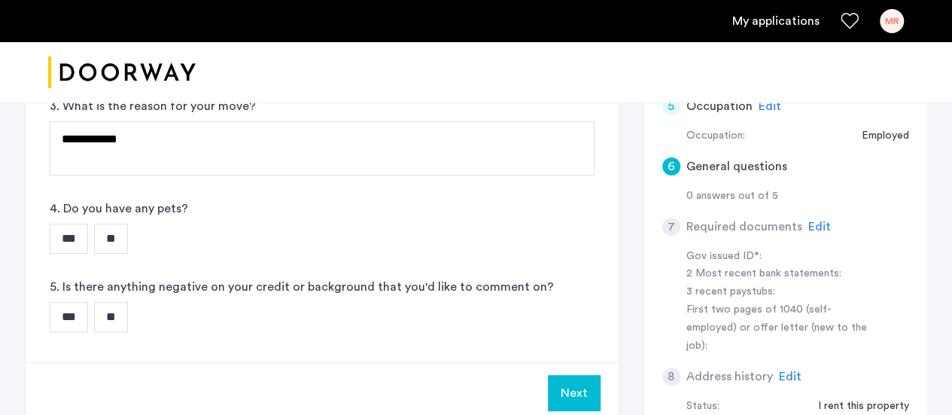
click at [117, 235] on input "**" at bounding box center [111, 239] width 34 height 30
click at [122, 322] on input "**" at bounding box center [111, 317] width 34 height 30
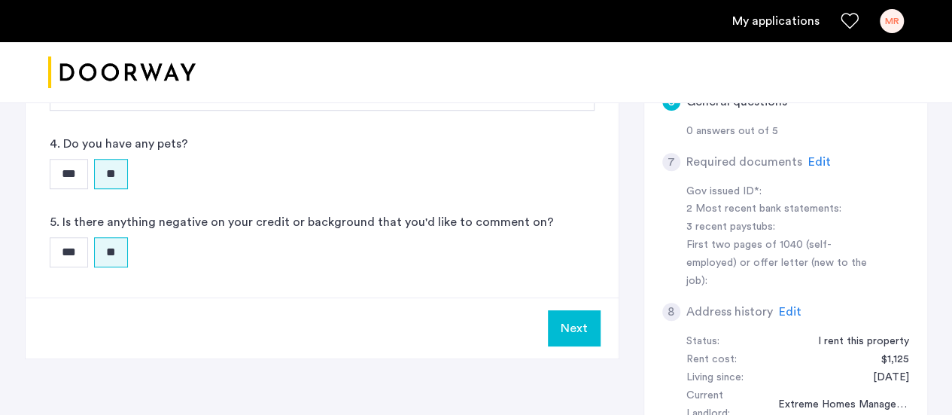
scroll to position [485, 0]
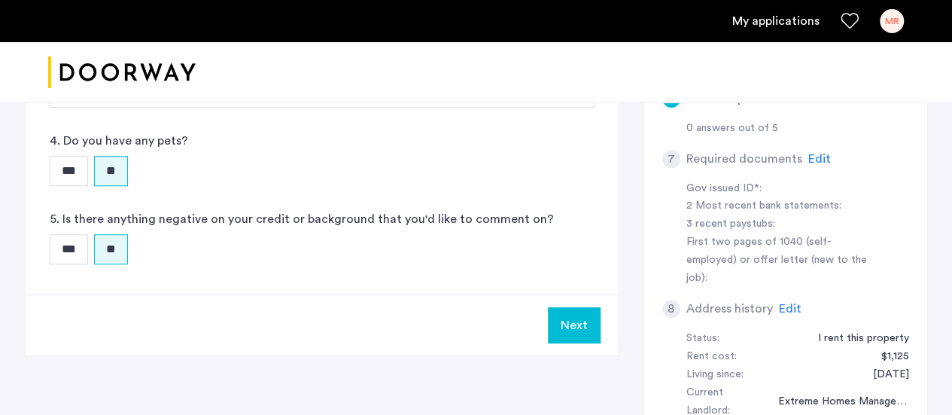
click at [577, 331] on button "Next" at bounding box center [574, 325] width 53 height 36
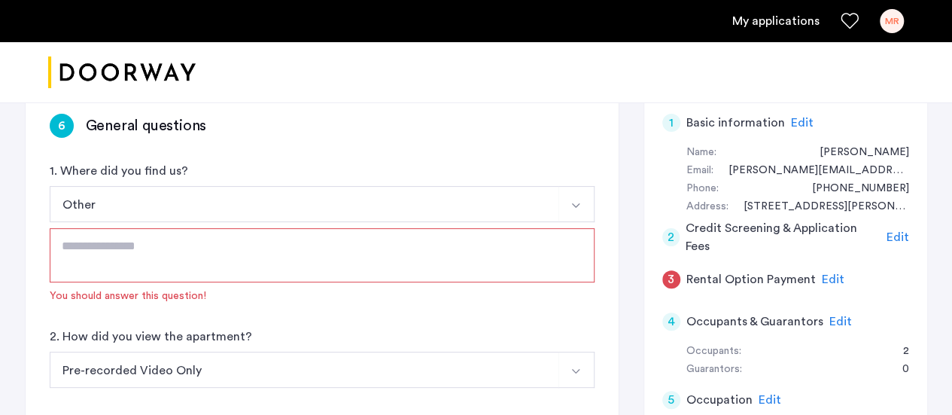
scroll to position [125, 0]
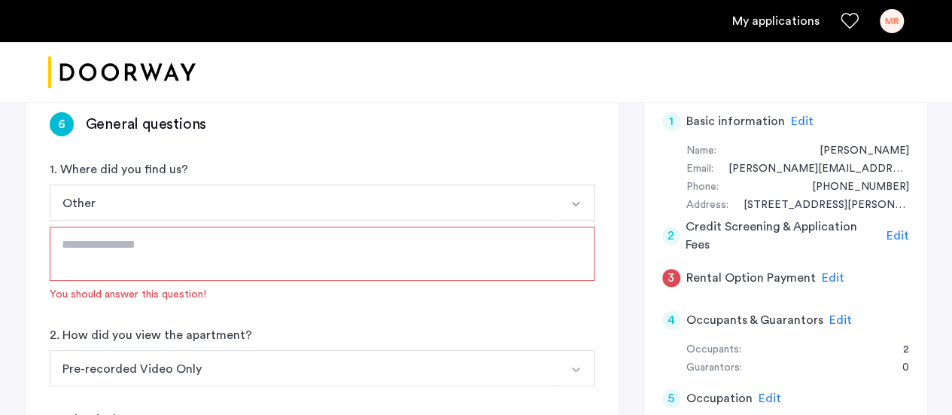
click at [246, 240] on textarea at bounding box center [322, 254] width 545 height 54
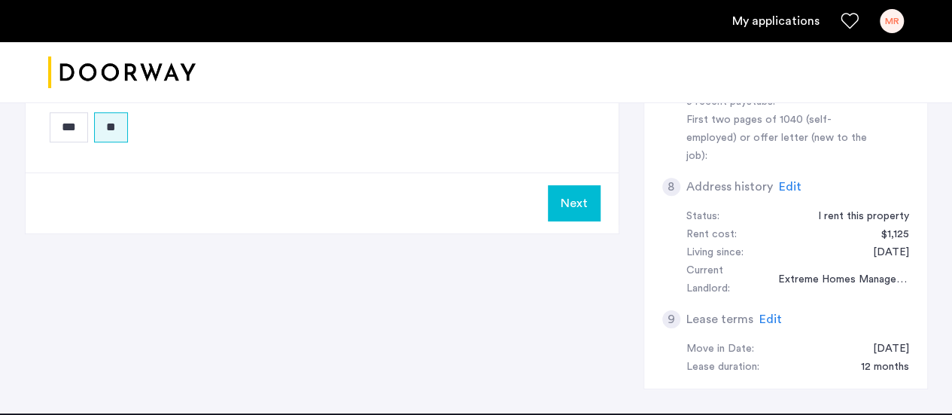
scroll to position [624, 0]
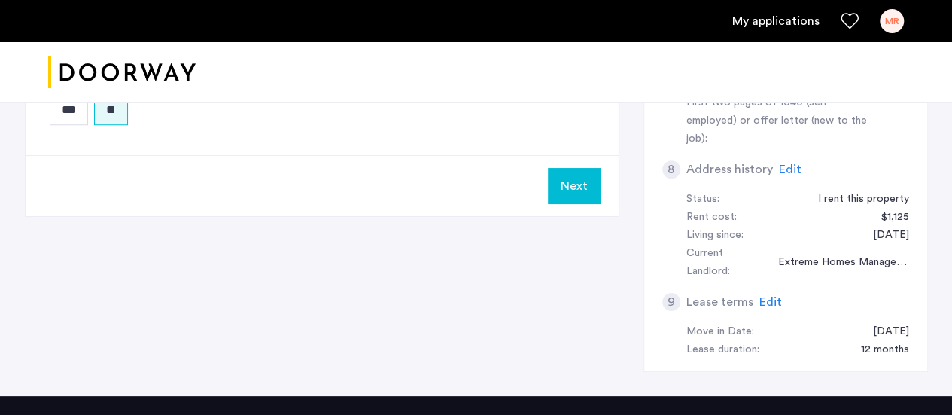
type textarea "**********"
click at [572, 181] on button "Next" at bounding box center [574, 186] width 53 height 36
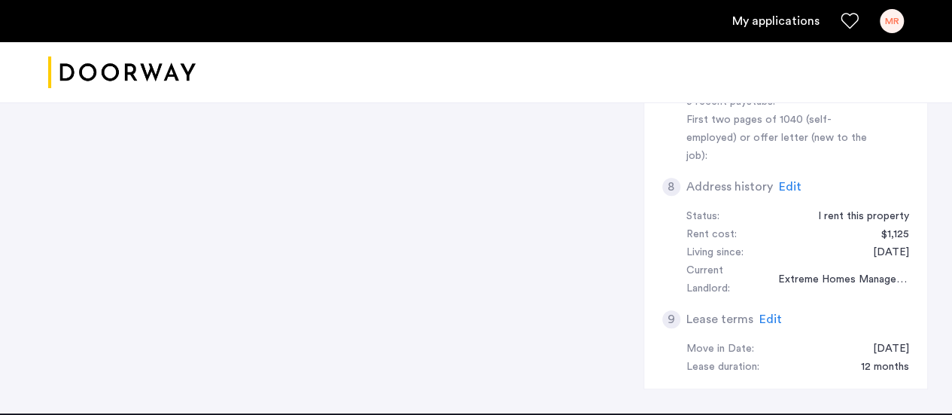
scroll to position [608, 0]
